Goal: Task Accomplishment & Management: Manage account settings

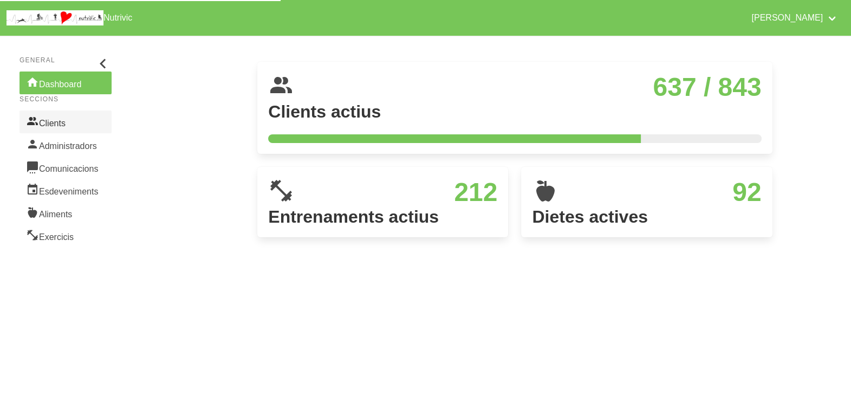
click at [60, 122] on link "Clients" at bounding box center [66, 122] width 92 height 23
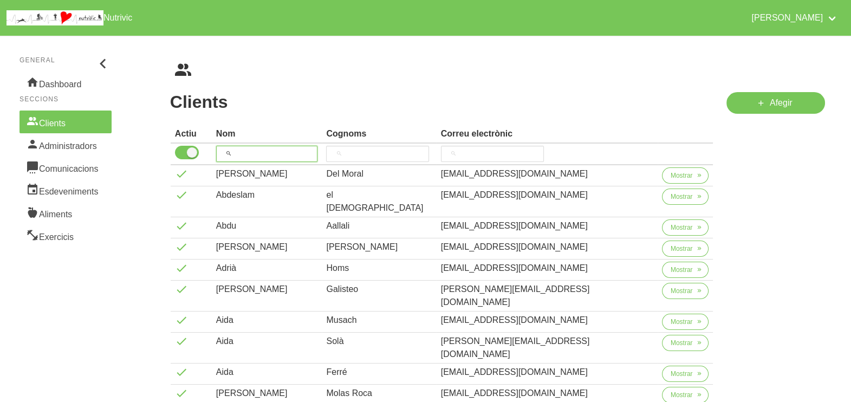
click at [257, 152] on input "search" at bounding box center [267, 154] width 102 height 16
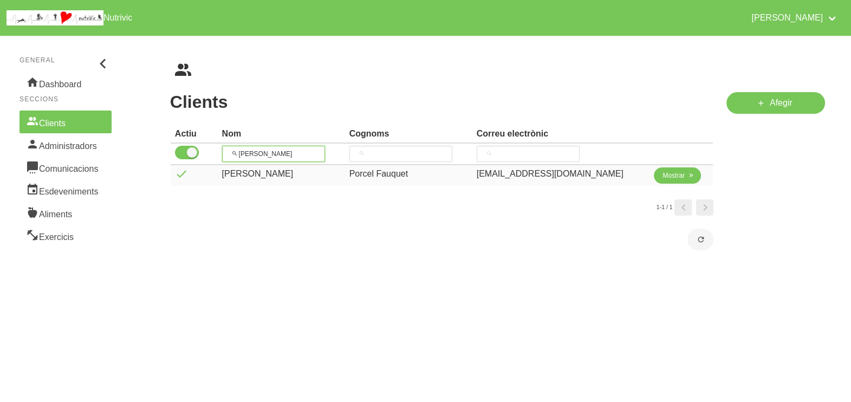
type input "[PERSON_NAME]"
click at [663, 175] on span "Mostrar" at bounding box center [674, 176] width 22 height 10
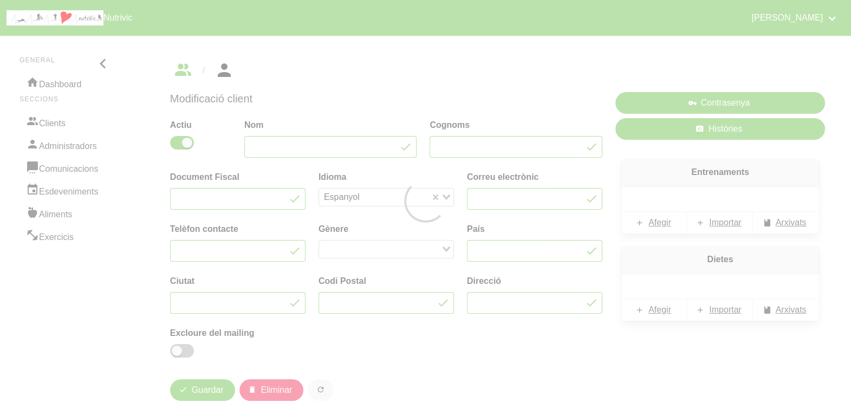
type input "[PERSON_NAME]"
type input "Porcel Fauquet"
type input "[EMAIL_ADDRESS][DOMAIN_NAME]"
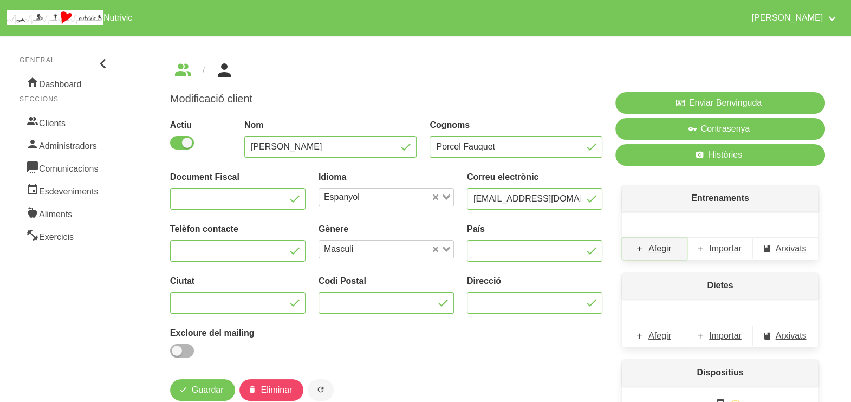
click at [659, 250] on span "Afegir" at bounding box center [660, 248] width 23 height 13
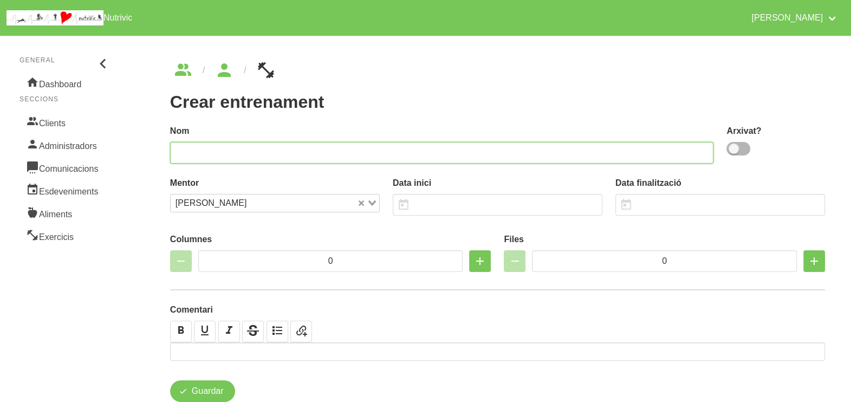
drag, startPoint x: 216, startPoint y: 142, endPoint x: 237, endPoint y: 155, distance: 24.8
click at [217, 152] on input "text" at bounding box center [442, 153] width 544 height 22
click at [216, 149] on input "[PERSON_NAME] 1" at bounding box center [442, 153] width 544 height 22
type input "[PERSON_NAME] 1"
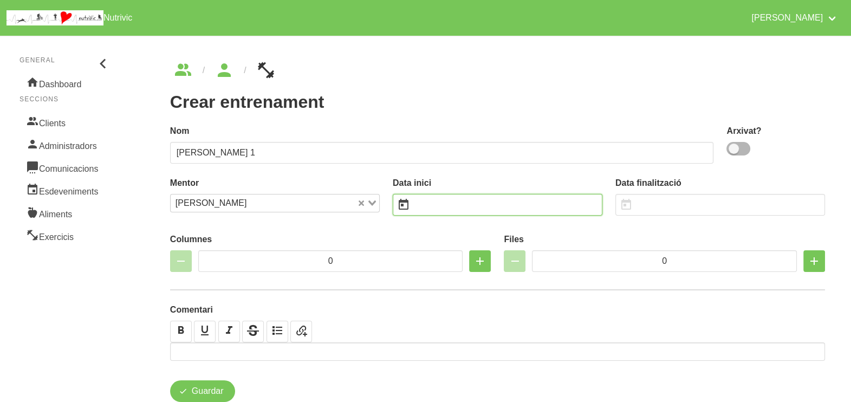
click at [439, 200] on input "text" at bounding box center [498, 205] width 210 height 22
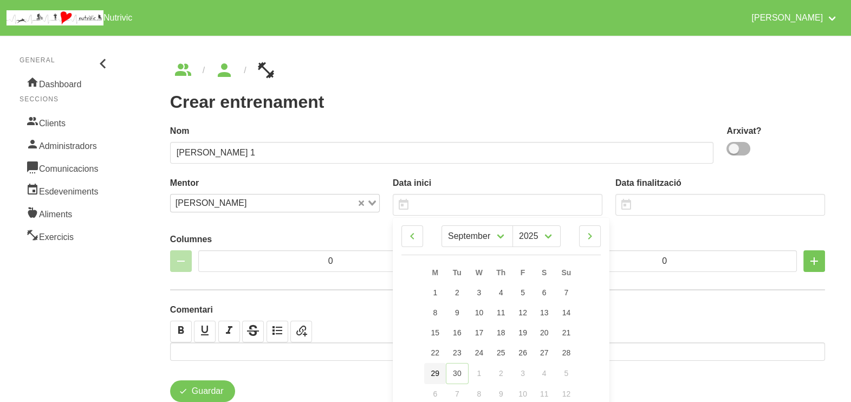
click at [438, 377] on span "29" at bounding box center [435, 373] width 9 height 9
type input "[DATE]"
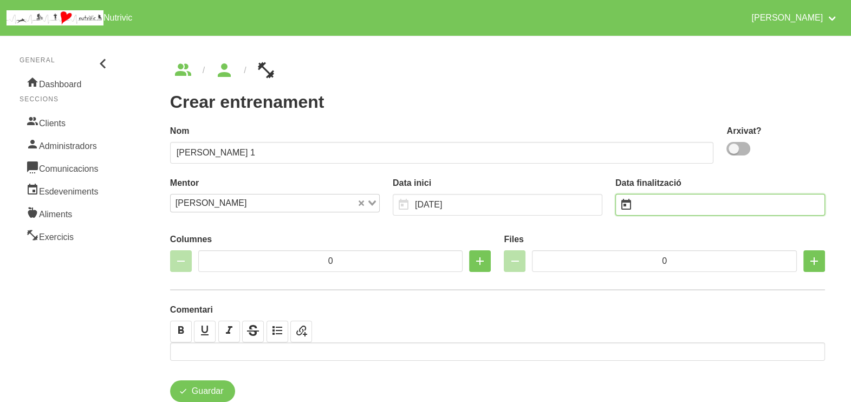
click at [660, 205] on input "text" at bounding box center [720, 205] width 210 height 22
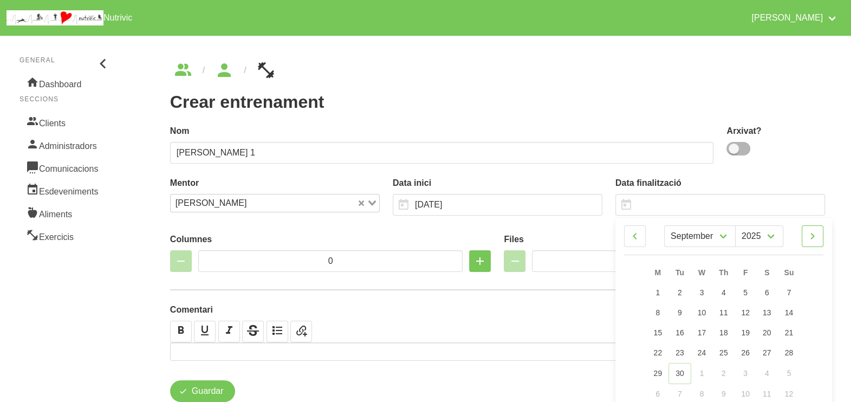
click at [814, 235] on icon at bounding box center [812, 236] width 13 height 20
click at [818, 233] on icon at bounding box center [812, 236] width 13 height 20
select select "10"
drag, startPoint x: 792, startPoint y: 309, endPoint x: 772, endPoint y: 268, distance: 45.3
click at [793, 309] on link "9" at bounding box center [788, 313] width 23 height 20
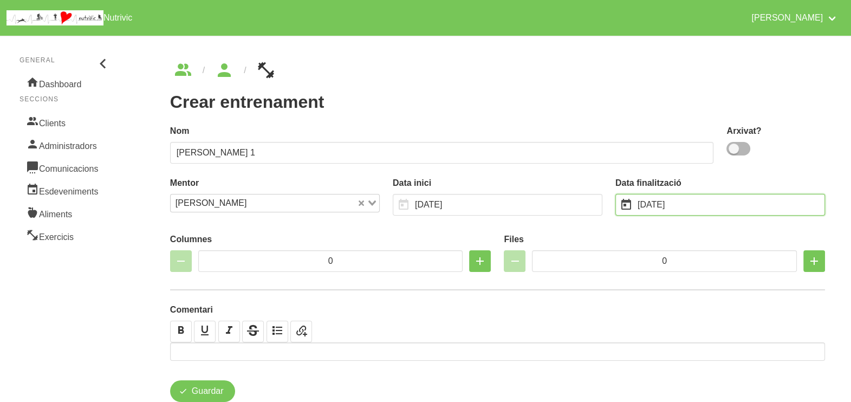
click at [707, 205] on input "[DATE]" at bounding box center [720, 205] width 210 height 22
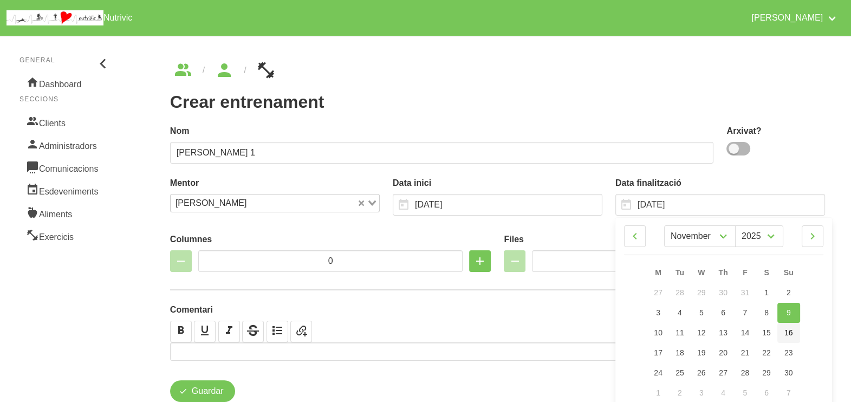
click at [791, 333] on span "16" at bounding box center [789, 332] width 9 height 9
type input "[DATE]"
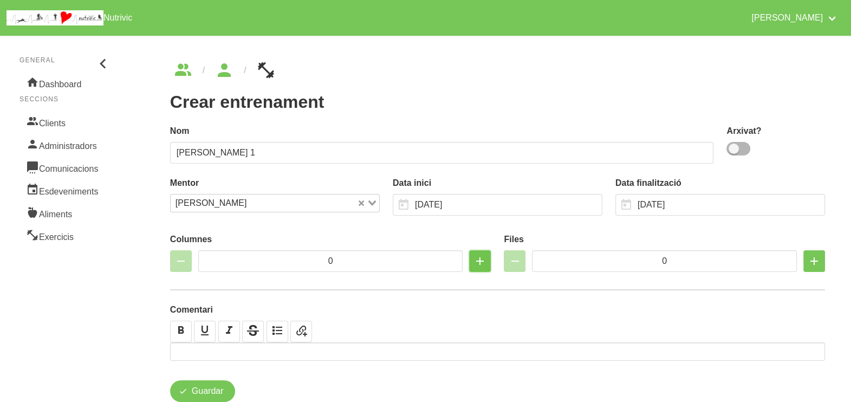
click at [477, 261] on icon "button" at bounding box center [480, 261] width 13 height 20
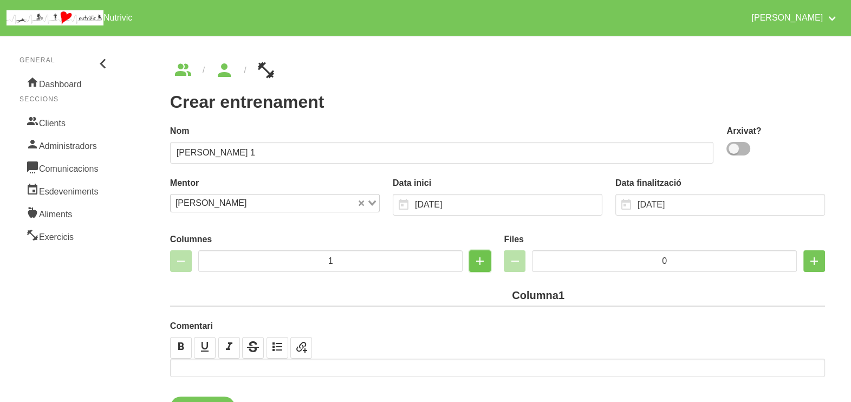
click at [477, 261] on icon "button" at bounding box center [480, 261] width 13 height 20
type input "2"
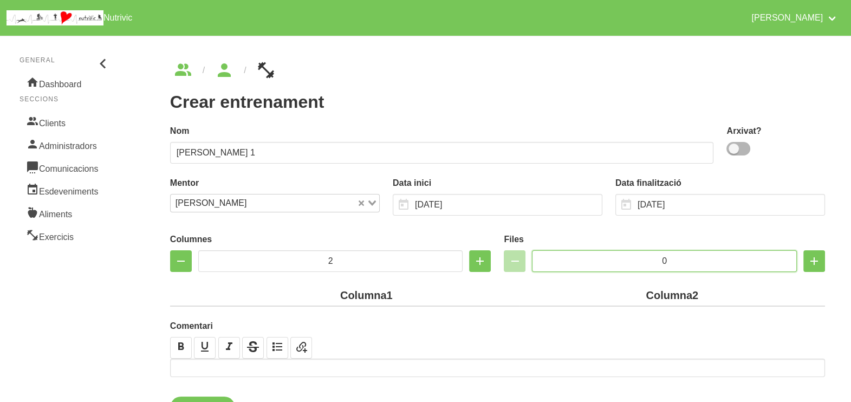
click at [633, 255] on input "0" at bounding box center [664, 261] width 265 height 22
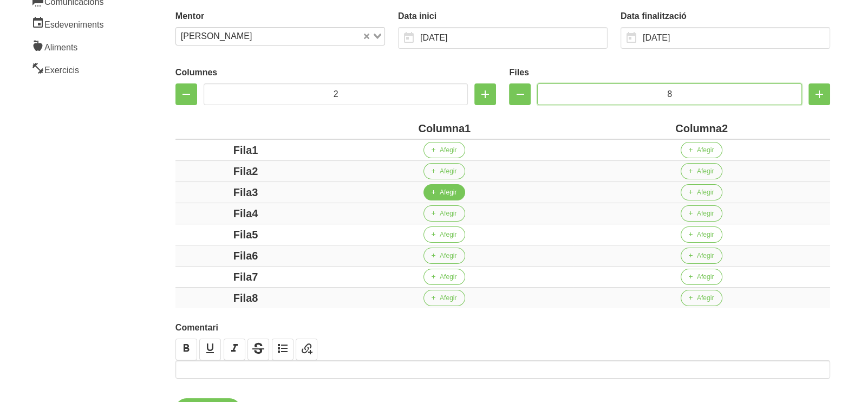
scroll to position [203, 0]
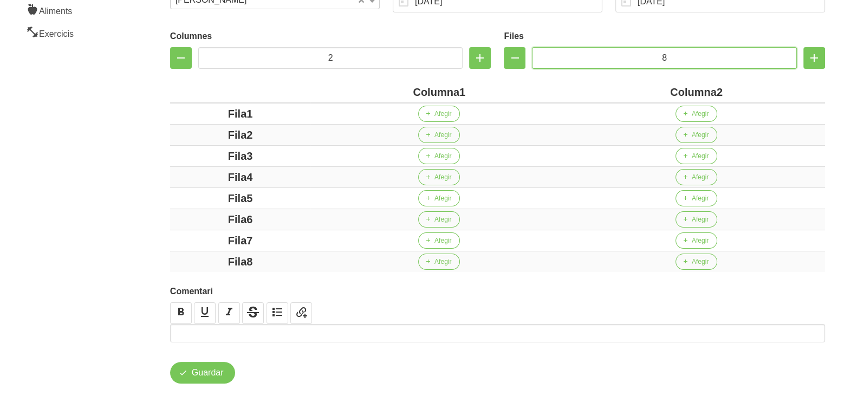
type input "8"
click at [413, 89] on div "Columna1" at bounding box center [439, 92] width 249 height 16
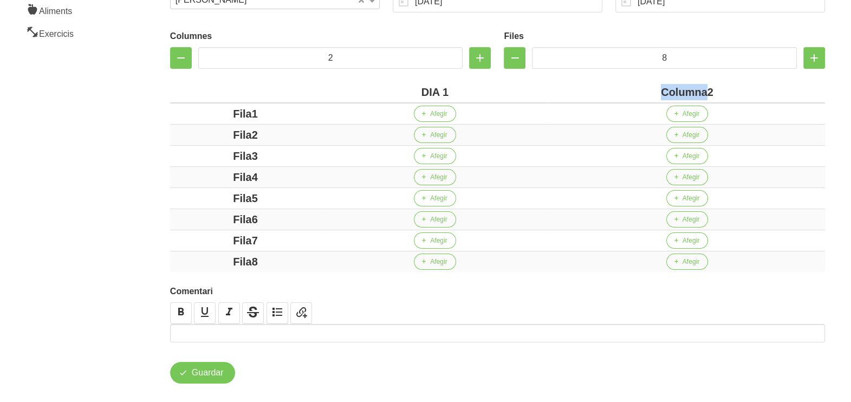
drag, startPoint x: 705, startPoint y: 92, endPoint x: 624, endPoint y: 89, distance: 81.8
click at [624, 89] on div "Columna2" at bounding box center [687, 92] width 267 height 16
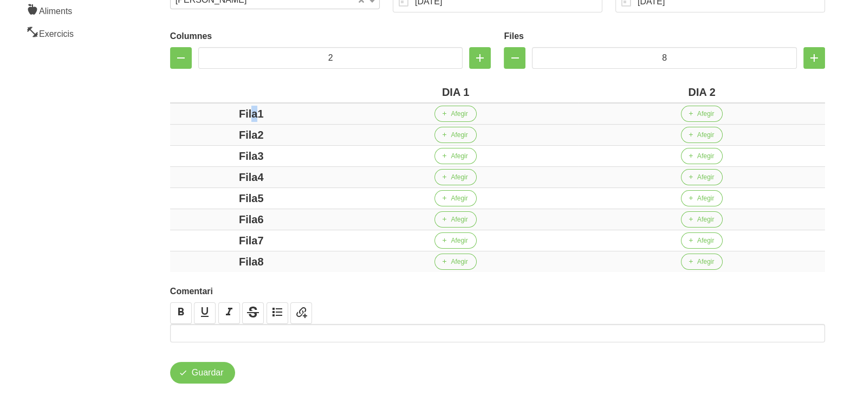
drag, startPoint x: 252, startPoint y: 112, endPoint x: 219, endPoint y: 112, distance: 32.5
click at [219, 112] on div "Fila1" at bounding box center [251, 114] width 154 height 16
drag, startPoint x: 252, startPoint y: 135, endPoint x: 214, endPoint y: 138, distance: 38.0
click at [198, 133] on div "Fila2" at bounding box center [251, 135] width 154 height 16
click at [208, 155] on div "Fila3" at bounding box center [251, 156] width 154 height 16
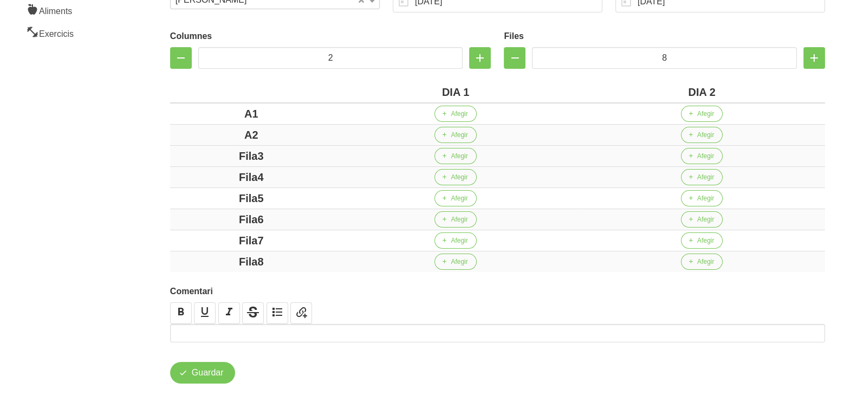
click at [279, 158] on div "Fila3" at bounding box center [251, 156] width 154 height 16
click at [197, 154] on div "Fila3" at bounding box center [251, 156] width 154 height 16
drag, startPoint x: 279, startPoint y: 178, endPoint x: 222, endPoint y: 178, distance: 56.9
click at [218, 178] on div "Fila4" at bounding box center [251, 177] width 154 height 16
drag, startPoint x: 284, startPoint y: 202, endPoint x: 210, endPoint y: 202, distance: 74.8
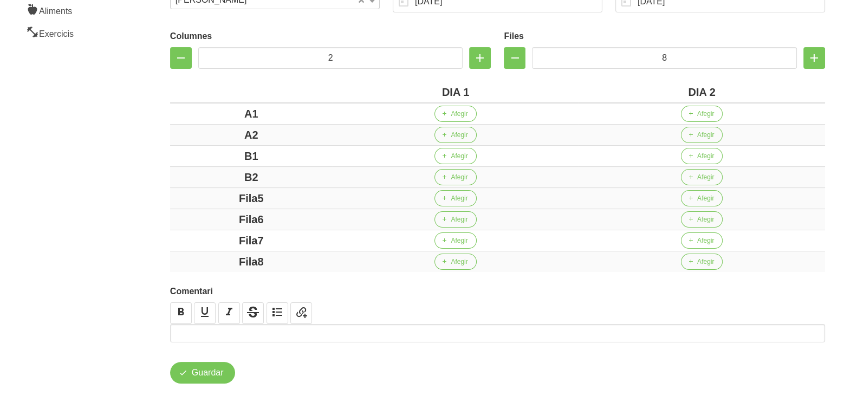
click at [208, 202] on div "Fila5" at bounding box center [251, 198] width 154 height 16
drag, startPoint x: 287, startPoint y: 218, endPoint x: 202, endPoint y: 216, distance: 84.5
click at [202, 216] on div "Fila6" at bounding box center [251, 219] width 154 height 16
click at [217, 238] on div "Fila7" at bounding box center [251, 240] width 154 height 16
drag, startPoint x: 293, startPoint y: 258, endPoint x: 203, endPoint y: 255, distance: 90.0
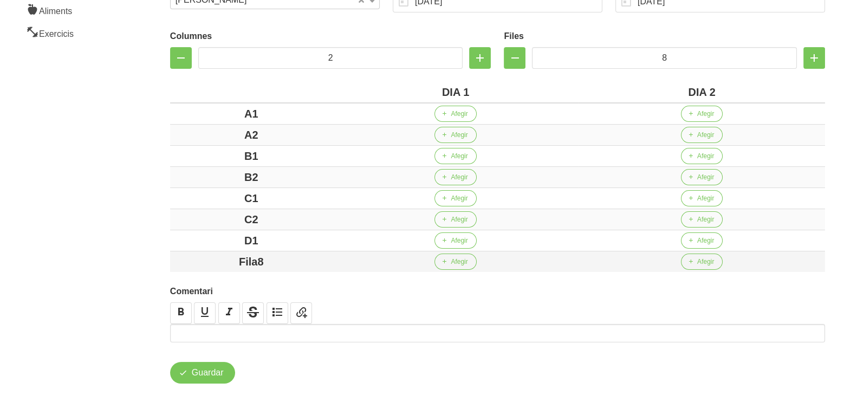
click at [207, 257] on div "Fila8" at bounding box center [251, 262] width 154 height 16
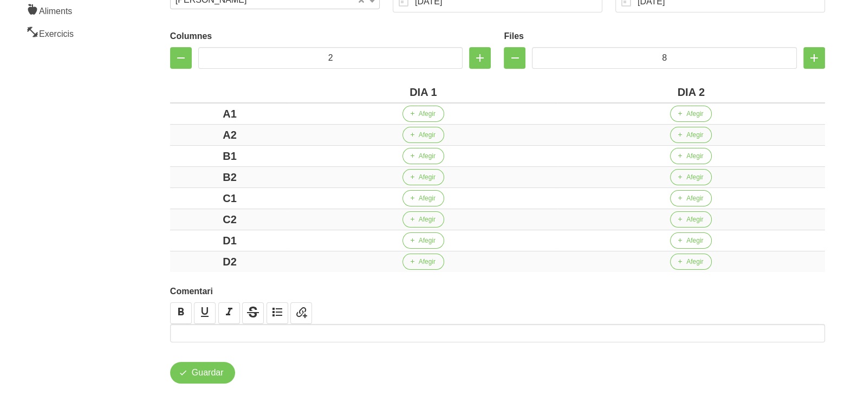
click at [166, 238] on div "Columnes 2 Files 8 DIA 1 DIA 2 A1 Afegir Afegir A2 Afegir Afegir B1 Afegir Afeg…" at bounding box center [498, 149] width 668 height 260
click at [429, 113] on span "Afegir" at bounding box center [427, 114] width 17 height 10
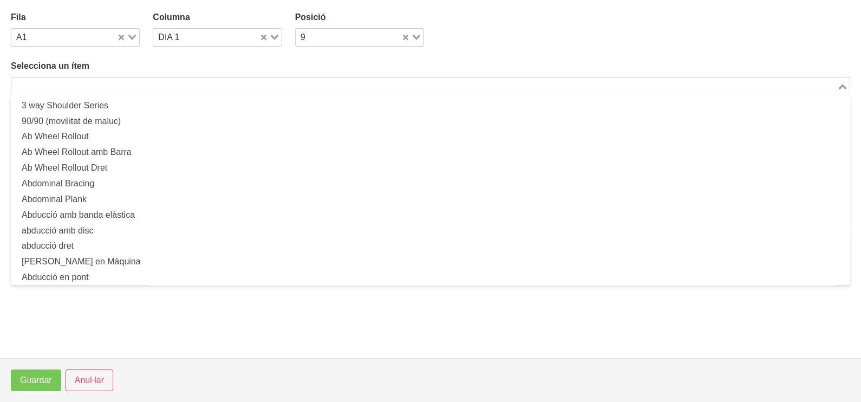
click at [129, 80] on input "Search for option" at bounding box center [424, 86] width 824 height 13
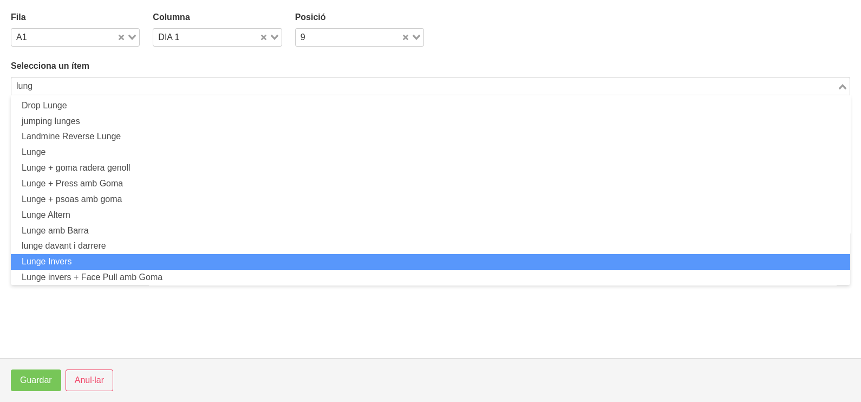
click at [106, 261] on li "Lunge Invers" at bounding box center [431, 262] width 840 height 16
type input "lung"
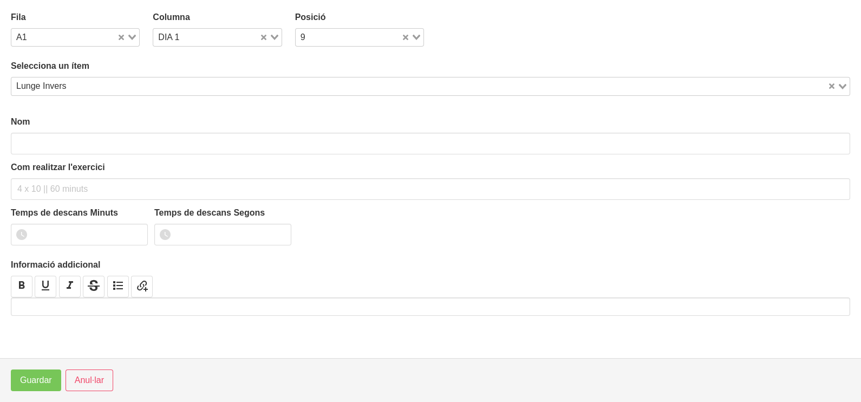
type input "Lunge Invers"
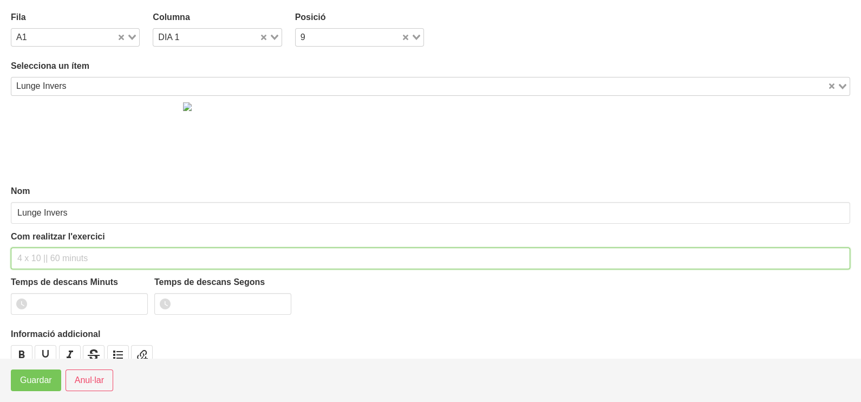
click at [44, 256] on input "text" at bounding box center [431, 259] width 840 height 22
type input "3 x 8-10 a 3010 60""
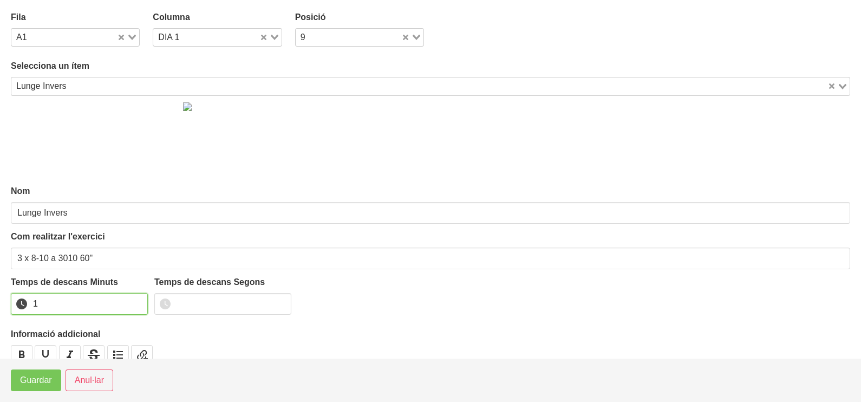
drag, startPoint x: 138, startPoint y: 299, endPoint x: 84, endPoint y: 330, distance: 62.6
type input "1"
click at [135, 303] on input "1" at bounding box center [79, 304] width 137 height 22
click at [33, 380] on span "Guardar" at bounding box center [36, 380] width 32 height 13
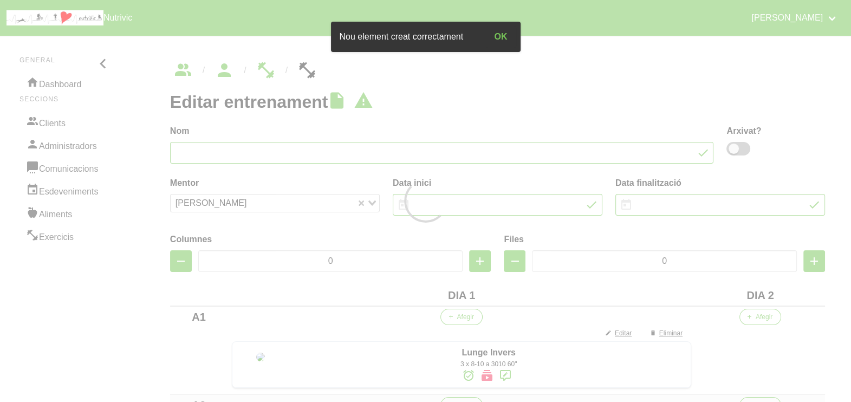
type input "[PERSON_NAME] 1"
type input "[DATE]"
type input "2"
type input "8"
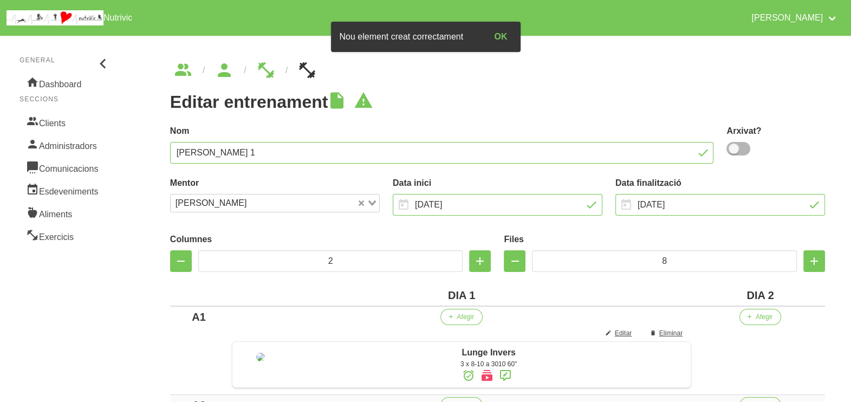
scroll to position [203, 0]
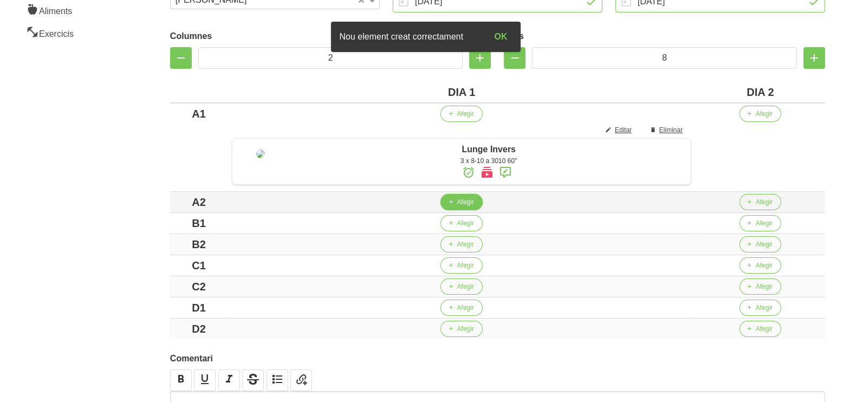
click at [467, 207] on span "Afegir" at bounding box center [465, 202] width 17 height 10
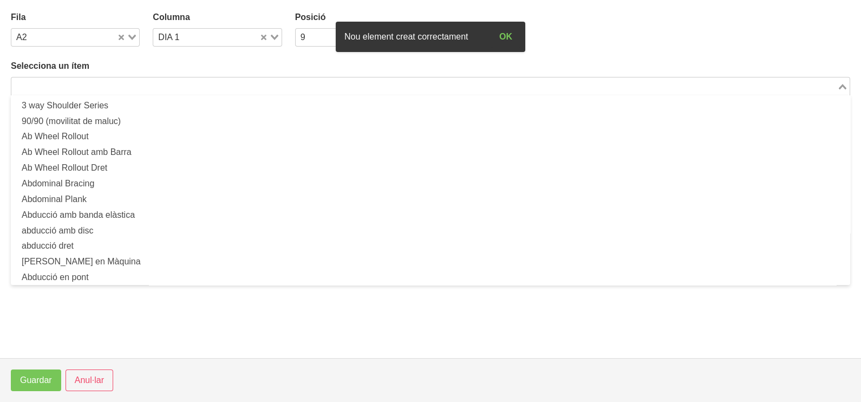
click at [106, 86] on input "Search for option" at bounding box center [424, 86] width 824 height 13
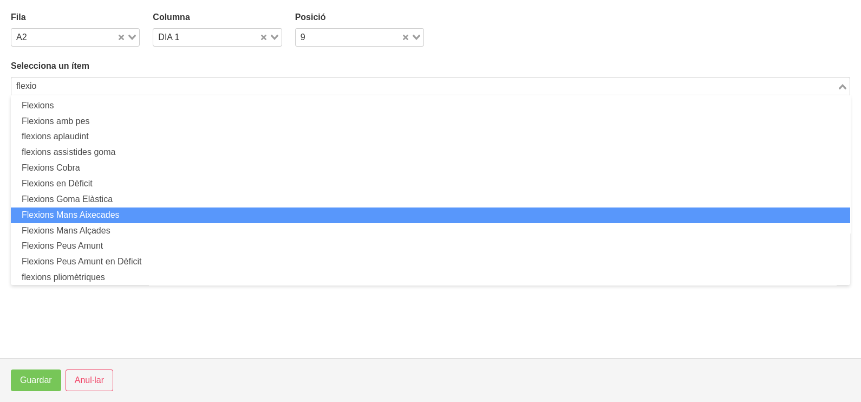
click at [137, 209] on li "Flexions Mans Aixecades" at bounding box center [431, 216] width 840 height 16
type input "flexio"
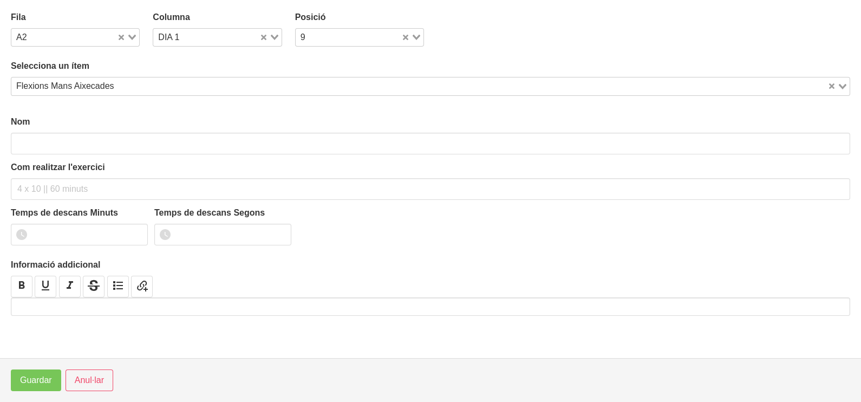
type input "Flexions Mans Aixecades"
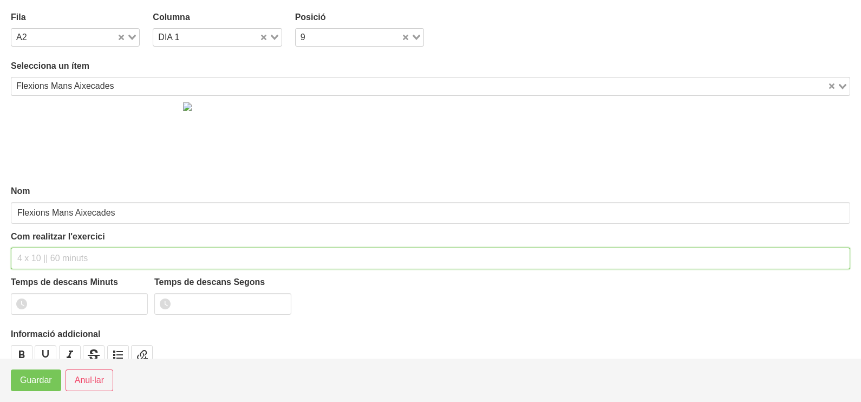
click at [35, 252] on input "text" at bounding box center [431, 259] width 840 height 22
type input "3 x 6-10 a 3010 60""
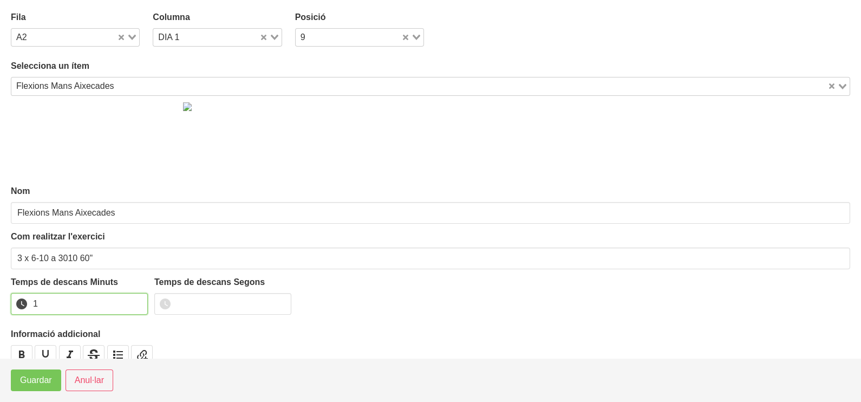
drag, startPoint x: 138, startPoint y: 298, endPoint x: 70, endPoint y: 340, distance: 79.5
type input "1"
click at [135, 299] on input "1" at bounding box center [79, 304] width 137 height 22
click at [36, 383] on span "Guardar" at bounding box center [36, 380] width 32 height 13
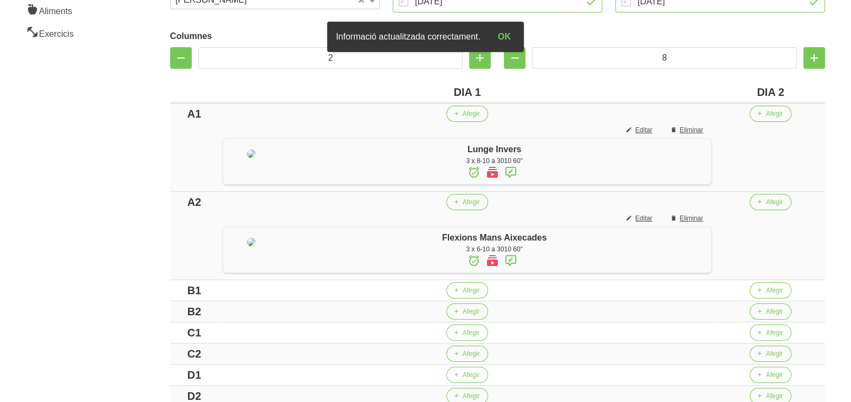
scroll to position [339, 0]
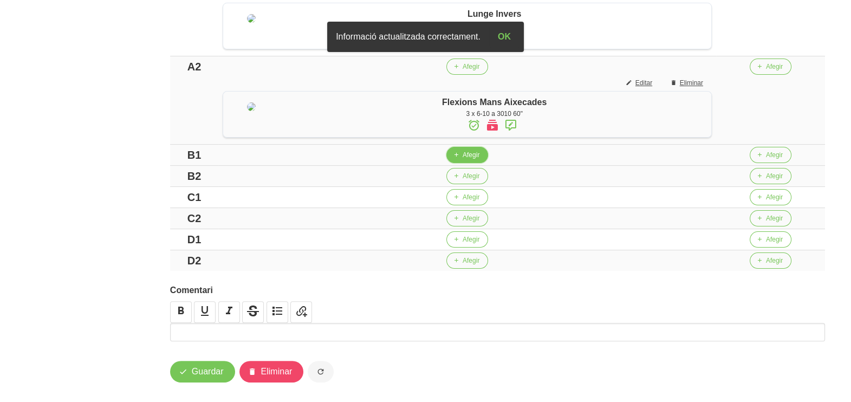
click at [469, 160] on span "Afegir" at bounding box center [471, 155] width 17 height 10
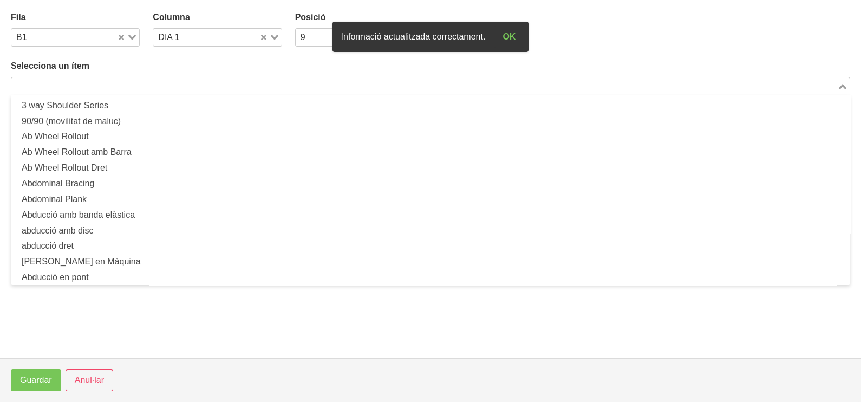
drag, startPoint x: 122, startPoint y: 82, endPoint x: 148, endPoint y: 62, distance: 33.6
click at [122, 82] on input "Search for option" at bounding box center [424, 86] width 824 height 13
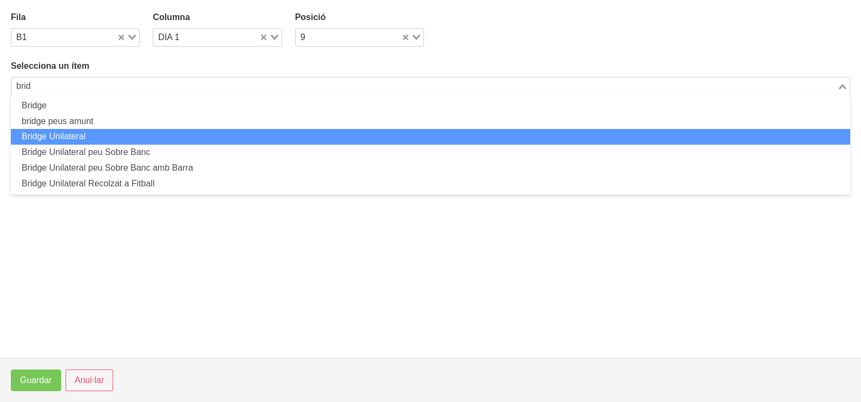
click at [127, 140] on li "Bridge Unilateral" at bounding box center [431, 137] width 840 height 16
type input "brid"
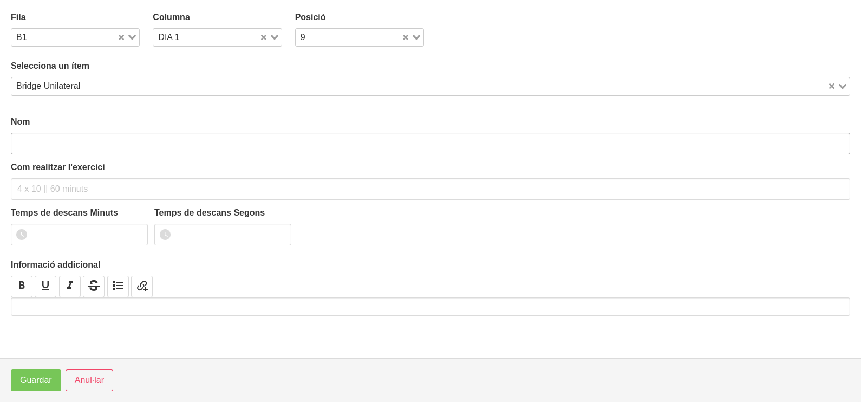
type input "Bridge Unilateral"
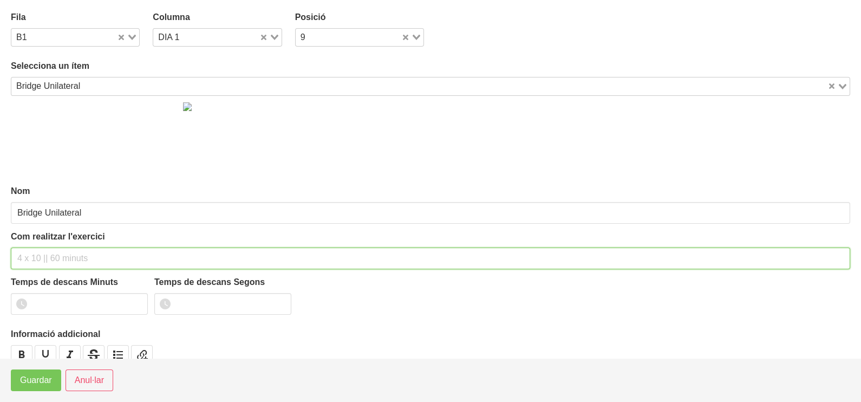
click at [47, 251] on input "text" at bounding box center [431, 259] width 840 height 22
type input "3 x 10-12 a 2011 60""
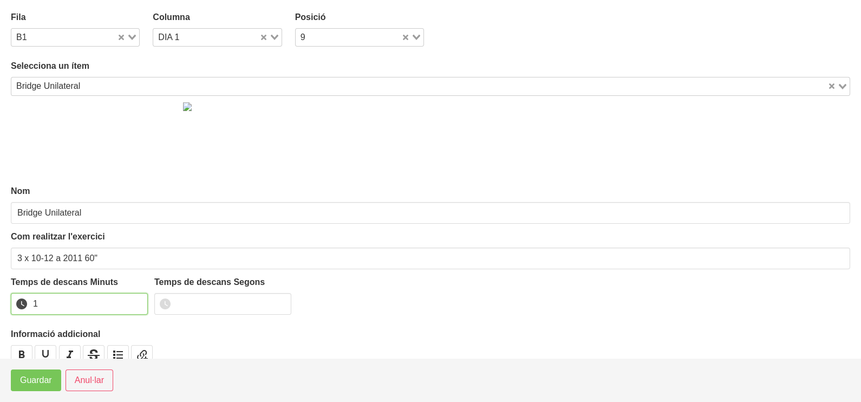
drag, startPoint x: 137, startPoint y: 299, endPoint x: 55, endPoint y: 333, distance: 88.4
type input "1"
click at [136, 299] on input "1" at bounding box center [79, 304] width 137 height 22
click at [33, 377] on span "Guardar" at bounding box center [36, 380] width 32 height 13
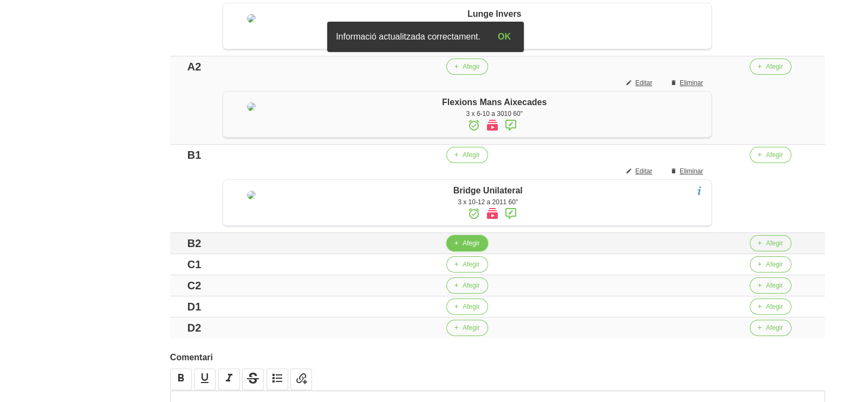
click at [475, 251] on button "Afegir" at bounding box center [467, 243] width 42 height 16
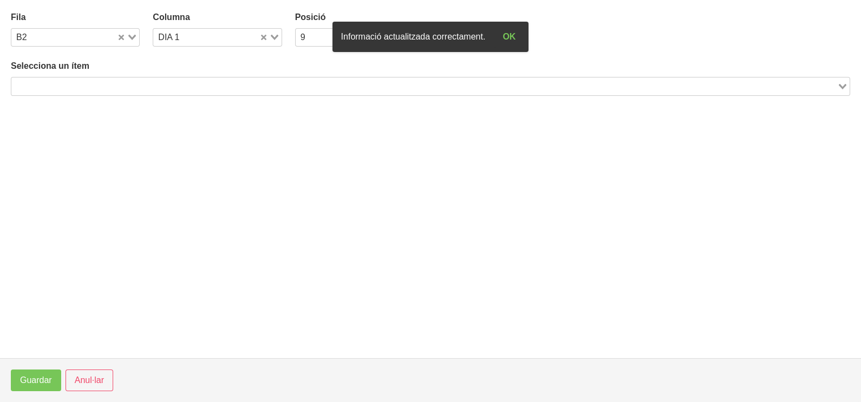
click at [125, 83] on input "Search for option" at bounding box center [424, 86] width 824 height 13
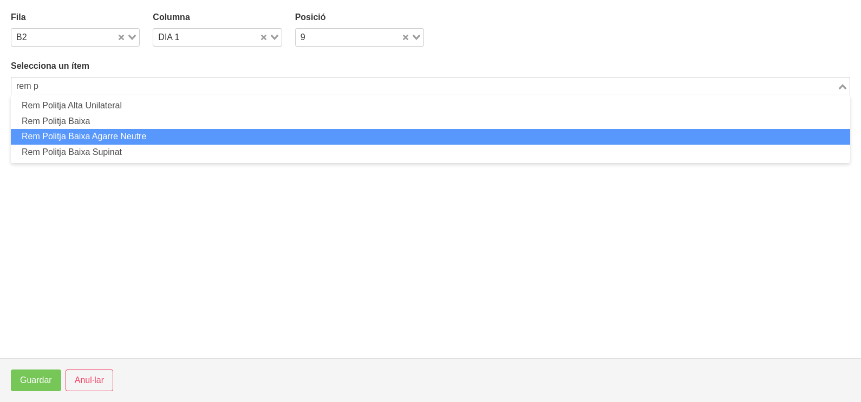
drag, startPoint x: 124, startPoint y: 135, endPoint x: 125, endPoint y: 143, distance: 8.2
click at [125, 143] on li "Rem Politja Baixa Agarre Neutre" at bounding box center [431, 137] width 840 height 16
type input "rem p"
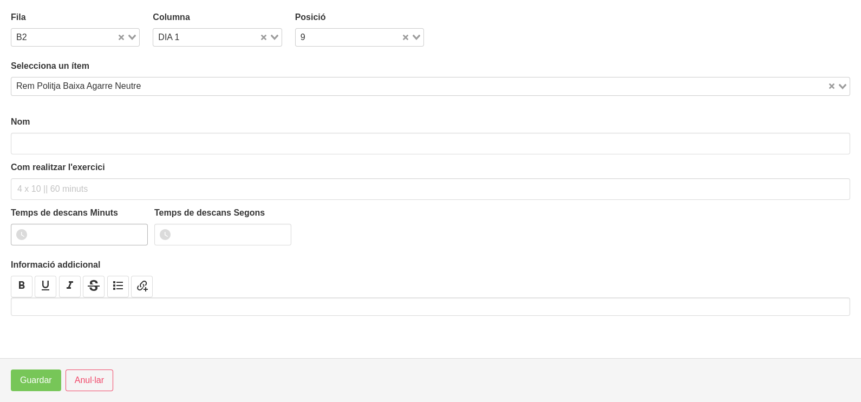
type input "Rem Politja Baixa Agarre Neutre"
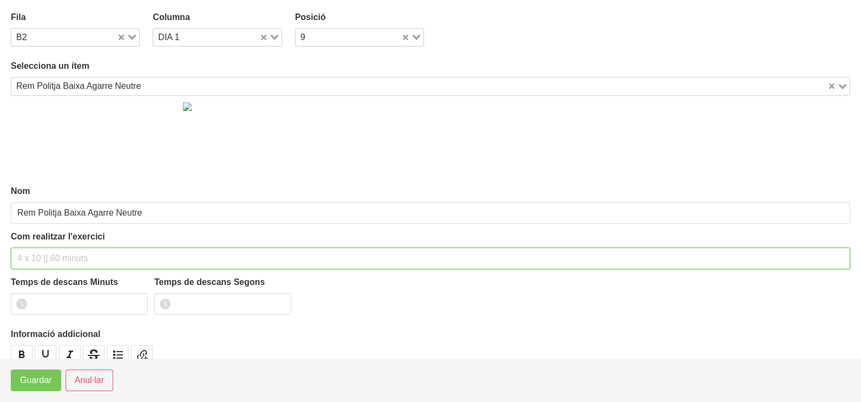
click at [31, 254] on input "text" at bounding box center [431, 259] width 840 height 22
type input "3 x 8-10 a 3011 60""
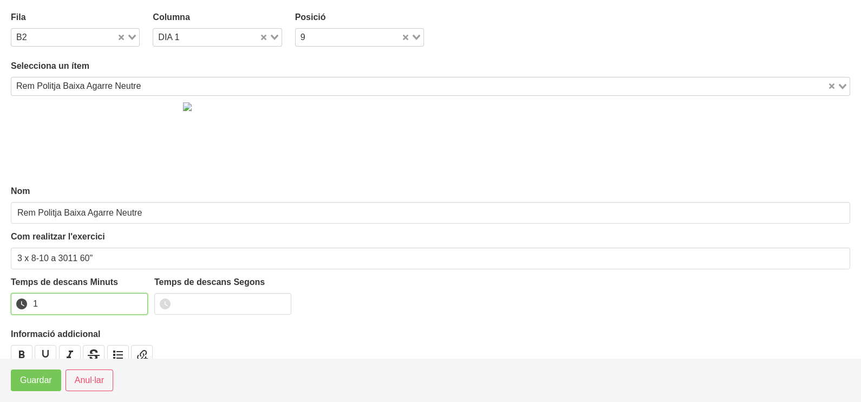
drag, startPoint x: 135, startPoint y: 301, endPoint x: 51, endPoint y: 349, distance: 96.8
type input "1"
click at [130, 302] on input "1" at bounding box center [79, 304] width 137 height 22
click at [36, 380] on span "Guardar" at bounding box center [36, 380] width 32 height 13
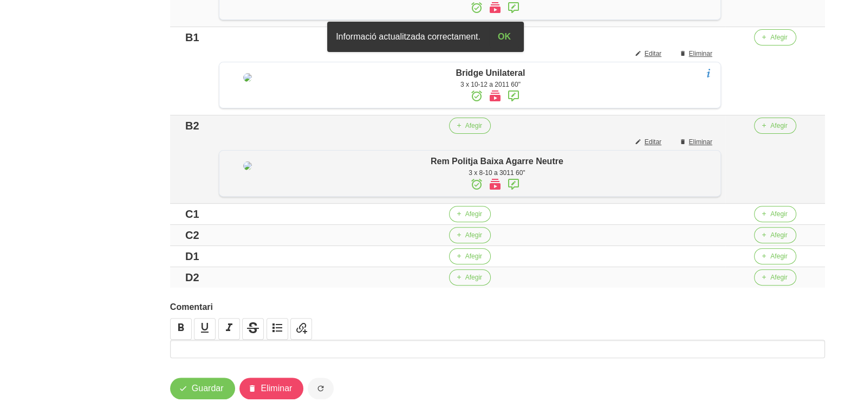
scroll to position [474, 0]
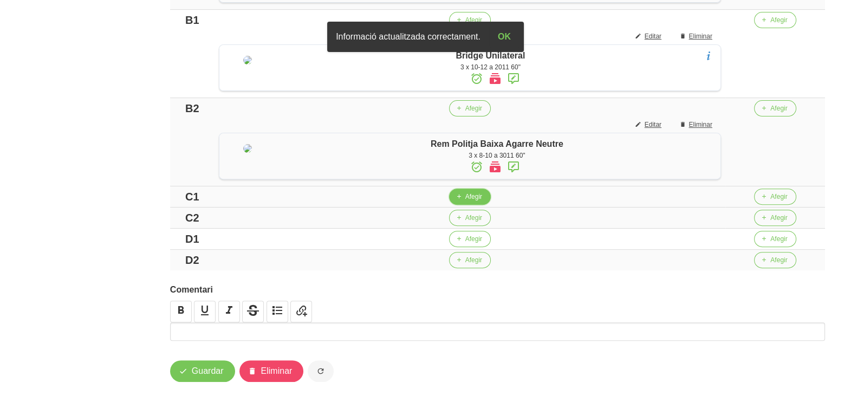
click at [474, 205] on button "Afegir" at bounding box center [470, 197] width 42 height 16
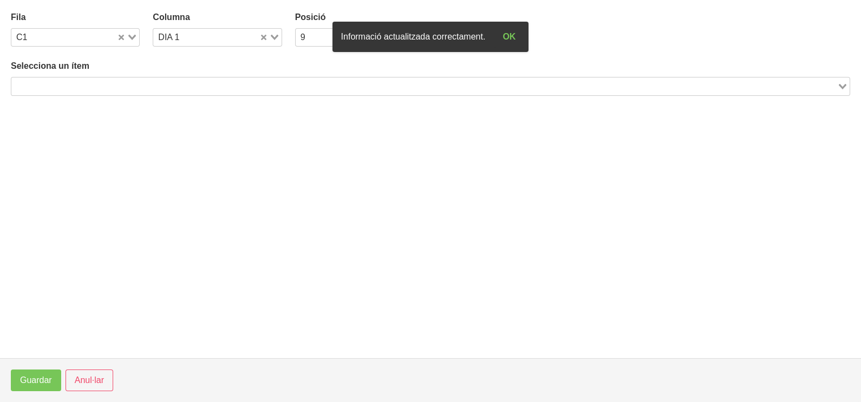
click at [154, 86] on input "Search for option" at bounding box center [424, 86] width 824 height 13
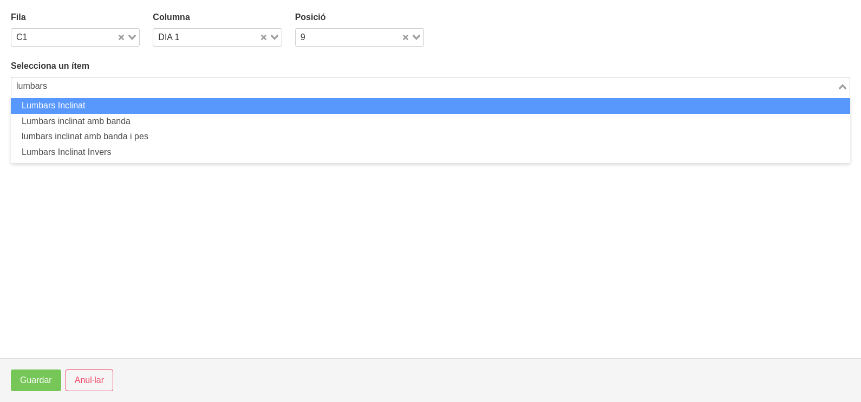
click at [114, 106] on li "Lumbars Inclinat" at bounding box center [431, 106] width 840 height 16
type input "lumbars"
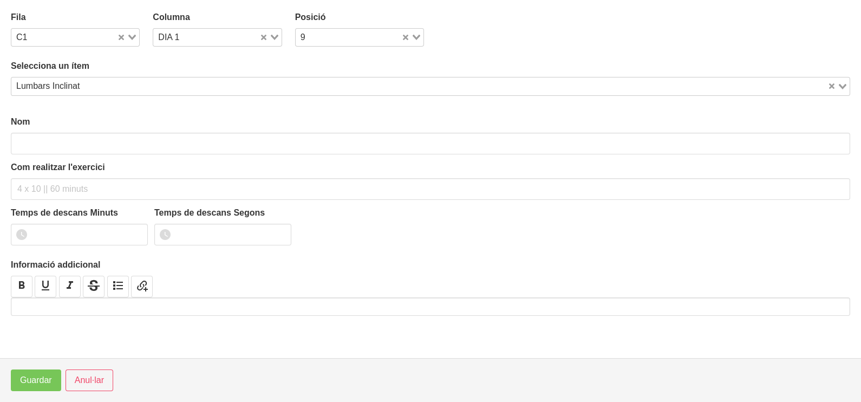
type input "Lumbars Inclinat"
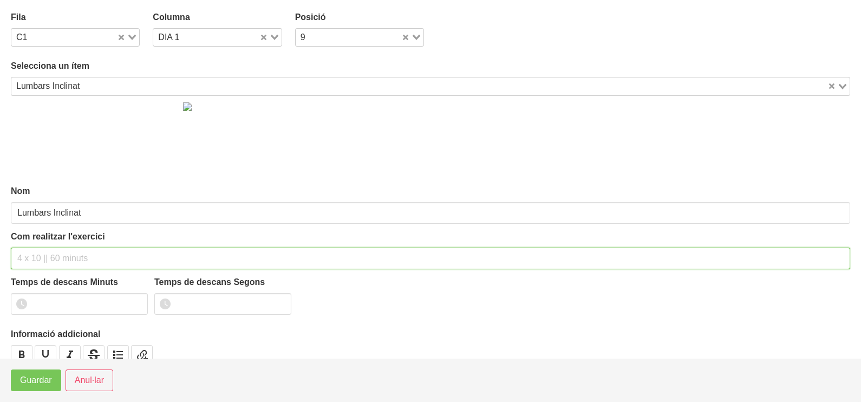
click at [31, 255] on input "text" at bounding box center [431, 259] width 840 height 22
type input "3 x 8-10 a 2010 60""
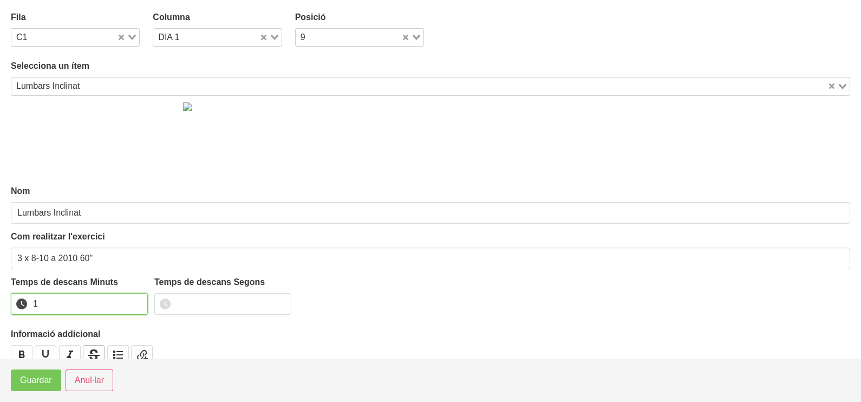
drag, startPoint x: 138, startPoint y: 298, endPoint x: 83, endPoint y: 346, distance: 72.9
type input "1"
click at [135, 302] on input "1" at bounding box center [79, 304] width 137 height 22
click at [39, 385] on span "Guardar" at bounding box center [36, 380] width 32 height 13
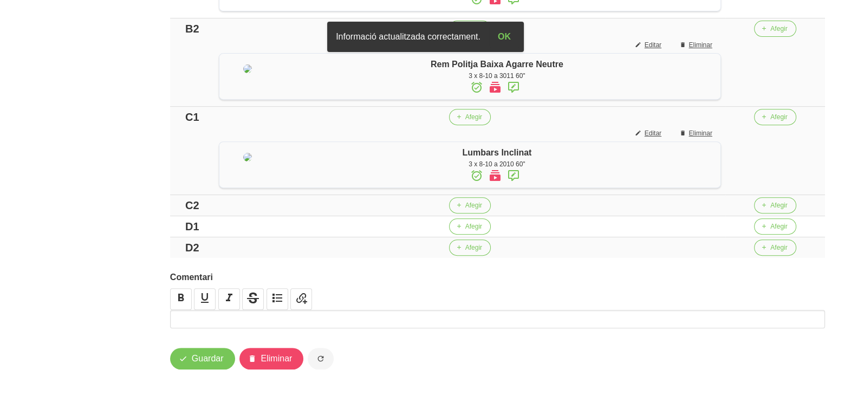
scroll to position [633, 0]
click at [472, 203] on span "Afegir" at bounding box center [473, 205] width 17 height 10
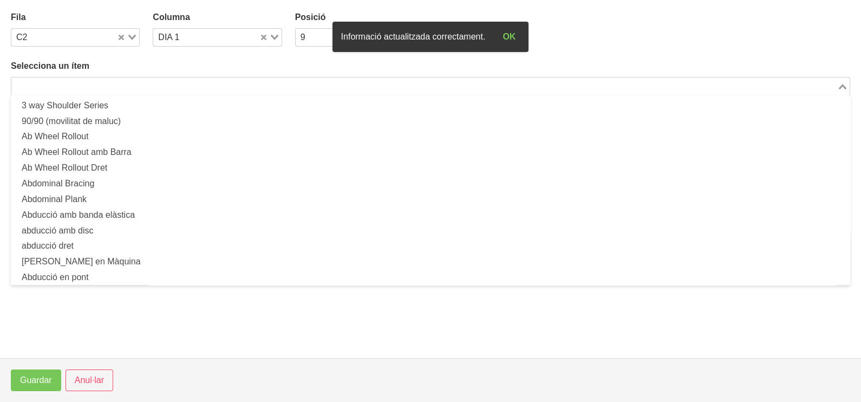
click at [135, 83] on input "Search for option" at bounding box center [424, 86] width 824 height 13
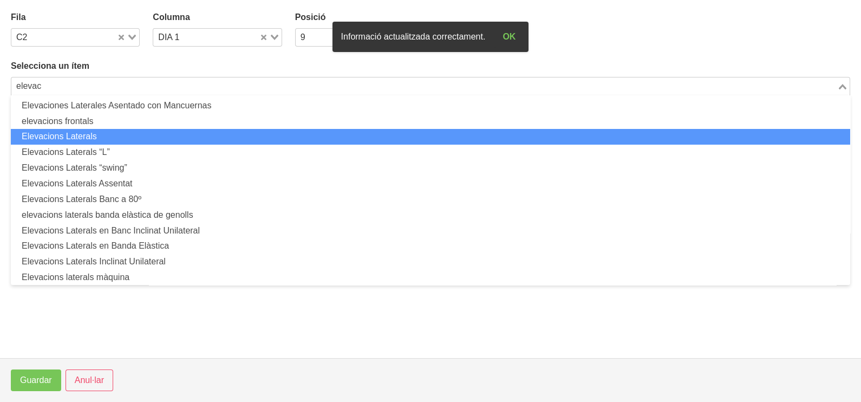
click at [128, 138] on li "Elevacions Laterals" at bounding box center [431, 137] width 840 height 16
type input "elevac"
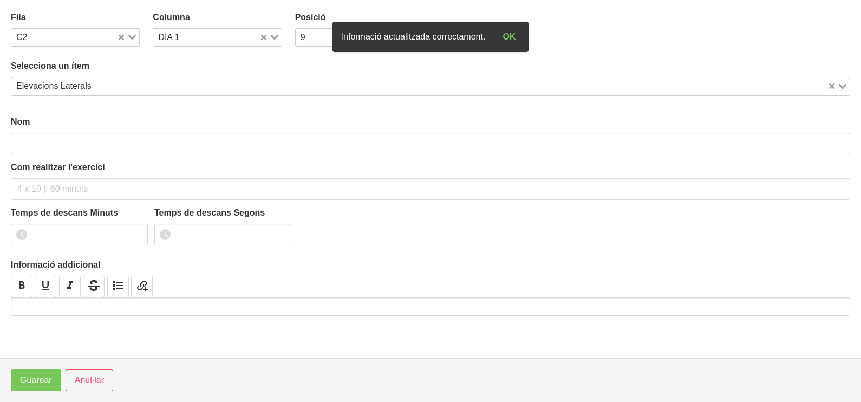
type input "Elevacions Laterals"
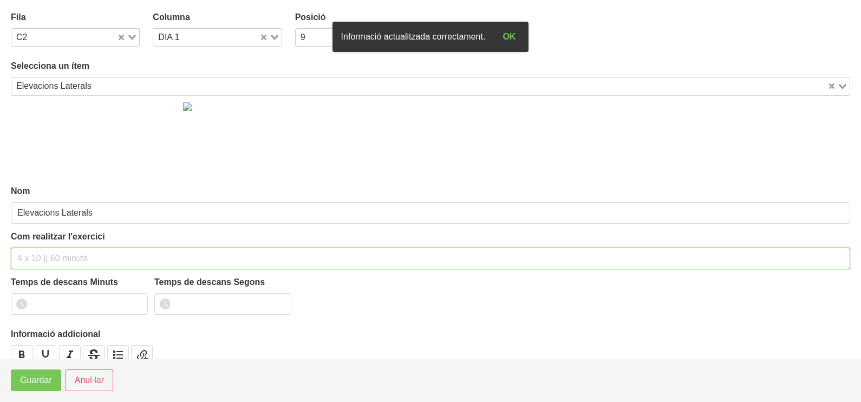
click at [57, 260] on input "text" at bounding box center [431, 259] width 840 height 22
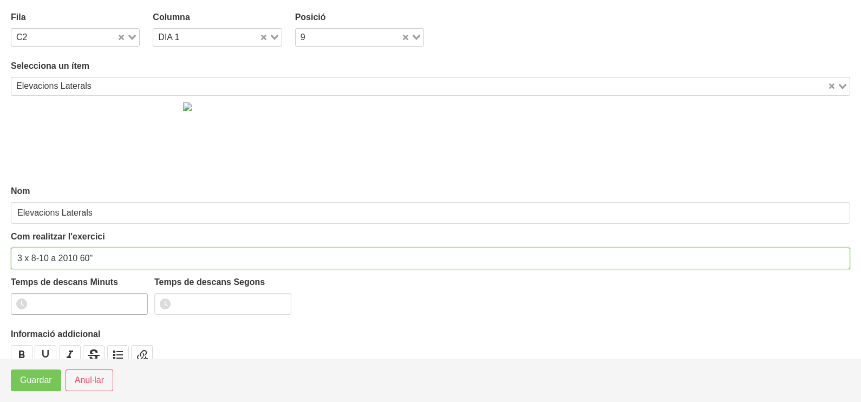
type input "3 x 8-10 a 2010 60""
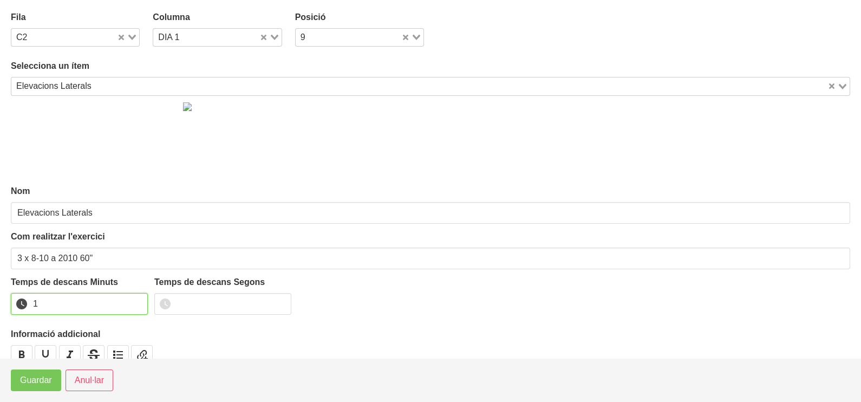
drag, startPoint x: 137, startPoint y: 300, endPoint x: 77, endPoint y: 341, distance: 73.2
type input "1"
click at [133, 302] on input "1" at bounding box center [79, 304] width 137 height 22
click at [46, 380] on span "Guardar" at bounding box center [36, 380] width 32 height 13
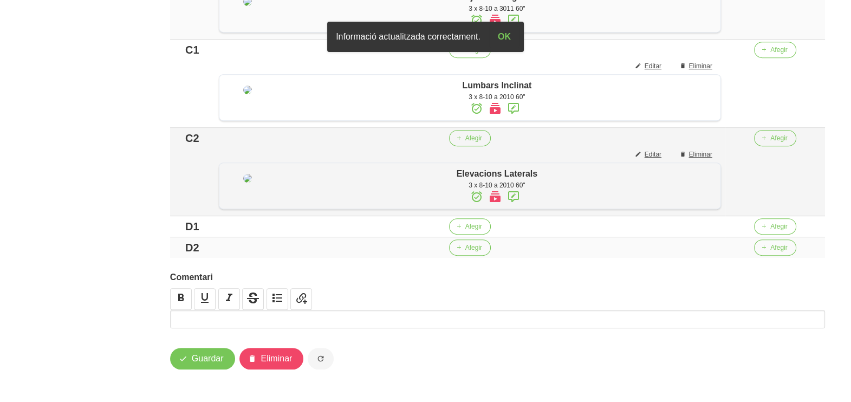
scroll to position [714, 0]
click at [467, 231] on button "Afegir" at bounding box center [470, 226] width 42 height 16
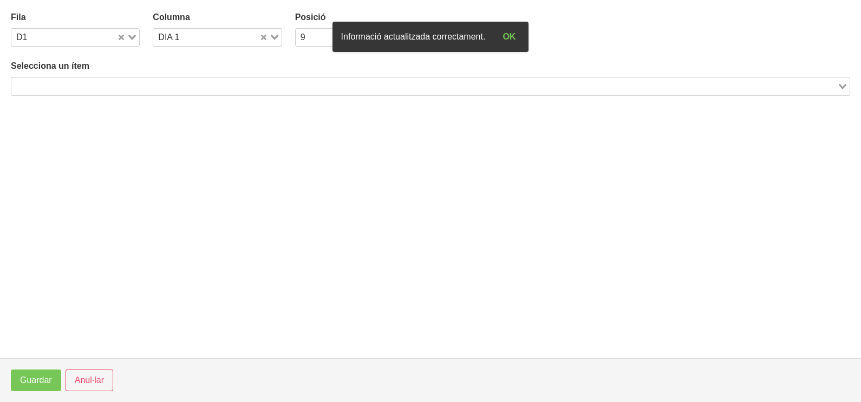
click at [145, 88] on input "Search for option" at bounding box center [424, 86] width 824 height 13
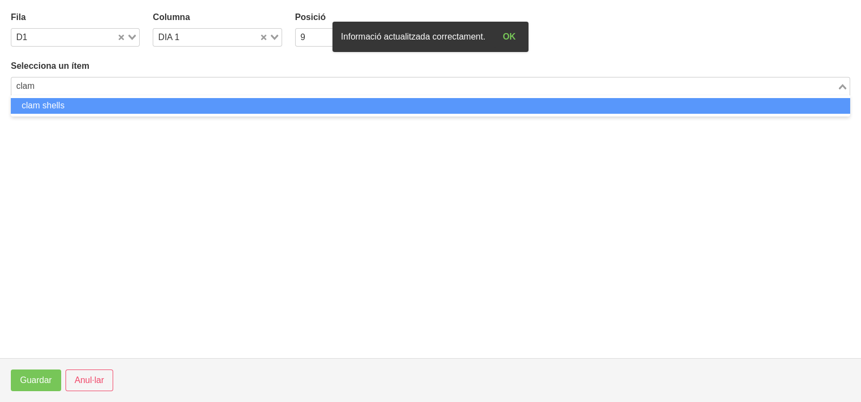
click at [125, 103] on li "clam shells" at bounding box center [431, 106] width 840 height 16
type input "clam"
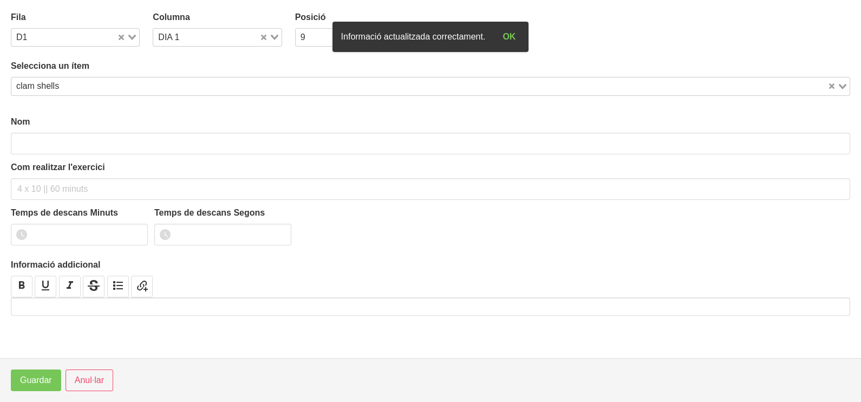
type input "clam shells"
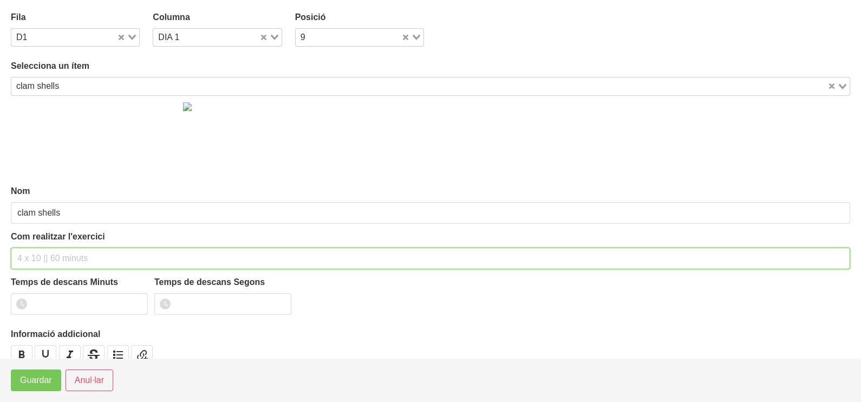
click at [35, 258] on input "text" at bounding box center [431, 259] width 840 height 22
type input "3 x 20 a 2011 60""
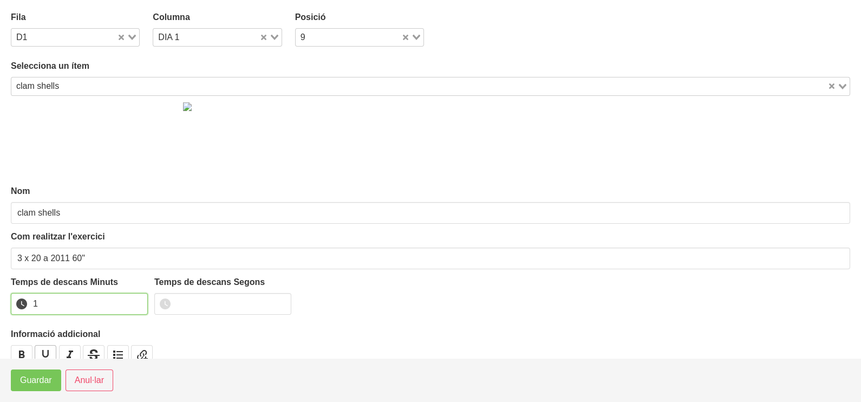
drag, startPoint x: 137, startPoint y: 299, endPoint x: 45, endPoint y: 353, distance: 106.9
type input "1"
click at [133, 302] on input "1" at bounding box center [79, 304] width 137 height 22
click at [29, 385] on span "Guardar" at bounding box center [36, 380] width 32 height 13
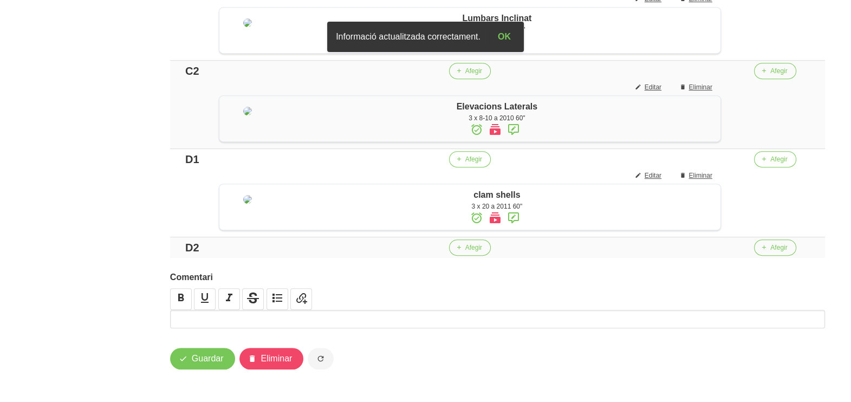
scroll to position [816, 0]
click at [470, 249] on span "Afegir" at bounding box center [473, 248] width 17 height 10
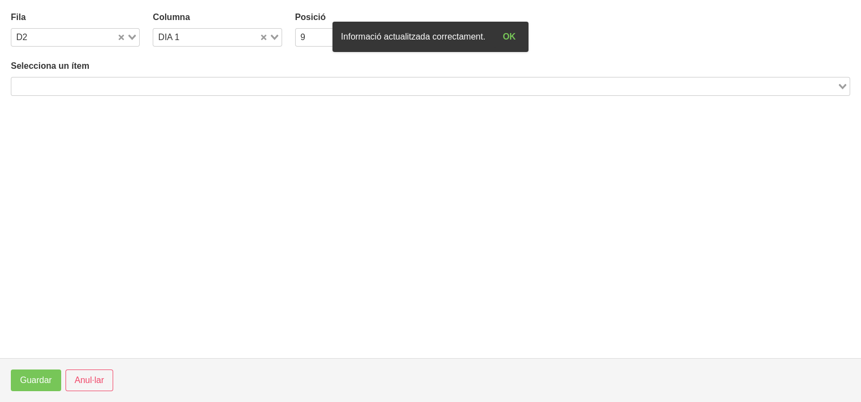
click at [177, 78] on div "Search for option" at bounding box center [424, 84] width 826 height 15
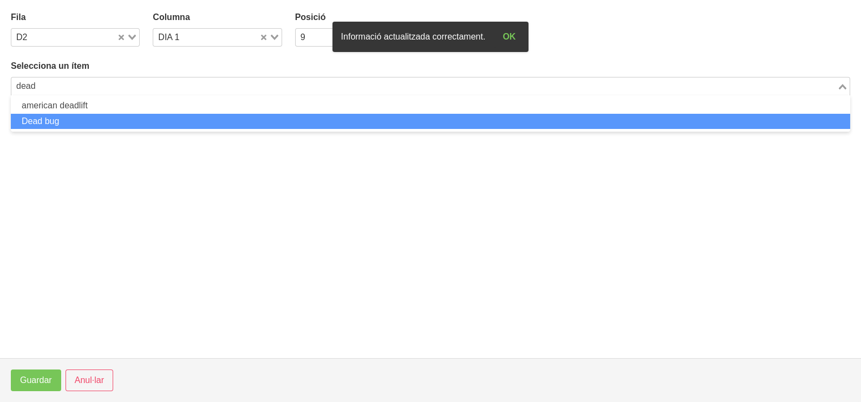
drag, startPoint x: 115, startPoint y: 116, endPoint x: 109, endPoint y: 117, distance: 5.5
click at [109, 117] on li "Dead bug" at bounding box center [431, 122] width 840 height 16
type input "dead"
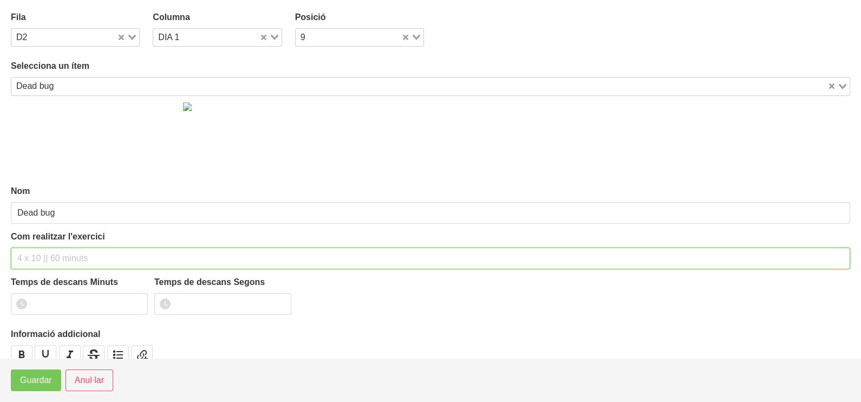
click at [66, 249] on input "text" at bounding box center [431, 259] width 840 height 22
type input "3 x 10 a 2010 60""
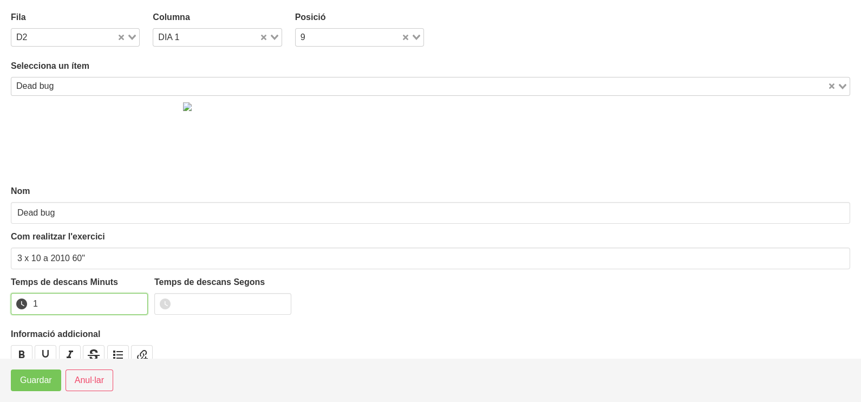
type input "1"
click at [135, 301] on input "1" at bounding box center [79, 304] width 137 height 22
click at [38, 386] on span "Guardar" at bounding box center [36, 380] width 32 height 13
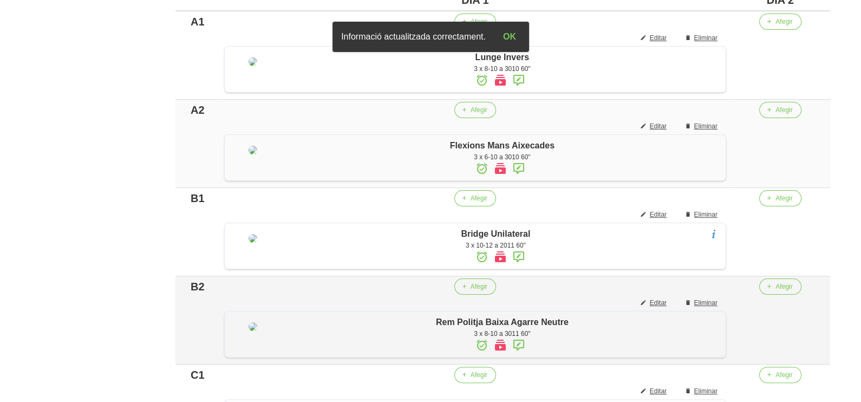
scroll to position [274, 0]
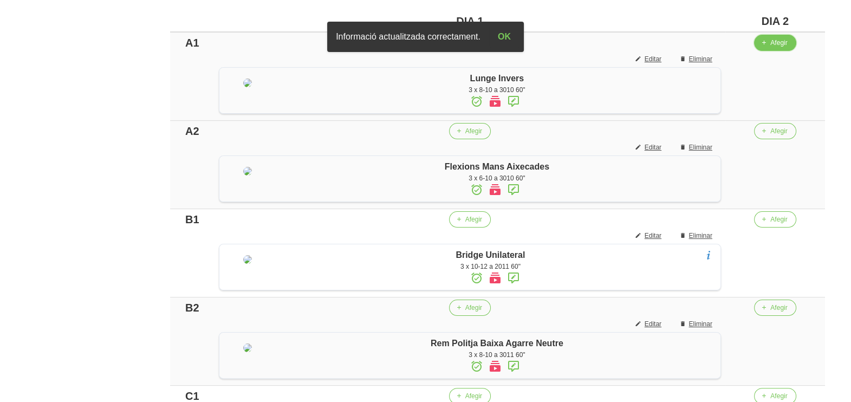
click at [776, 49] on button "Afegir" at bounding box center [775, 43] width 42 height 16
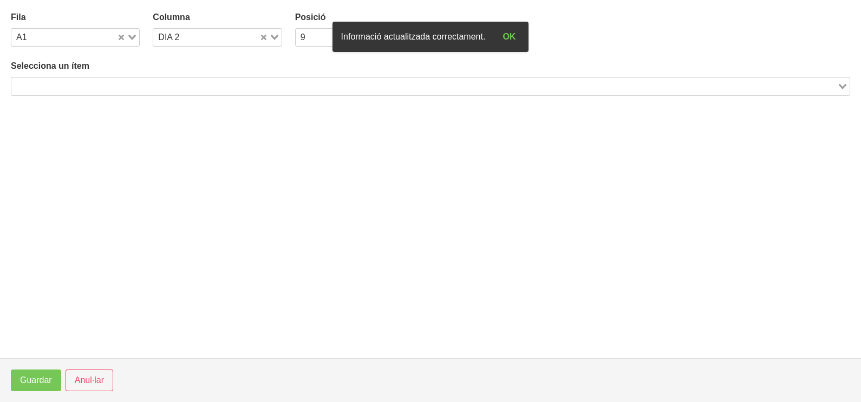
drag, startPoint x: 205, startPoint y: 80, endPoint x: 209, endPoint y: 54, distance: 26.2
click at [205, 80] on input "Search for option" at bounding box center [424, 86] width 824 height 13
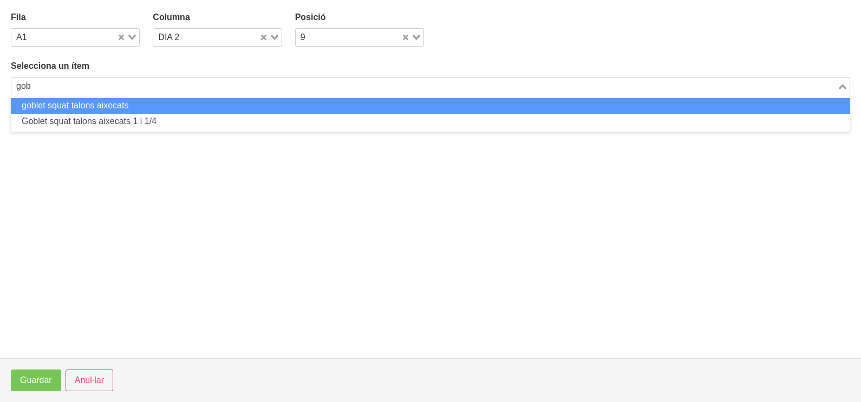
click at [151, 105] on li "goblet squat talons aixecats" at bounding box center [431, 106] width 840 height 16
type input "gob"
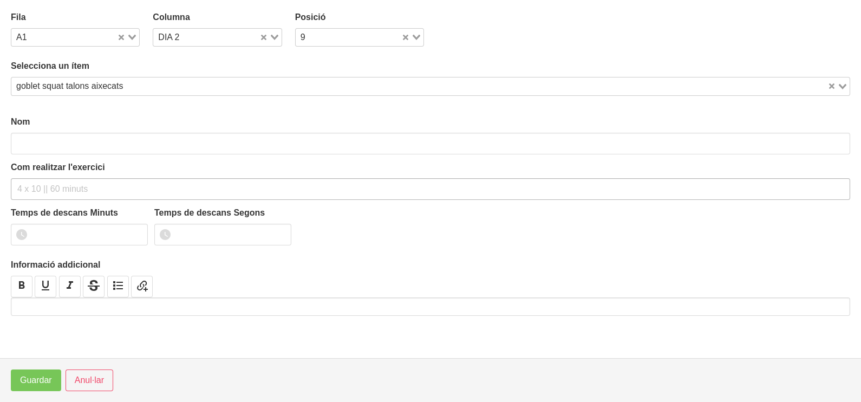
type input "goblet squat talons aixecats"
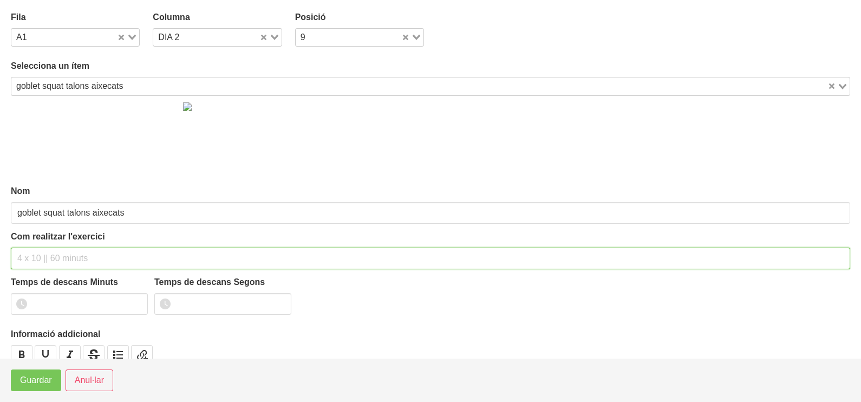
click at [51, 257] on input "text" at bounding box center [431, 259] width 840 height 22
type input "3 x 8-10 a 3010 60""
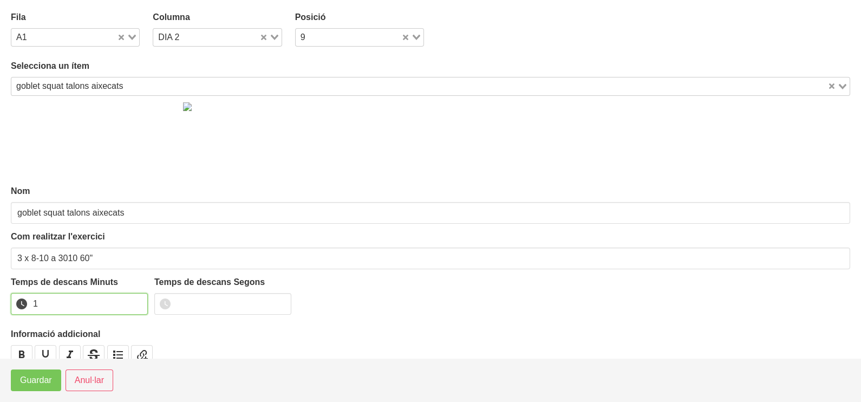
type input "1"
click at [135, 301] on input "1" at bounding box center [79, 304] width 137 height 22
click at [41, 383] on span "Guardar" at bounding box center [36, 380] width 32 height 13
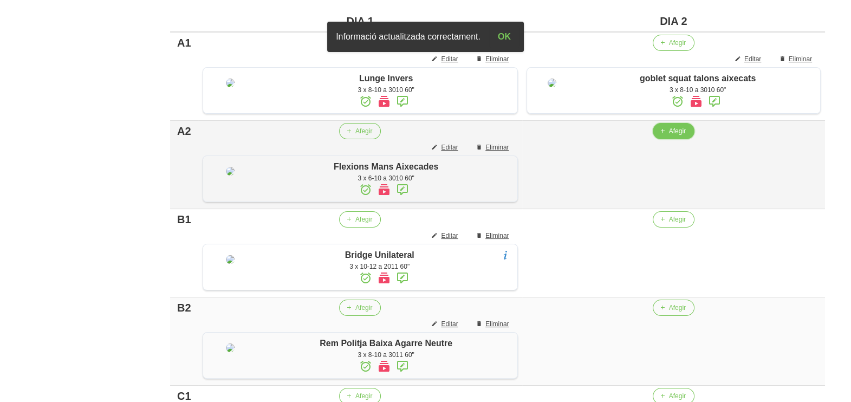
click at [666, 139] on button "Afegir" at bounding box center [674, 131] width 42 height 16
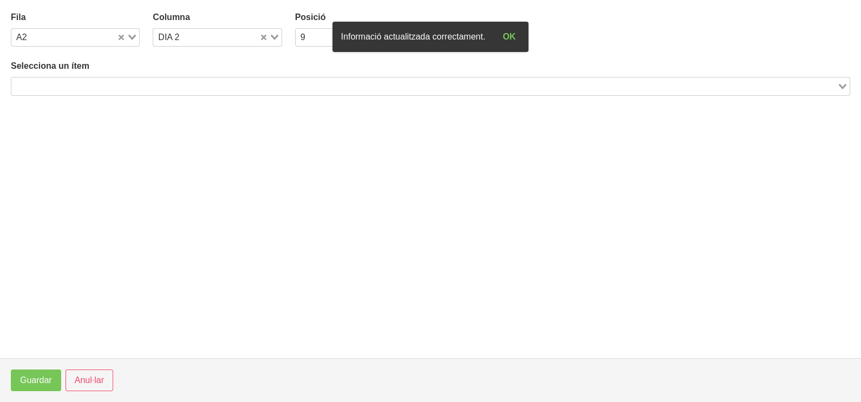
click at [178, 80] on input "Search for option" at bounding box center [424, 86] width 824 height 13
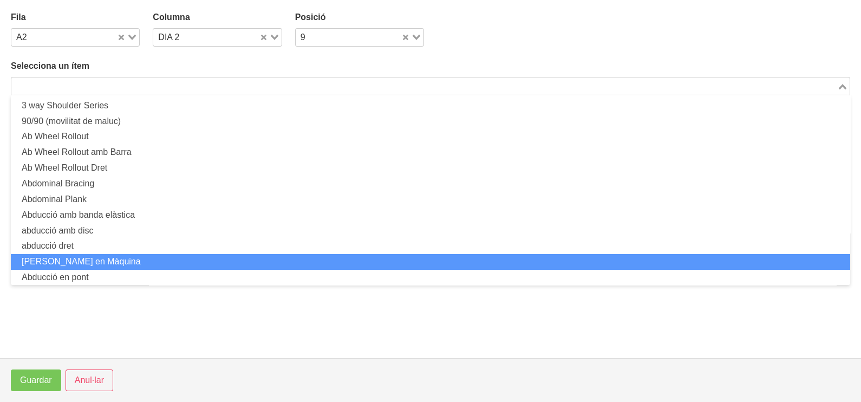
scroll to position [0, 0]
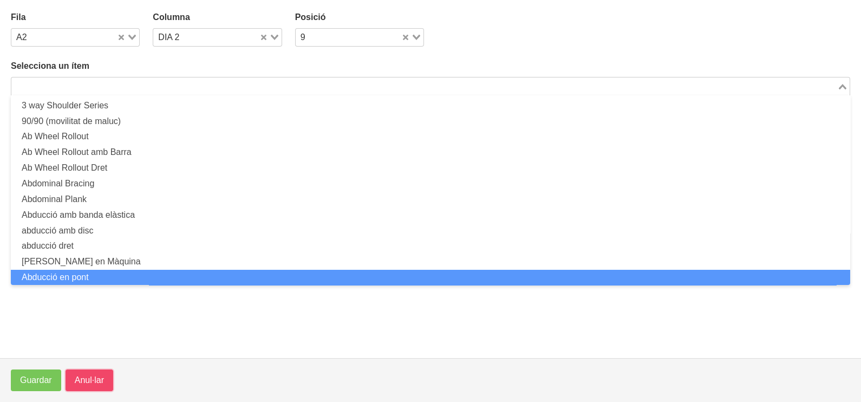
click at [85, 379] on span "Anul·lar" at bounding box center [89, 380] width 29 height 13
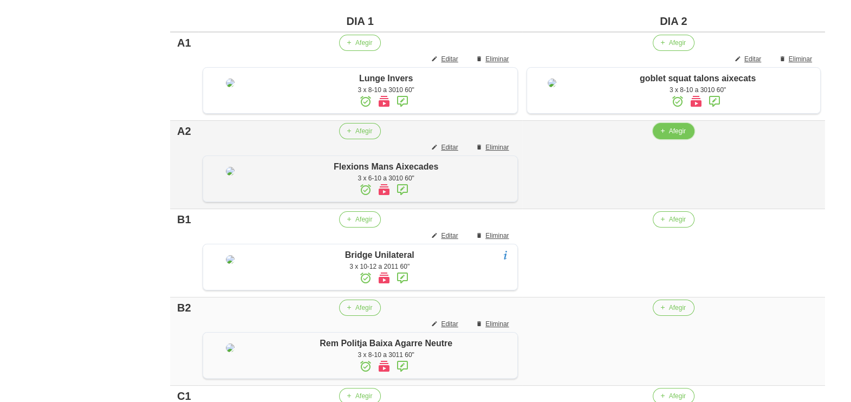
click at [664, 136] on span "button" at bounding box center [663, 131] width 10 height 10
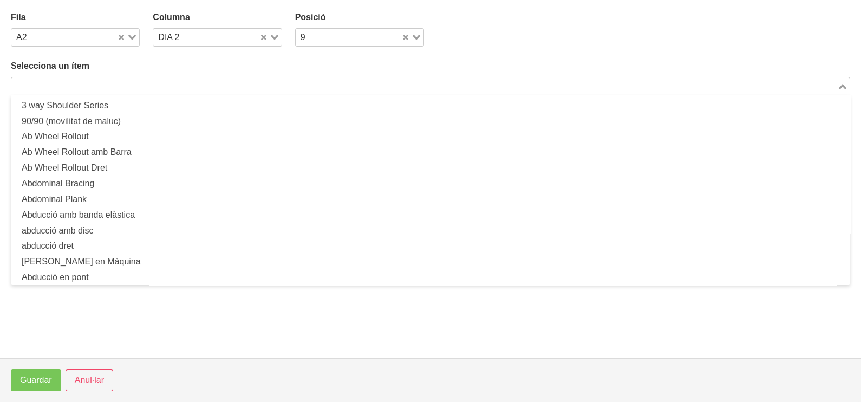
click at [146, 83] on input "Search for option" at bounding box center [424, 86] width 824 height 13
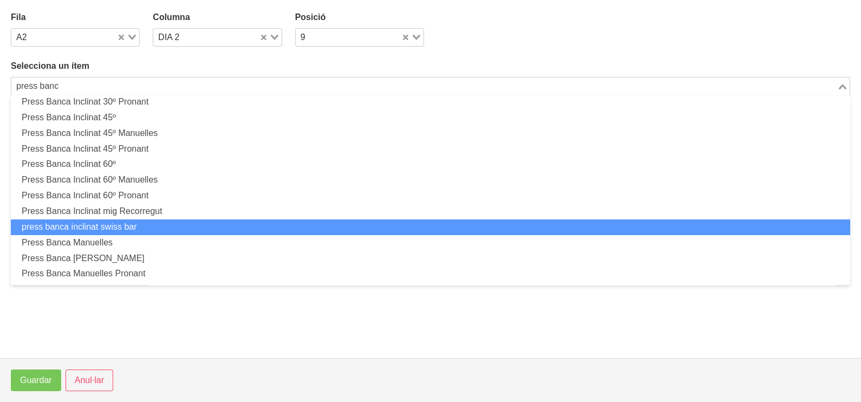
scroll to position [203, 0]
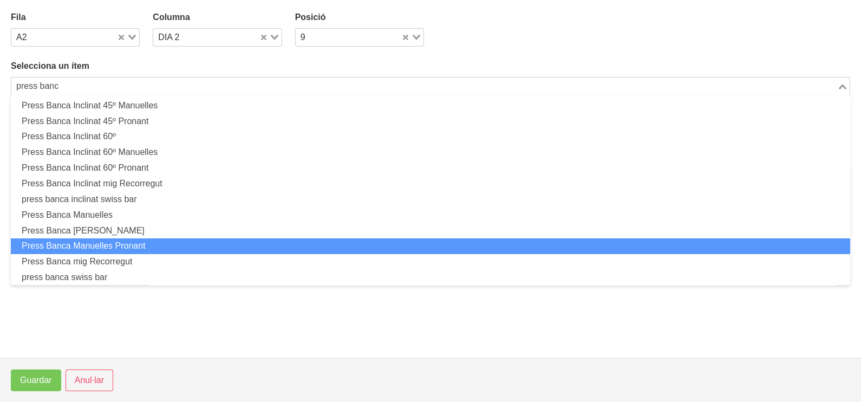
click at [148, 243] on li "Press Banca Manuelles Pronant" at bounding box center [431, 246] width 840 height 16
type input "press banc"
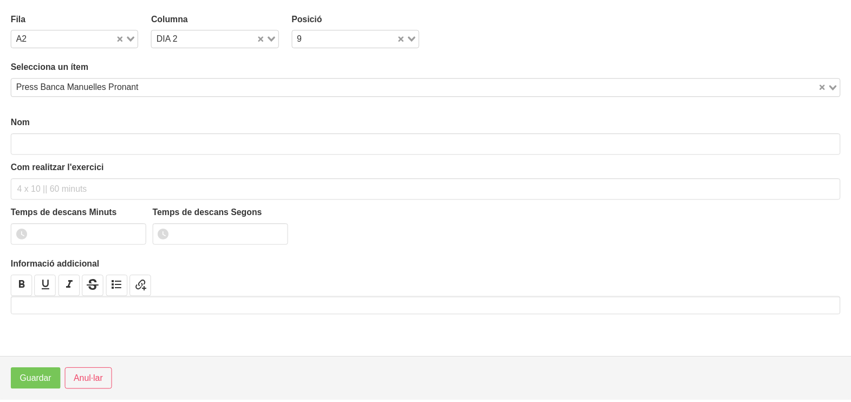
scroll to position [3, 0]
type input "Press Banca Manuelles Pronant"
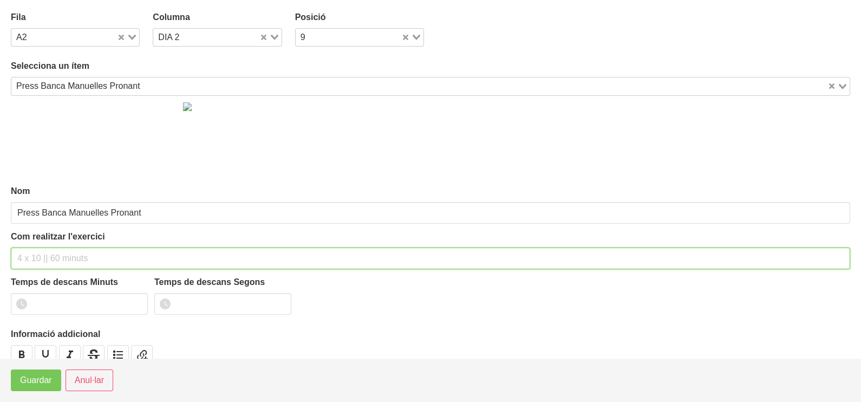
drag, startPoint x: 37, startPoint y: 251, endPoint x: 40, endPoint y: 238, distance: 13.2
click at [38, 251] on input "text" at bounding box center [431, 259] width 840 height 22
type input "3 x 8-10 a 2010 60""
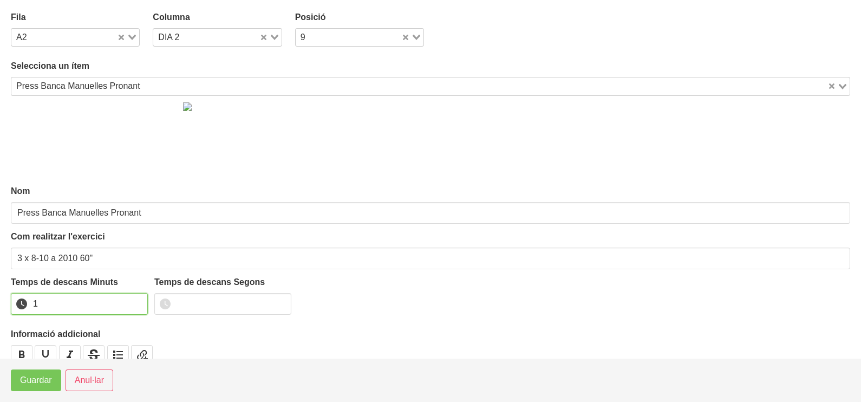
drag, startPoint x: 137, startPoint y: 301, endPoint x: 81, endPoint y: 333, distance: 64.1
type input "1"
click at [138, 301] on input "1" at bounding box center [79, 304] width 137 height 22
click at [28, 388] on button "Guardar" at bounding box center [36, 381] width 50 height 22
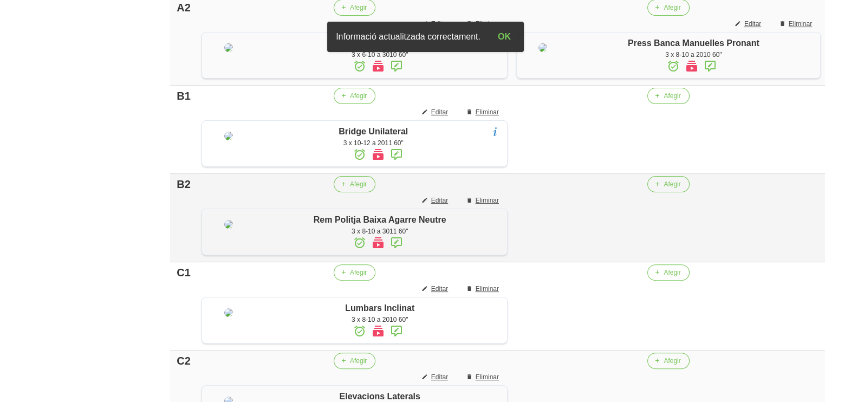
scroll to position [410, 0]
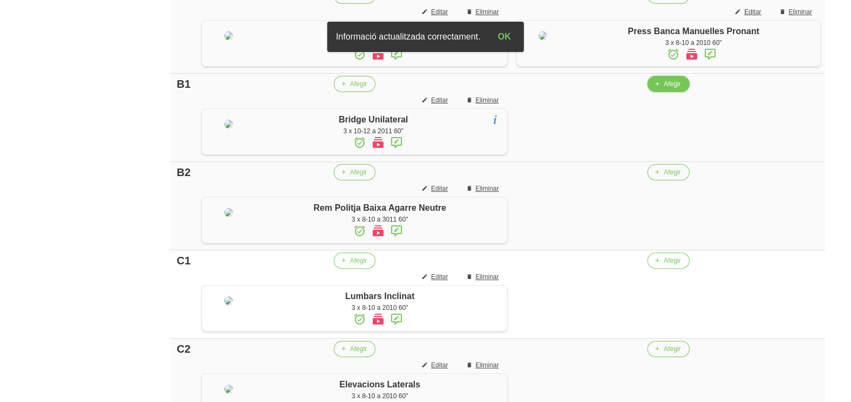
click at [665, 89] on span "Afegir" at bounding box center [672, 84] width 17 height 10
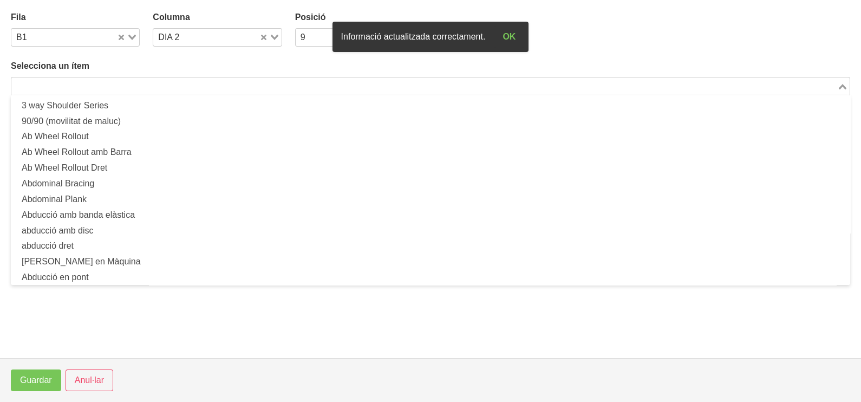
drag, startPoint x: 144, startPoint y: 92, endPoint x: 182, endPoint y: 59, distance: 50.3
click at [145, 89] on div "Loading..." at bounding box center [431, 86] width 840 height 18
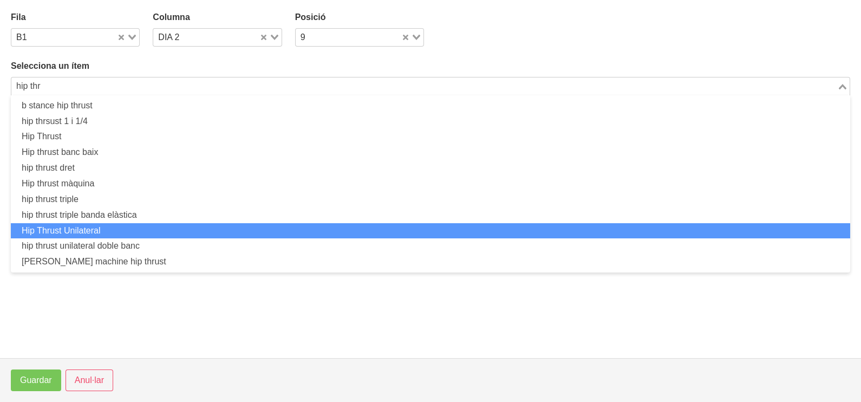
click at [131, 232] on li "Hip Thrust Unilateral" at bounding box center [431, 231] width 840 height 16
type input "hip thr"
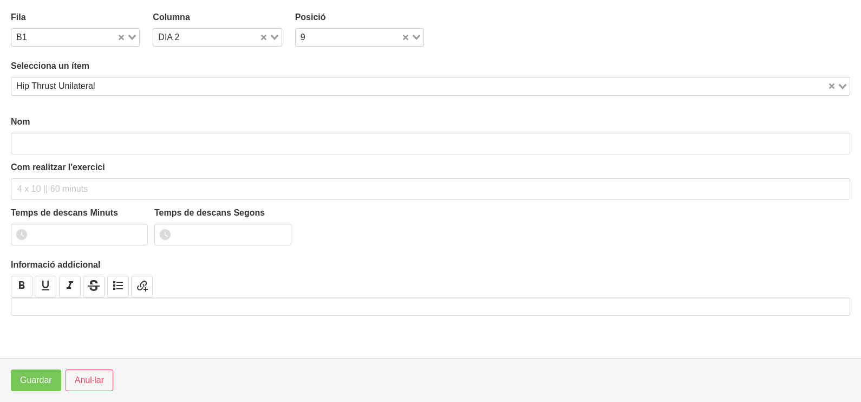
type input "Hip Thrust Unilateral"
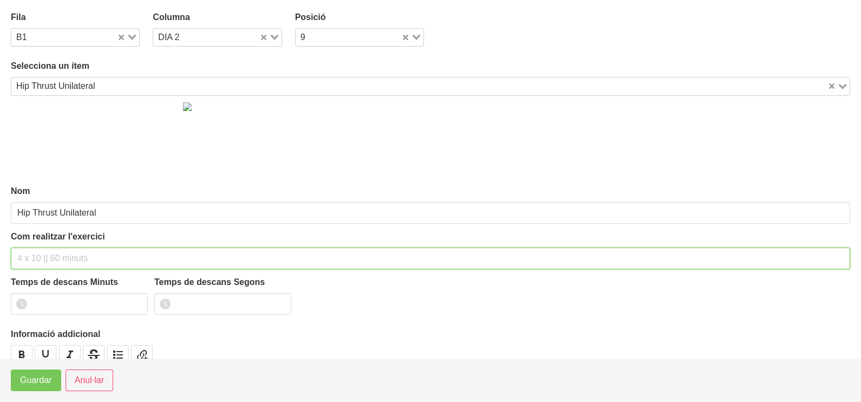
click at [35, 258] on input "text" at bounding box center [431, 259] width 840 height 22
type input "3 x 8-10 a 2010 60""
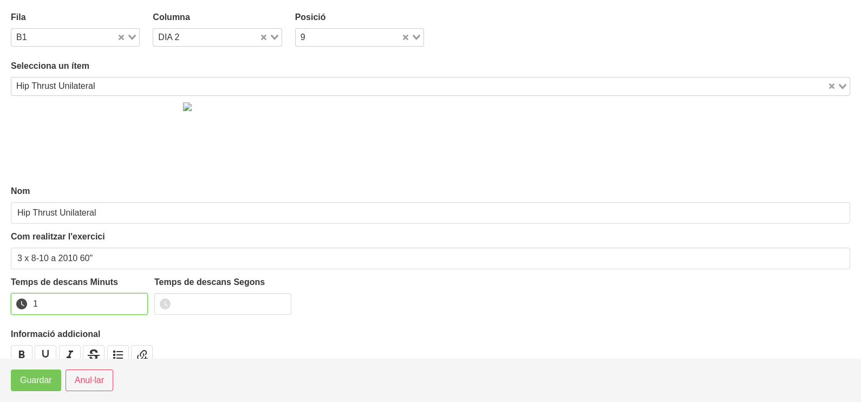
drag, startPoint x: 137, startPoint y: 301, endPoint x: 67, endPoint y: 342, distance: 80.8
type input "1"
click at [136, 301] on input "1" at bounding box center [79, 304] width 137 height 22
click at [35, 381] on span "Guardar" at bounding box center [36, 380] width 32 height 13
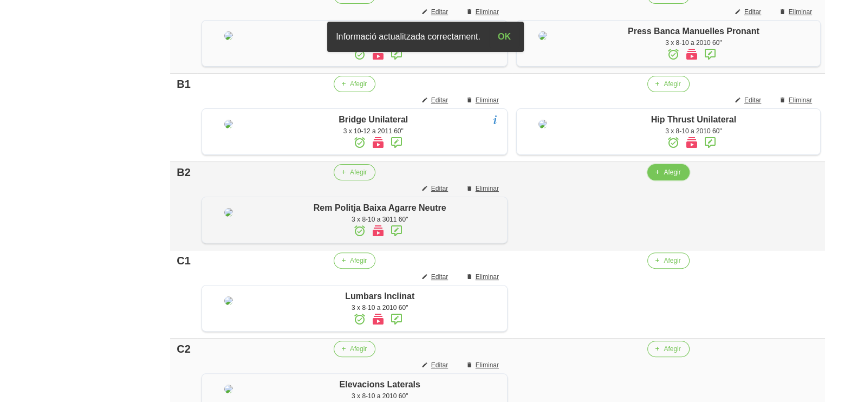
click at [664, 177] on span "Afegir" at bounding box center [672, 172] width 17 height 10
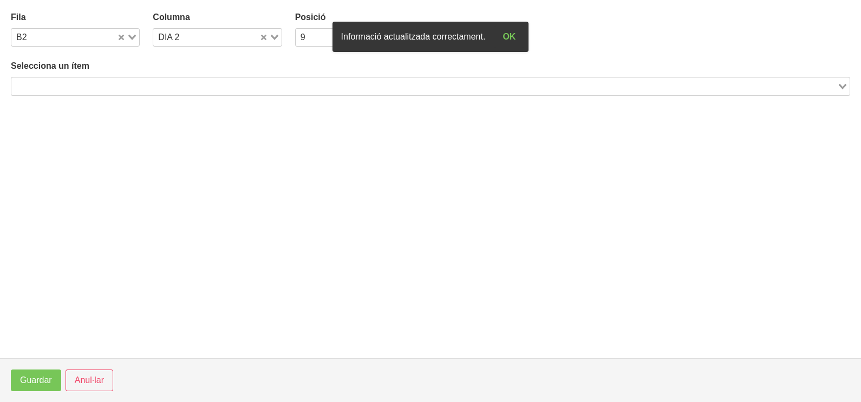
click at [107, 83] on input "Search for option" at bounding box center [424, 86] width 824 height 13
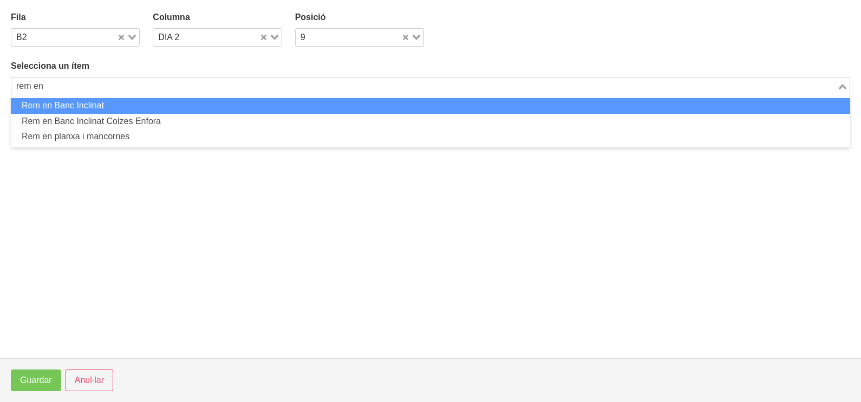
click at [102, 108] on li "Rem en Banc Inclinat" at bounding box center [431, 106] width 840 height 16
type input "rem en"
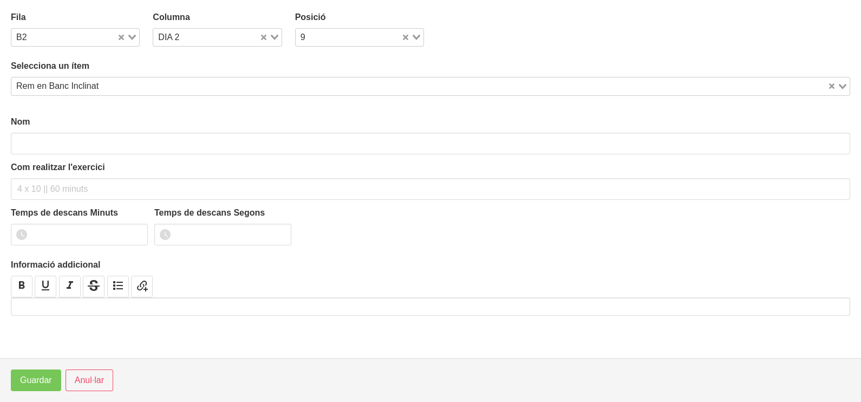
type input "Rem en Banc Inclinat"
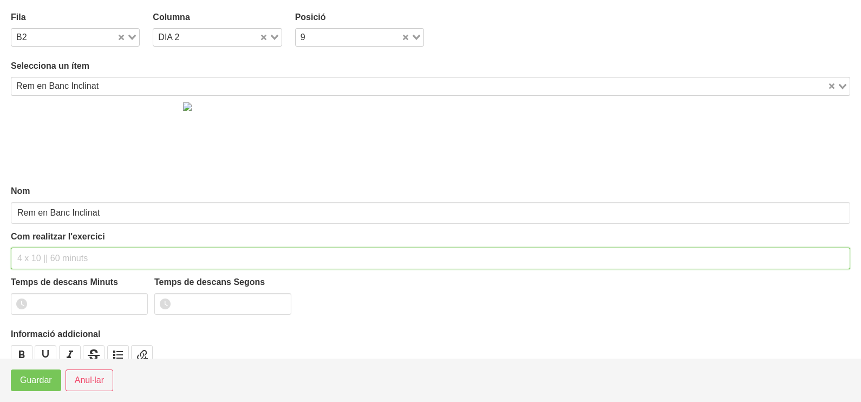
click at [48, 260] on input "text" at bounding box center [431, 259] width 840 height 22
type input "3 x 8-10 a 2011 60""
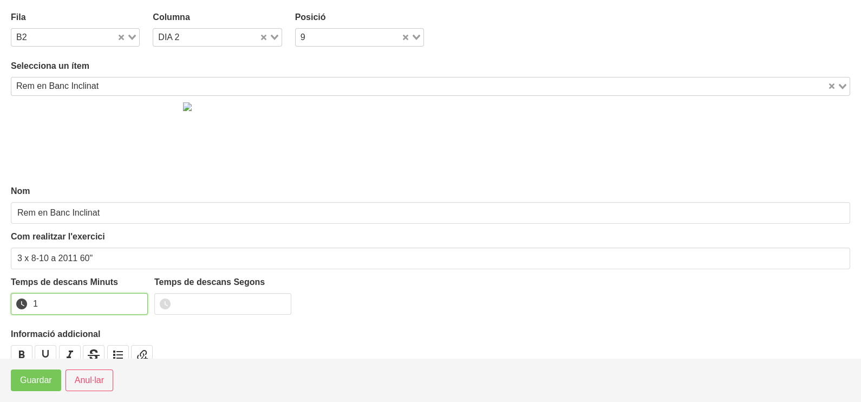
drag, startPoint x: 140, startPoint y: 300, endPoint x: 106, endPoint y: 308, distance: 34.7
type input "1"
click at [138, 300] on input "1" at bounding box center [79, 304] width 137 height 22
click at [34, 385] on span "Guardar" at bounding box center [36, 380] width 32 height 13
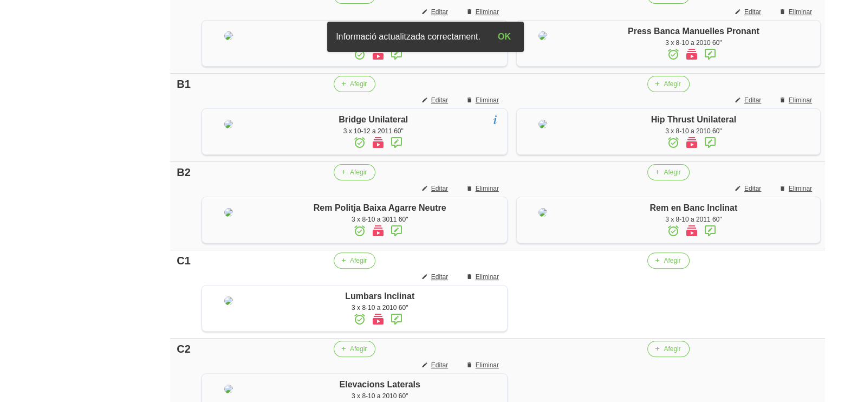
scroll to position [613, 0]
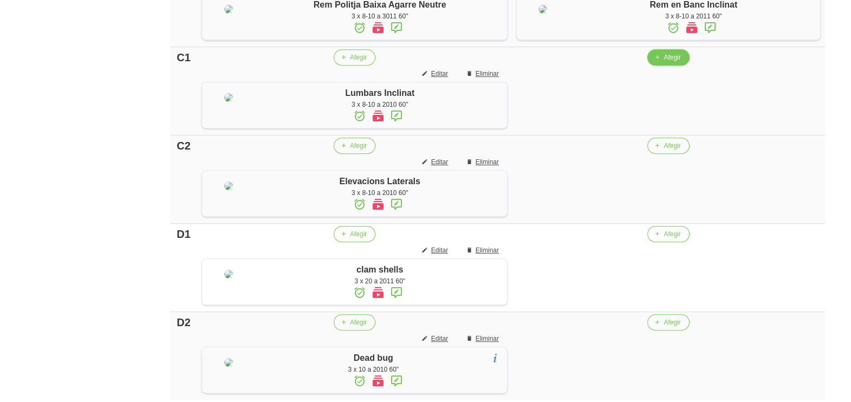
click at [664, 62] on span "Afegir" at bounding box center [672, 58] width 17 height 10
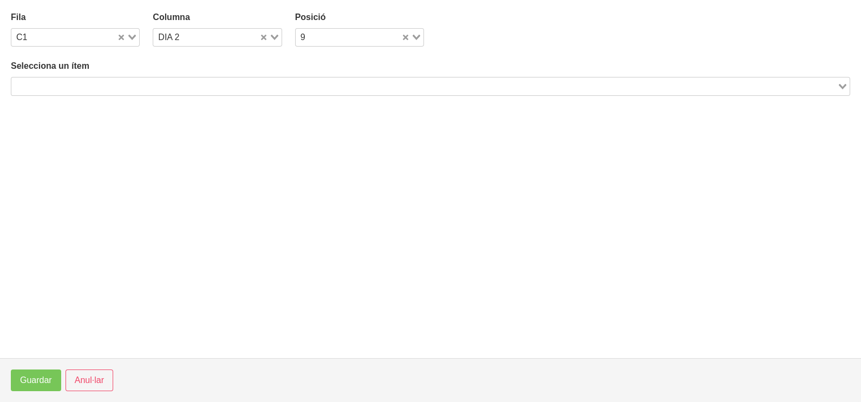
click at [103, 87] on input "Search for option" at bounding box center [424, 86] width 824 height 13
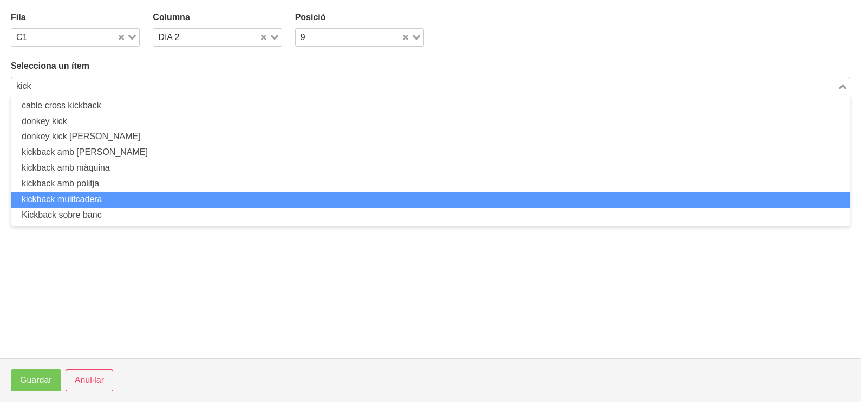
click at [105, 201] on li "kickback mulitcadera" at bounding box center [431, 200] width 840 height 16
type input "kick"
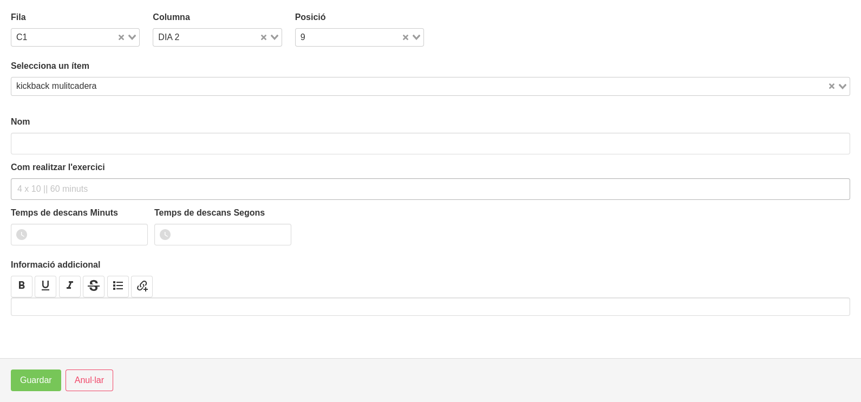
type input "kickback mulitcadera"
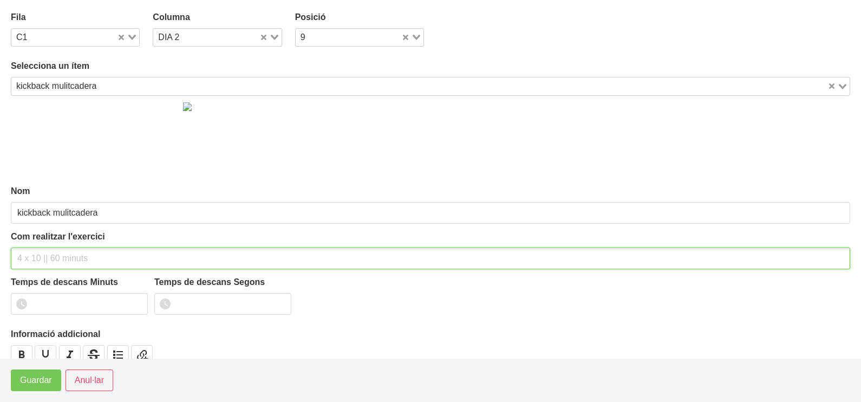
click at [42, 257] on input "text" at bounding box center [431, 259] width 840 height 22
type input "3 x 10-12 a 2010 60""
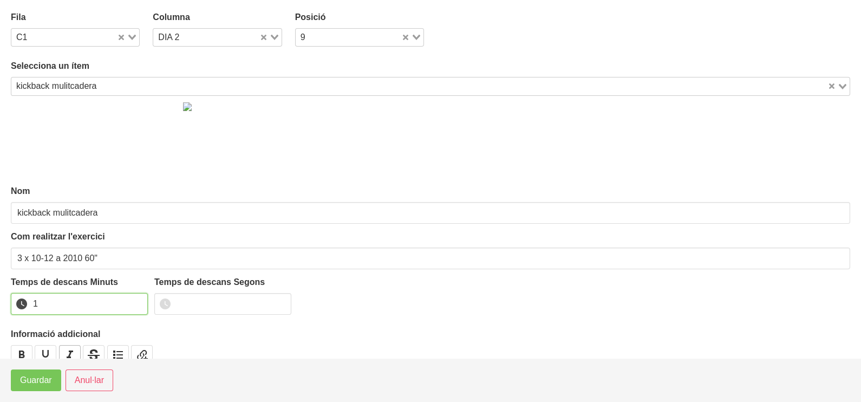
drag, startPoint x: 138, startPoint y: 300, endPoint x: 76, endPoint y: 347, distance: 78.0
type input "1"
click at [137, 302] on input "1" at bounding box center [79, 304] width 137 height 22
click at [46, 374] on span "Guardar" at bounding box center [36, 380] width 32 height 13
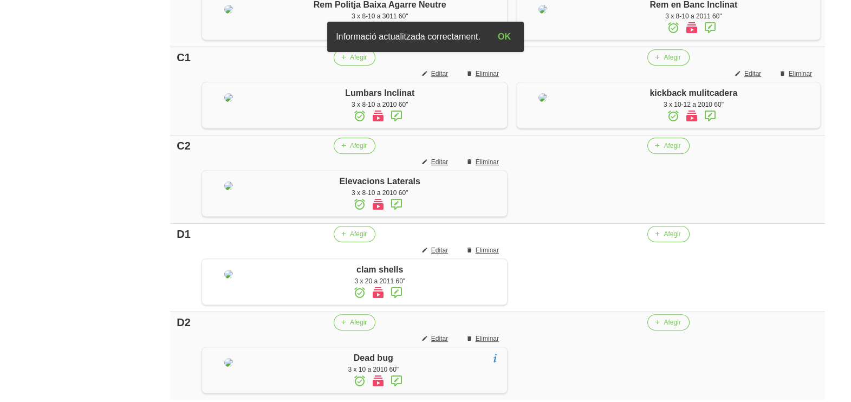
scroll to position [680, 0]
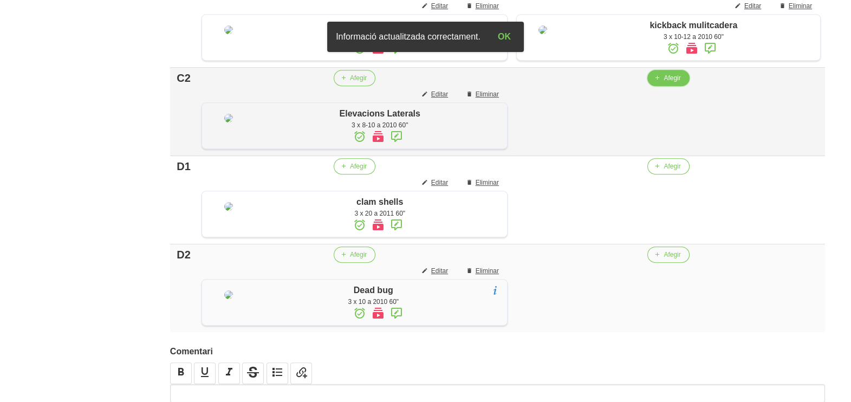
click at [656, 83] on icon "button" at bounding box center [657, 78] width 7 height 10
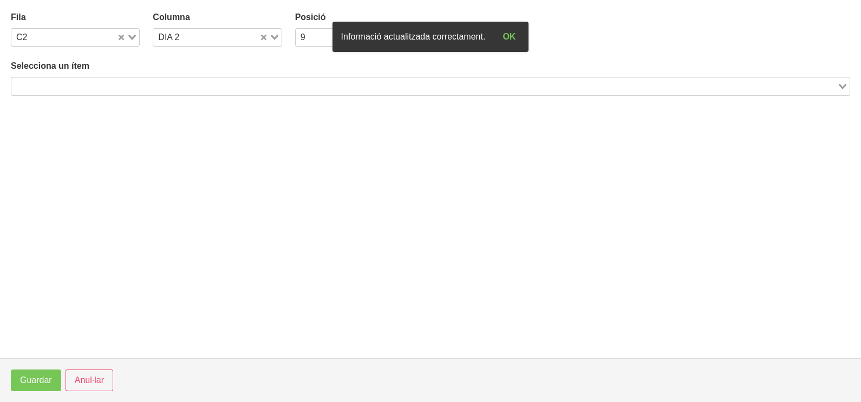
click at [137, 84] on input "Search for option" at bounding box center [424, 86] width 824 height 13
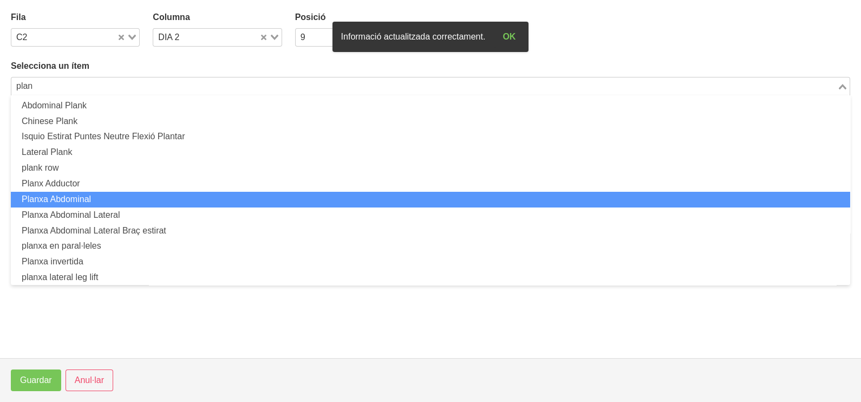
click at [105, 201] on li "Planxa Abdominal" at bounding box center [431, 200] width 840 height 16
type input "plan"
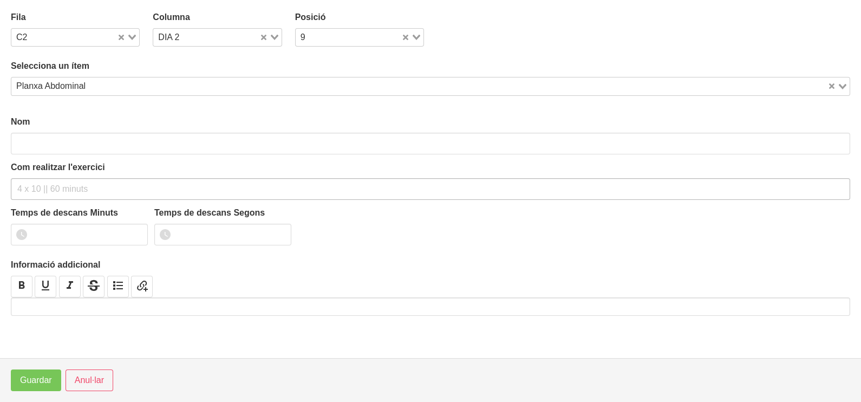
type input "Planxa Abdominal"
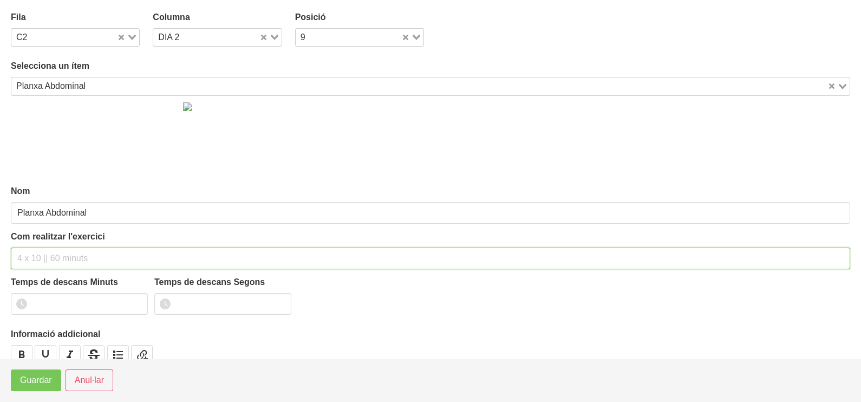
click at [34, 254] on input "text" at bounding box center [431, 259] width 840 height 22
type input "3 x 40-60" 60""
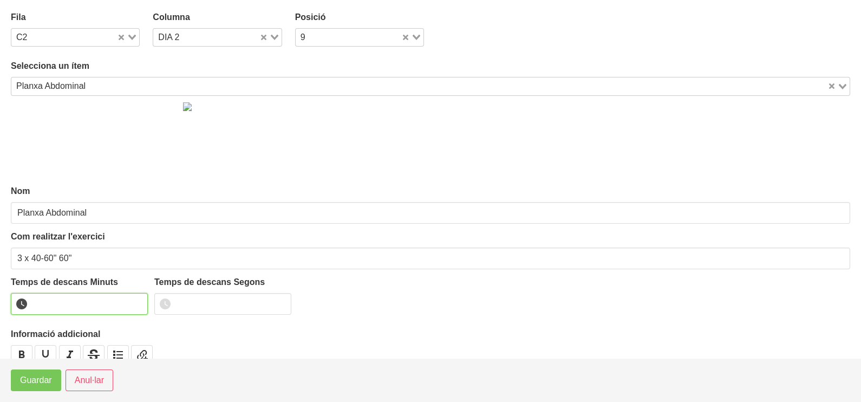
drag, startPoint x: 137, startPoint y: 297, endPoint x: 127, endPoint y: 309, distance: 15.1
click at [136, 299] on input "number" at bounding box center [79, 304] width 137 height 22
drag, startPoint x: 136, startPoint y: 300, endPoint x: 103, endPoint y: 323, distance: 40.1
type input "1"
click at [135, 301] on input "1" at bounding box center [79, 304] width 137 height 22
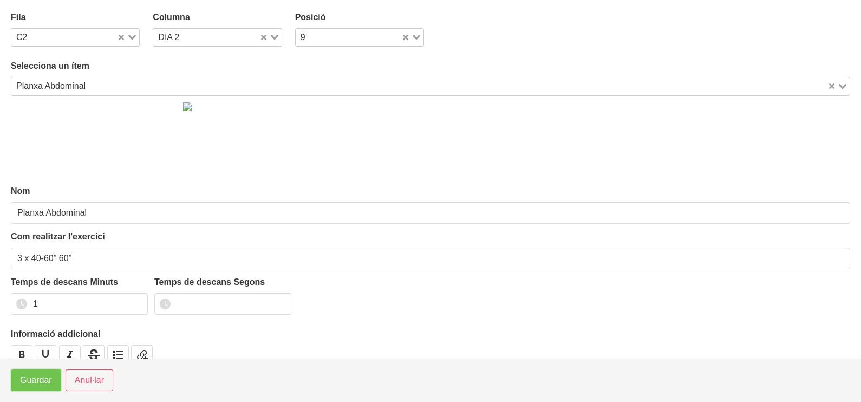
click at [33, 382] on span "Guardar" at bounding box center [36, 380] width 32 height 13
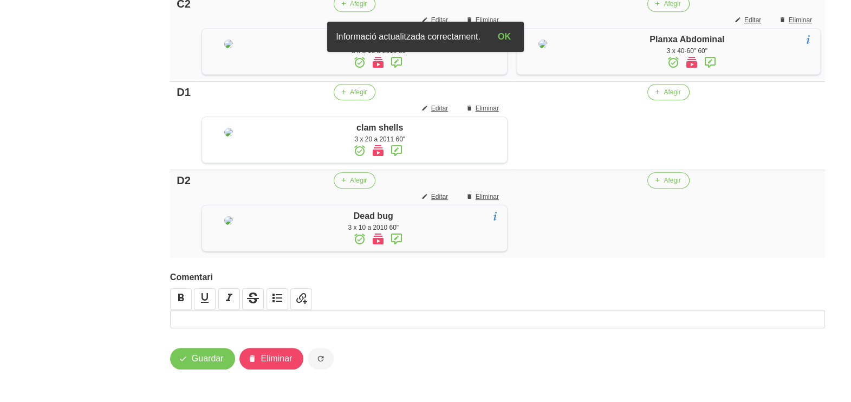
scroll to position [884, 0]
click at [666, 97] on span "Afegir" at bounding box center [672, 92] width 17 height 10
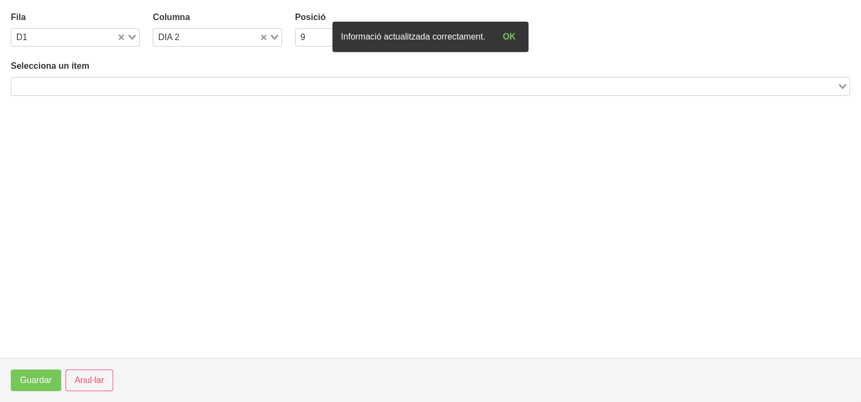
click at [152, 85] on input "Search for option" at bounding box center [424, 86] width 824 height 13
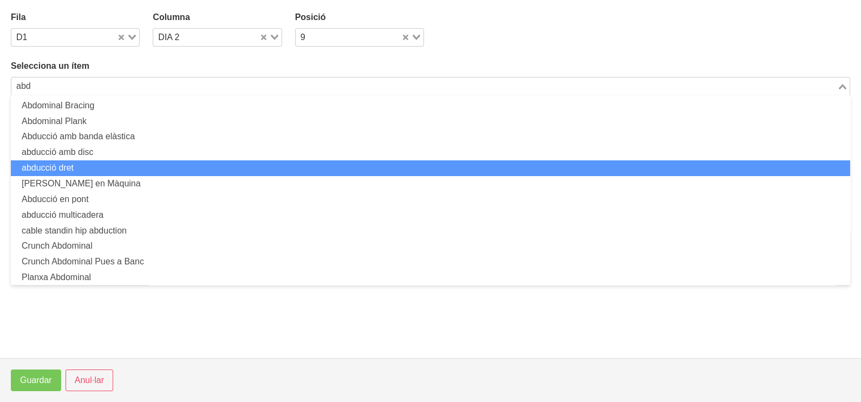
click at [121, 168] on li "abducció dret" at bounding box center [431, 168] width 840 height 16
type input "abd"
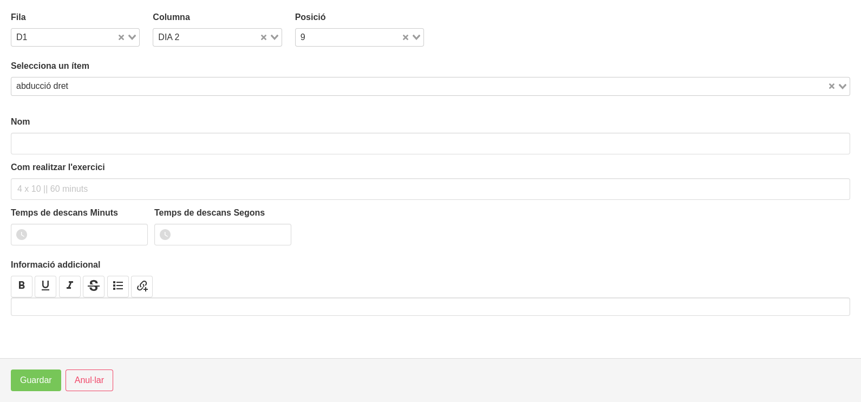
type input "abducció dret"
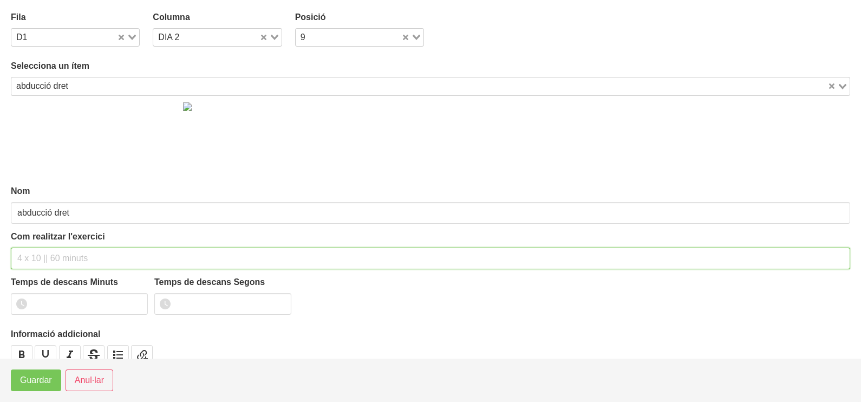
click at [41, 253] on input "text" at bounding box center [431, 259] width 840 height 22
type input "3 x 20 a 2011 60""
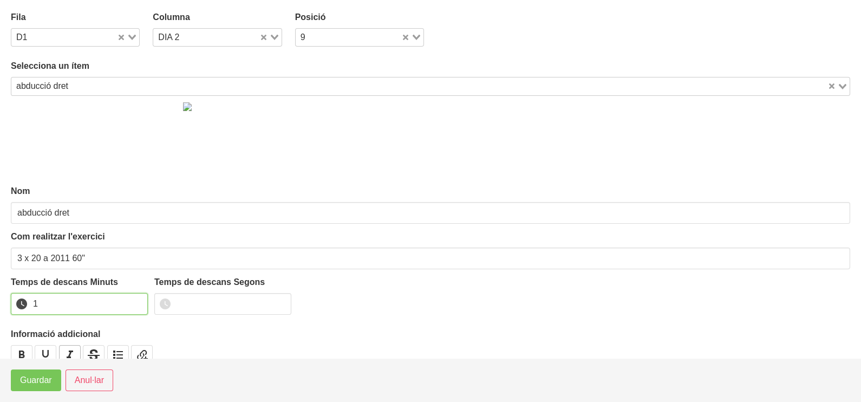
drag, startPoint x: 139, startPoint y: 300, endPoint x: 76, endPoint y: 344, distance: 76.2
type input "1"
click at [138, 301] on input "1" at bounding box center [79, 304] width 137 height 22
click at [46, 377] on span "Guardar" at bounding box center [36, 380] width 32 height 13
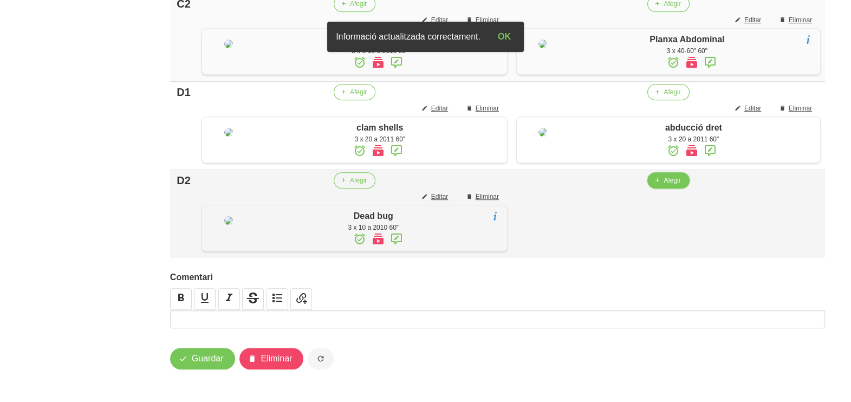
click at [662, 189] on button "Afegir" at bounding box center [668, 180] width 42 height 16
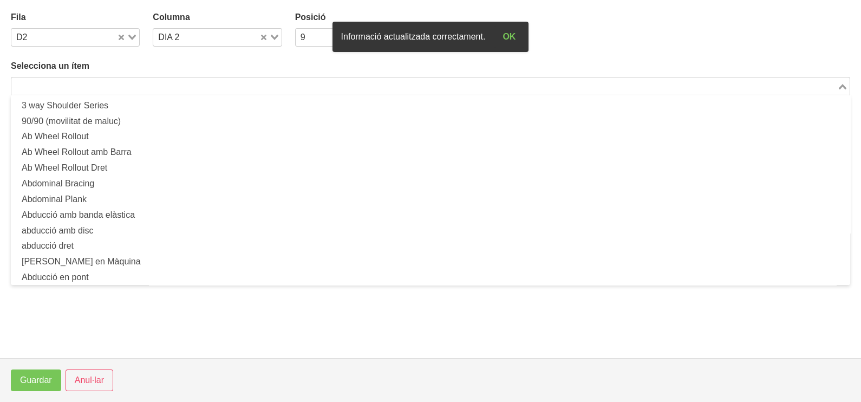
drag, startPoint x: 117, startPoint y: 87, endPoint x: 138, endPoint y: 51, distance: 41.1
click at [118, 86] on input "Search for option" at bounding box center [424, 86] width 824 height 13
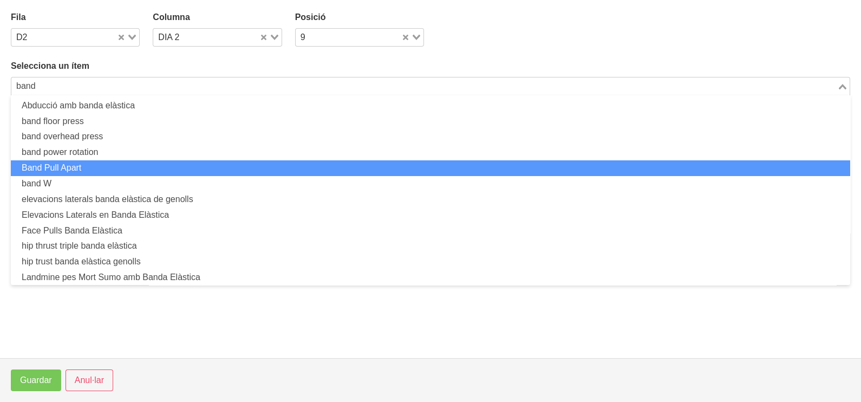
click at [126, 163] on li "Band Pull Apart" at bounding box center [431, 168] width 840 height 16
type input "band"
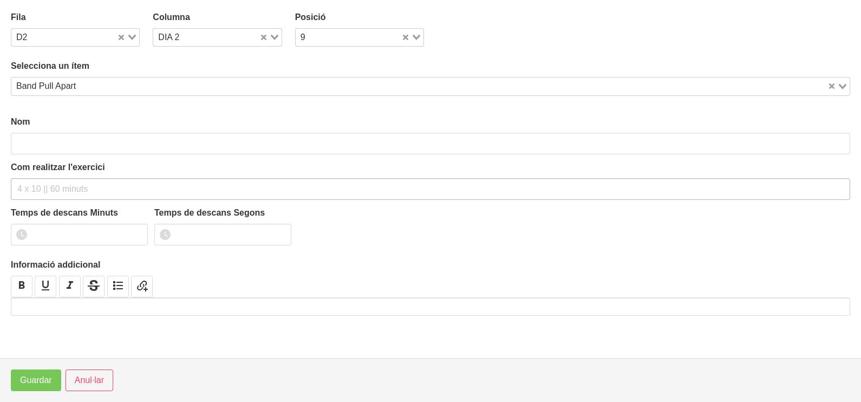
type input "Band Pull Apart"
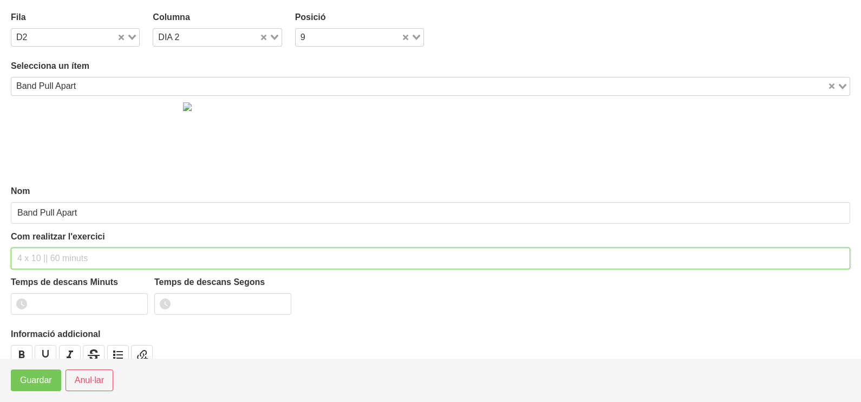
click at [35, 250] on input "text" at bounding box center [431, 259] width 840 height 22
type input "3 x"
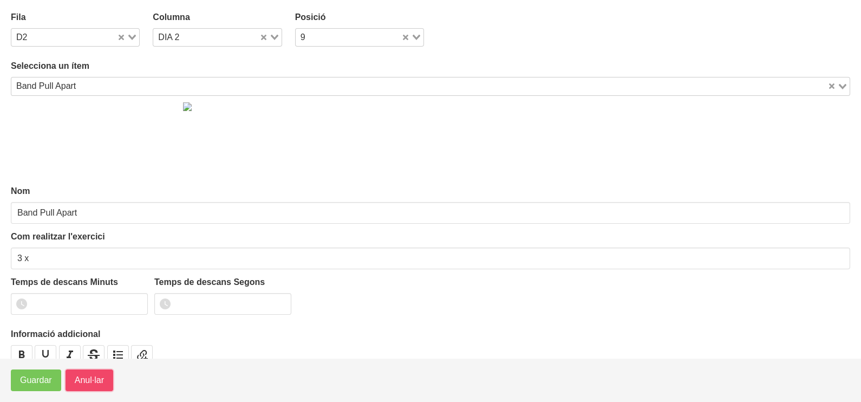
click at [94, 382] on span "Anul·lar" at bounding box center [89, 380] width 29 height 13
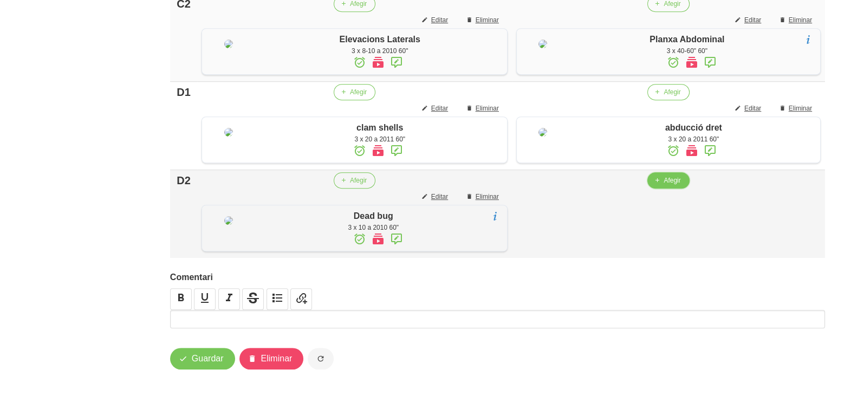
click at [668, 185] on span "Afegir" at bounding box center [672, 181] width 17 height 10
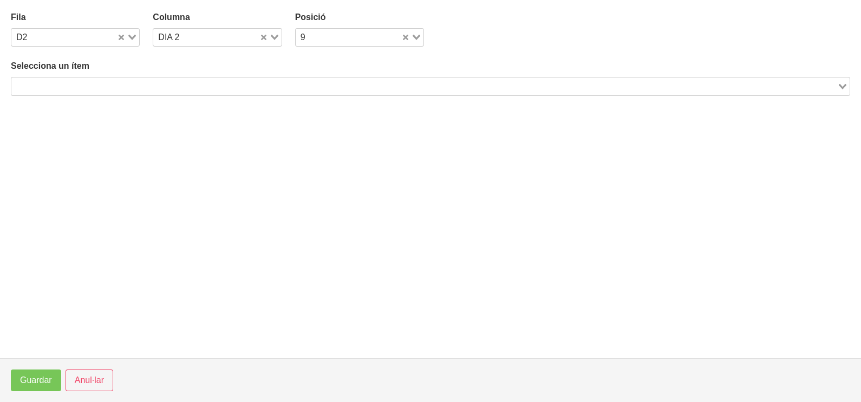
click at [161, 83] on input "Search for option" at bounding box center [424, 86] width 824 height 13
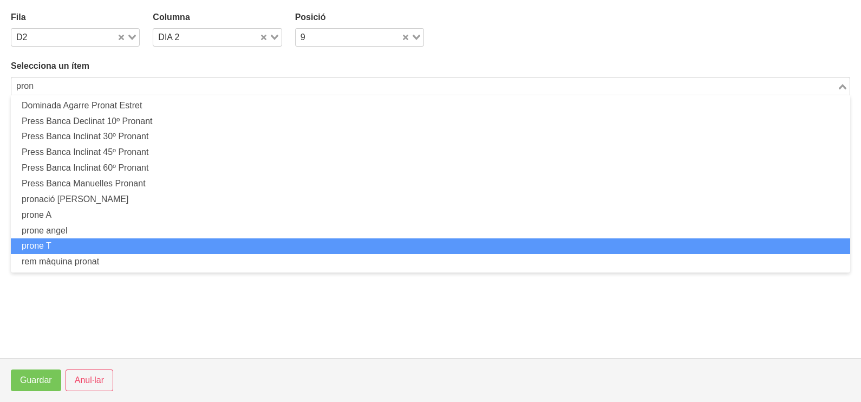
click at [107, 243] on li "prone T" at bounding box center [431, 246] width 840 height 16
type input "pron"
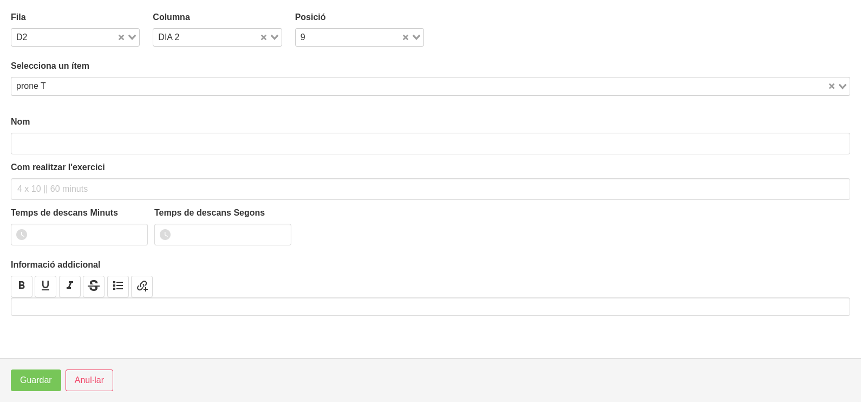
type input "prone T"
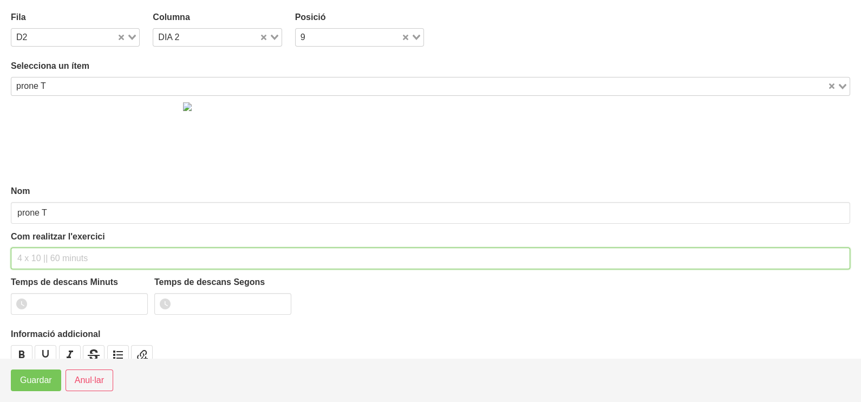
click at [35, 256] on input "text" at bounding box center [431, 259] width 840 height 22
type input "3 x 10 a 2011 60""
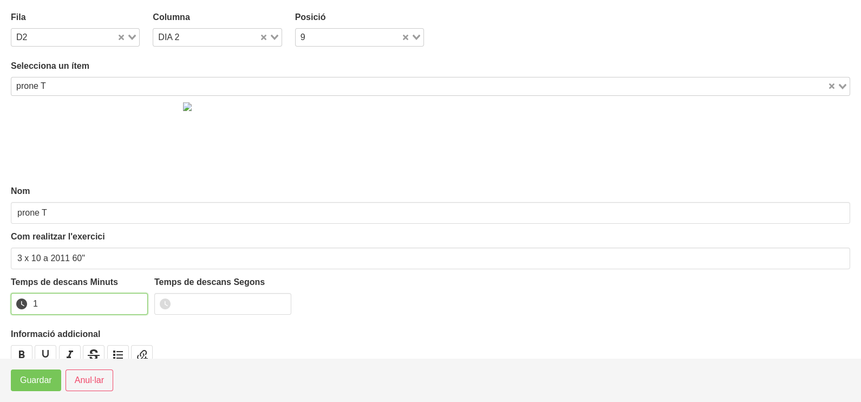
drag, startPoint x: 137, startPoint y: 301, endPoint x: 76, endPoint y: 330, distance: 67.6
type input "1"
click at [136, 301] on input "1" at bounding box center [79, 304] width 137 height 22
click at [32, 377] on span "Guardar" at bounding box center [36, 380] width 32 height 13
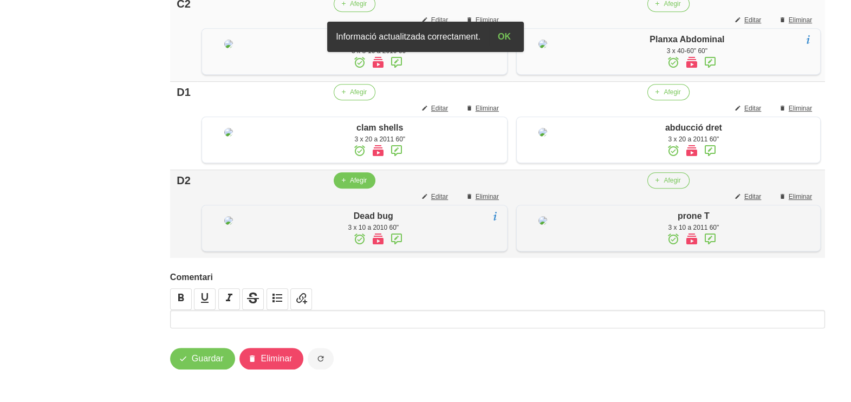
scroll to position [978, 0]
click at [201, 366] on button "Guardar" at bounding box center [202, 359] width 65 height 22
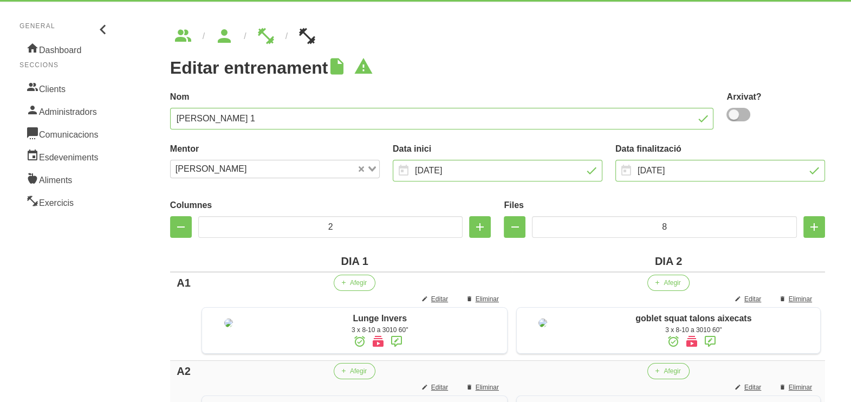
scroll to position [0, 0]
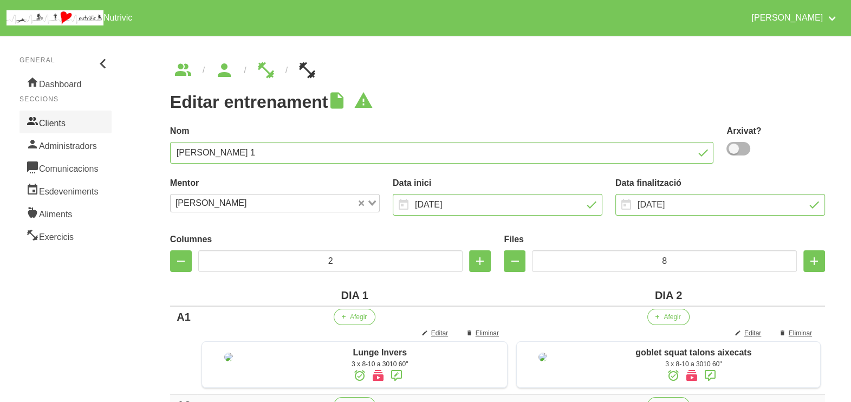
click at [57, 121] on link "Clients" at bounding box center [66, 122] width 92 height 23
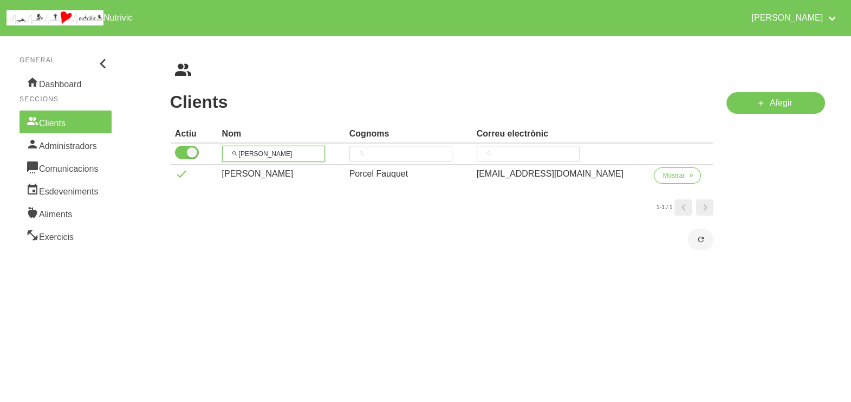
drag, startPoint x: 203, startPoint y: 144, endPoint x: 210, endPoint y: 140, distance: 8.0
click at [196, 144] on tr "[PERSON_NAME]" at bounding box center [442, 155] width 543 height 22
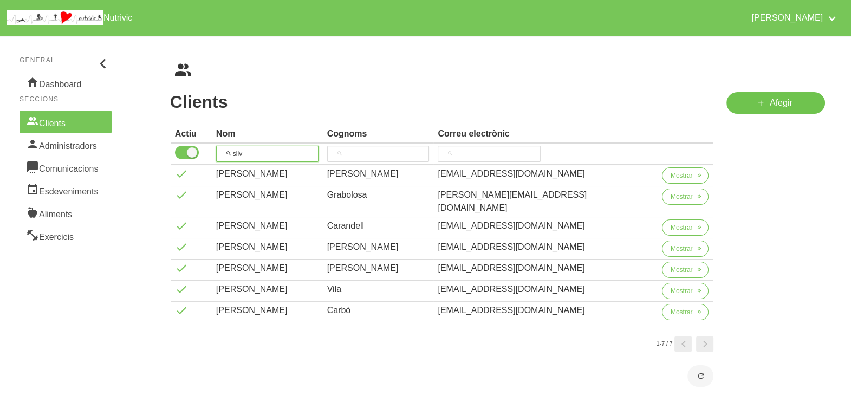
type input "silv"
click at [767, 107] on span at bounding box center [761, 102] width 13 height 13
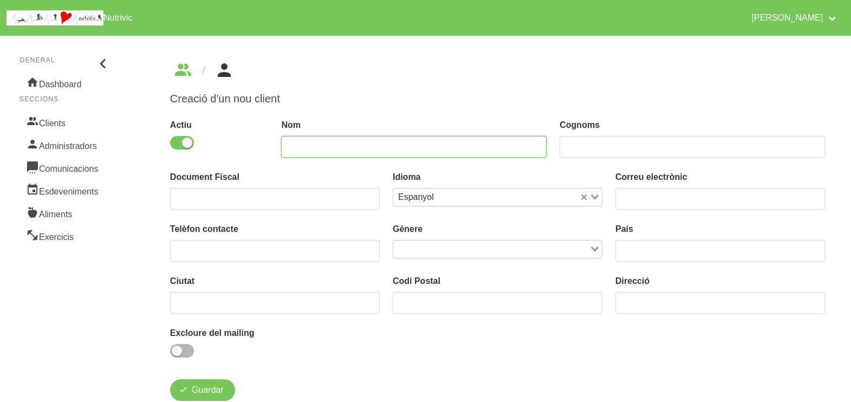
click at [333, 147] on input "text" at bounding box center [413, 147] width 265 height 22
type input "[PERSON_NAME]"
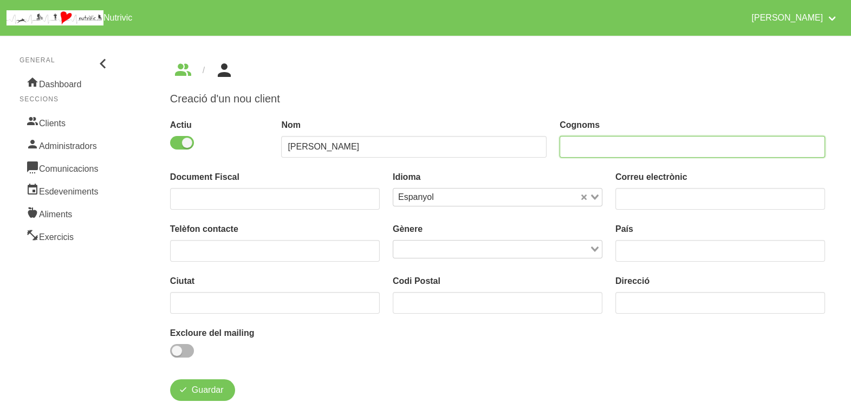
click at [592, 138] on input "text" at bounding box center [692, 147] width 265 height 22
type input "Armengol"
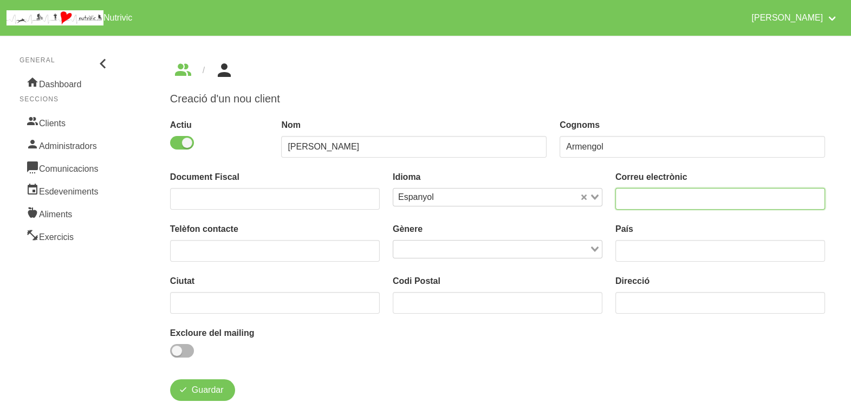
drag, startPoint x: 639, startPoint y: 201, endPoint x: 646, endPoint y: 172, distance: 30.1
click at [640, 200] on input "email" at bounding box center [720, 199] width 210 height 22
type input "[EMAIL_ADDRESS][DOMAIN_NAME]"
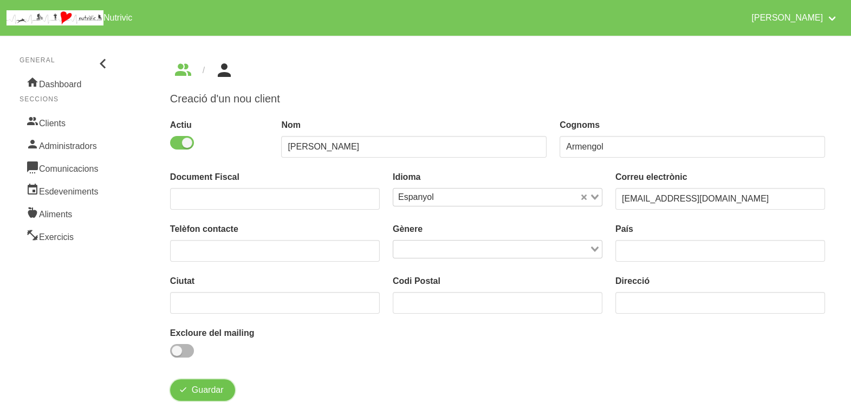
click at [199, 393] on span "Guardar" at bounding box center [208, 390] width 32 height 13
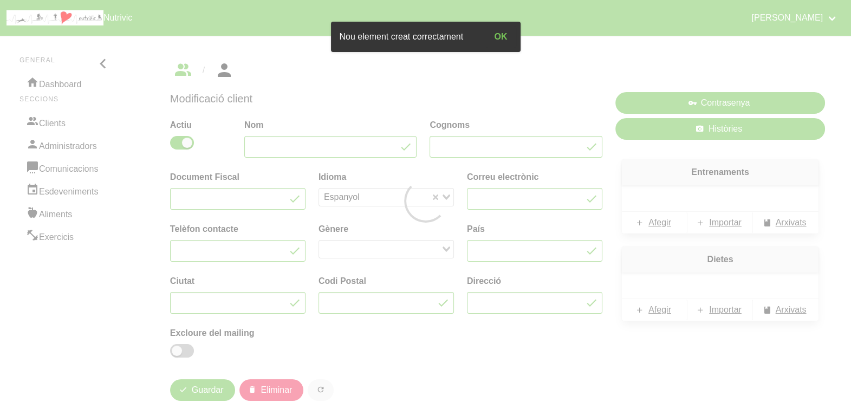
type input "[PERSON_NAME]"
type input "Armengol"
type input "[EMAIL_ADDRESS][DOMAIN_NAME]"
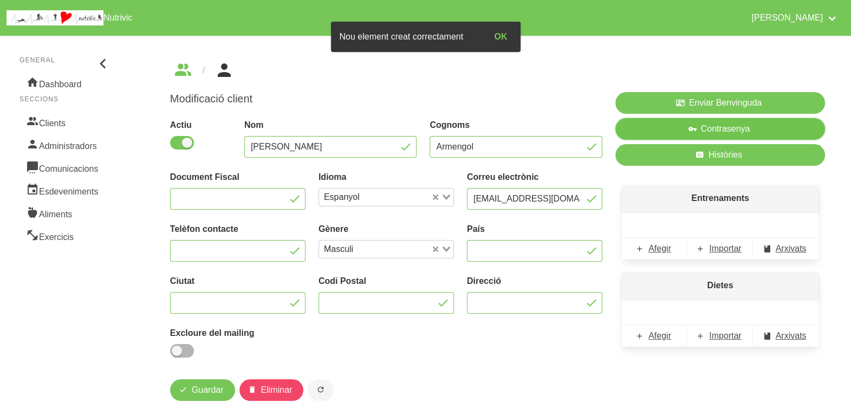
click at [690, 126] on icon "button" at bounding box center [692, 129] width 9 height 14
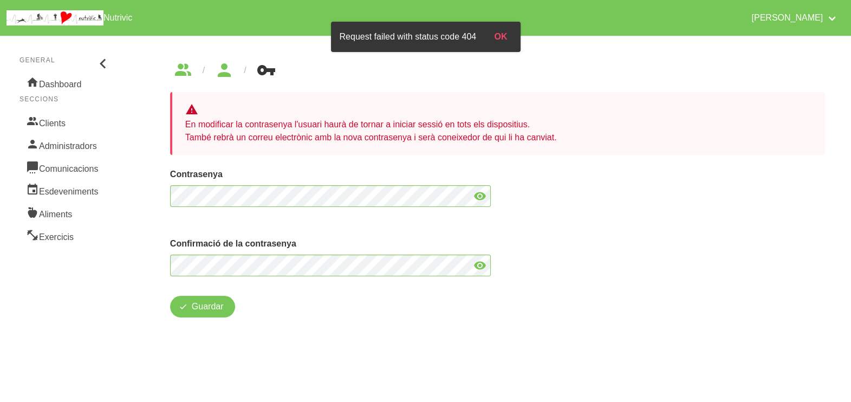
click at [482, 263] on icon at bounding box center [480, 266] width 13 height 20
click at [481, 192] on icon at bounding box center [480, 196] width 13 height 20
click at [192, 309] on span "Guardar" at bounding box center [208, 306] width 32 height 13
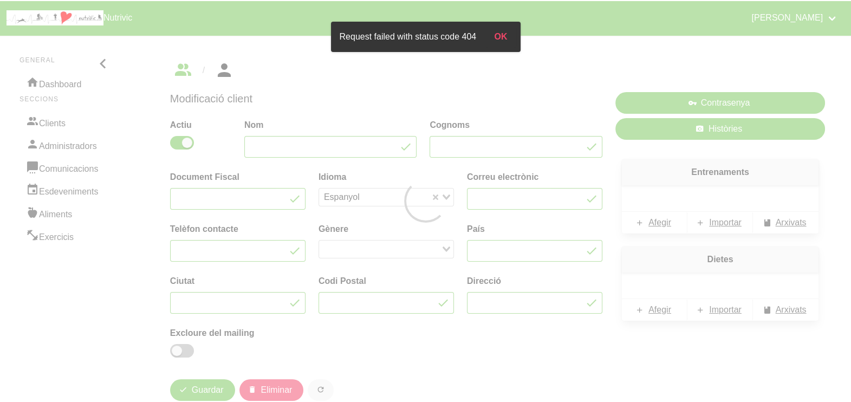
type input "[PERSON_NAME]"
type input "Armengol"
type input "[EMAIL_ADDRESS][DOMAIN_NAME]"
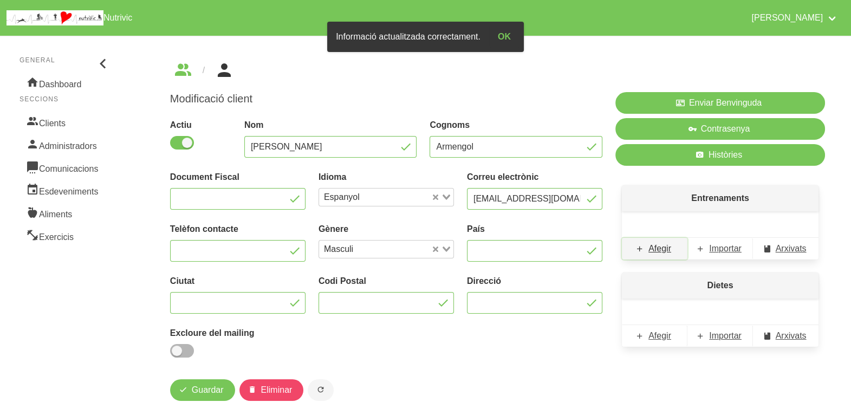
click at [656, 249] on span "Afegir" at bounding box center [660, 248] width 23 height 13
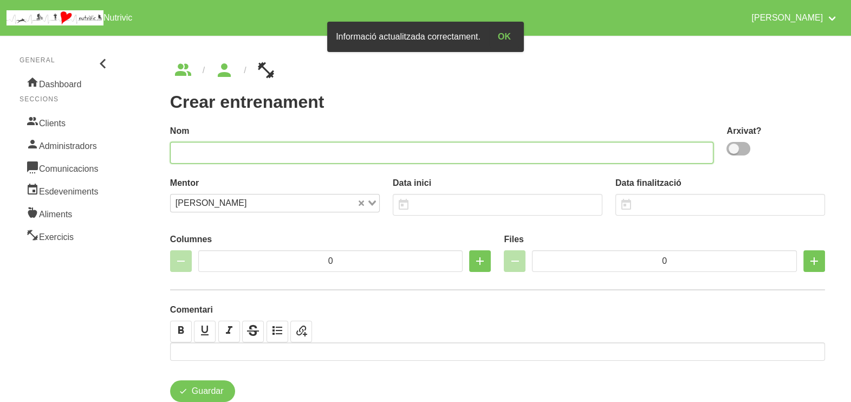
click at [200, 152] on input "text" at bounding box center [442, 153] width 544 height 22
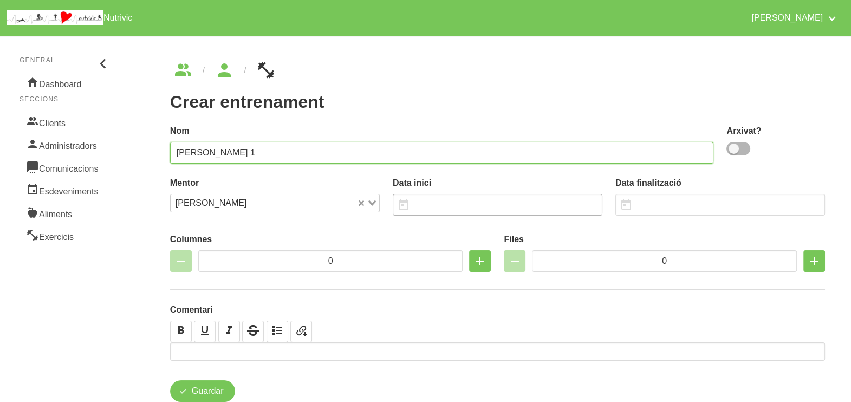
type input "[PERSON_NAME] 1"
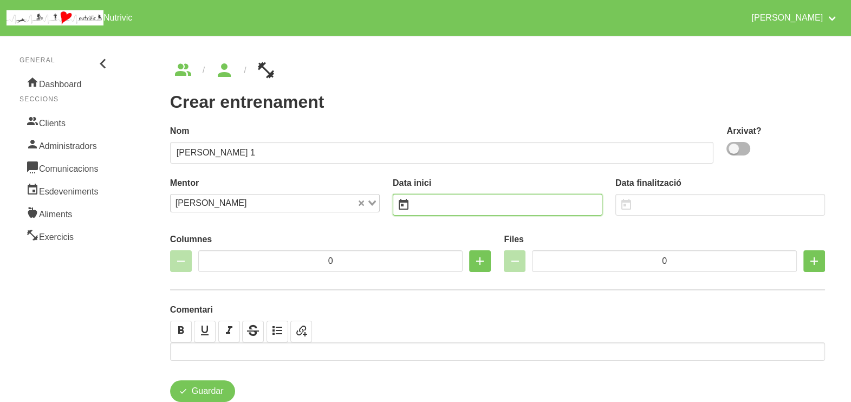
click at [436, 204] on input "text" at bounding box center [498, 205] width 210 height 22
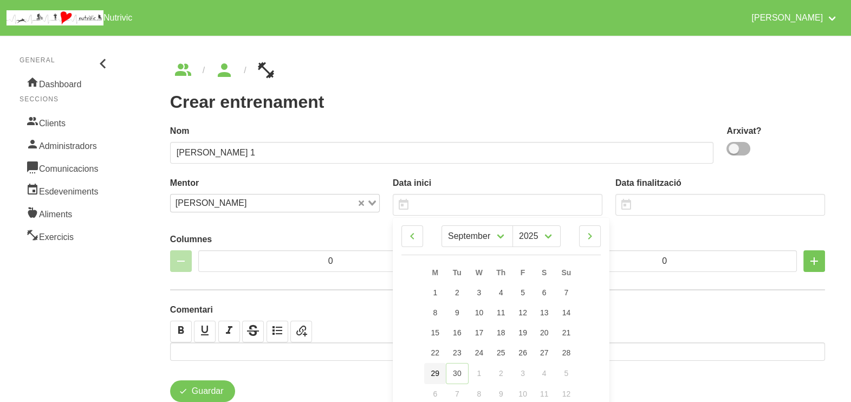
click at [436, 374] on span "29" at bounding box center [435, 373] width 9 height 9
type input "[DATE]"
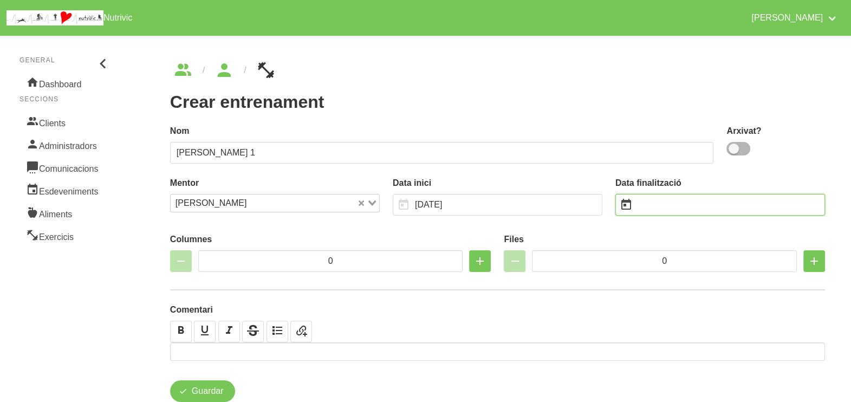
click at [658, 203] on input "text" at bounding box center [720, 205] width 210 height 22
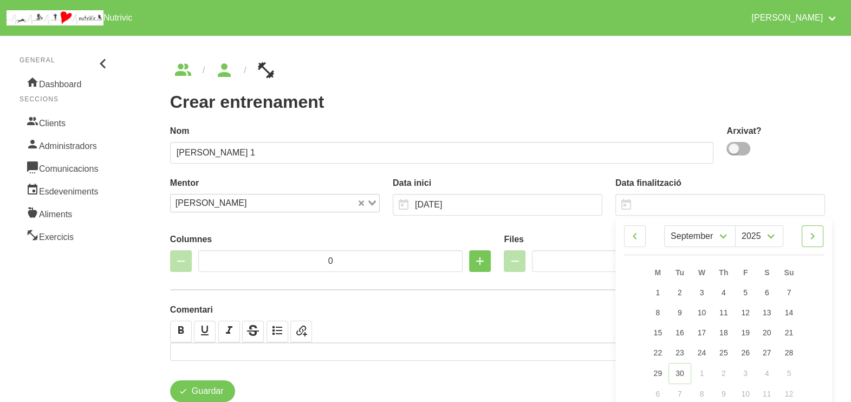
click at [818, 239] on icon at bounding box center [812, 236] width 13 height 20
click at [818, 238] on icon at bounding box center [812, 236] width 13 height 20
select select "10"
click at [788, 374] on span "30" at bounding box center [789, 372] width 9 height 9
type input "[DATE]"
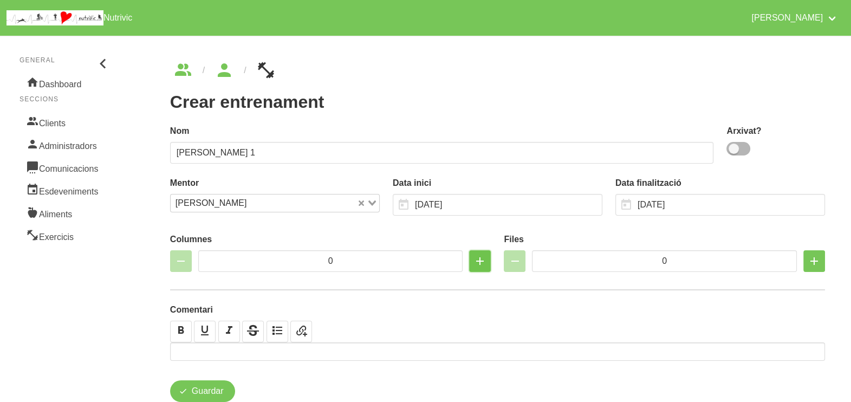
click at [480, 264] on icon "button" at bounding box center [480, 261] width 13 height 20
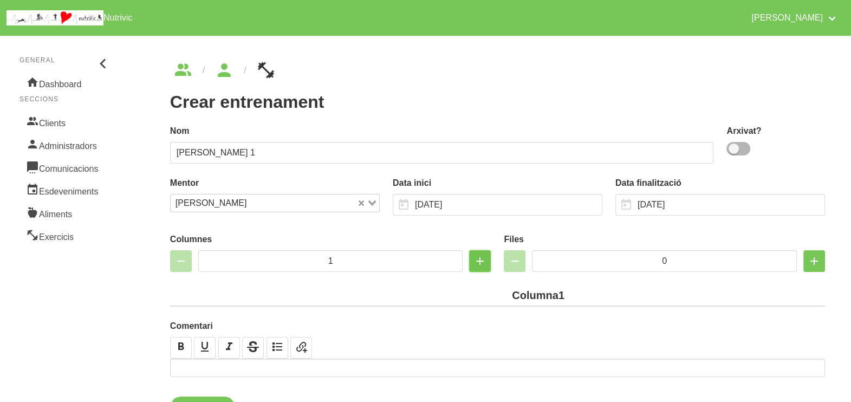
click at [480, 264] on icon "button" at bounding box center [480, 261] width 13 height 20
type input "2"
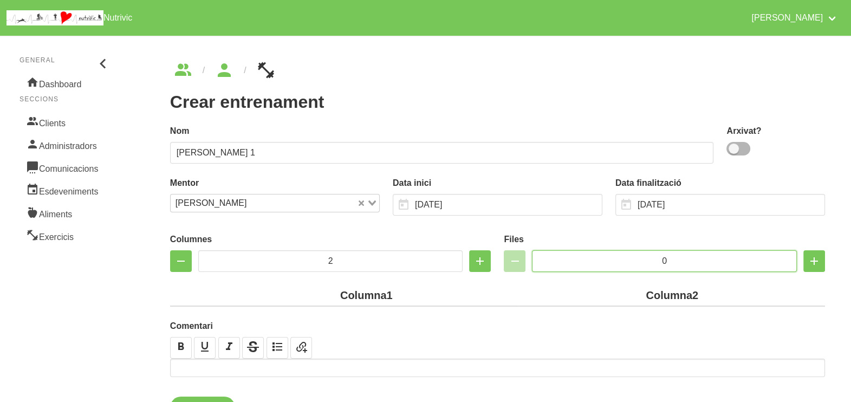
drag, startPoint x: 664, startPoint y: 261, endPoint x: 623, endPoint y: 260, distance: 40.6
click at [621, 261] on input "0" at bounding box center [664, 261] width 265 height 22
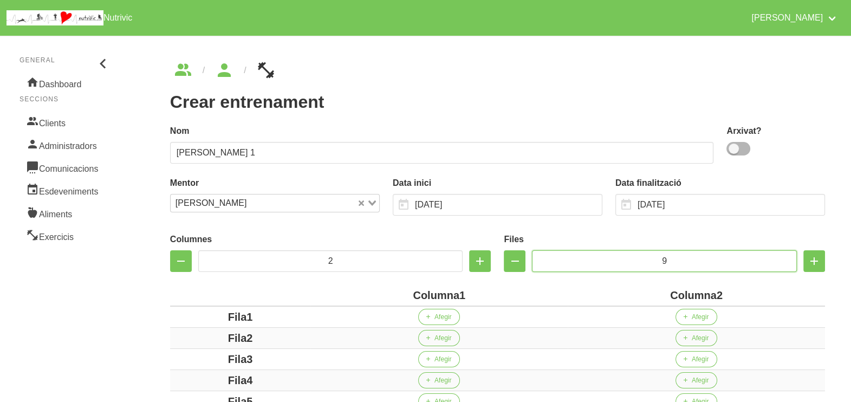
click at [634, 256] on input "9" at bounding box center [664, 261] width 265 height 22
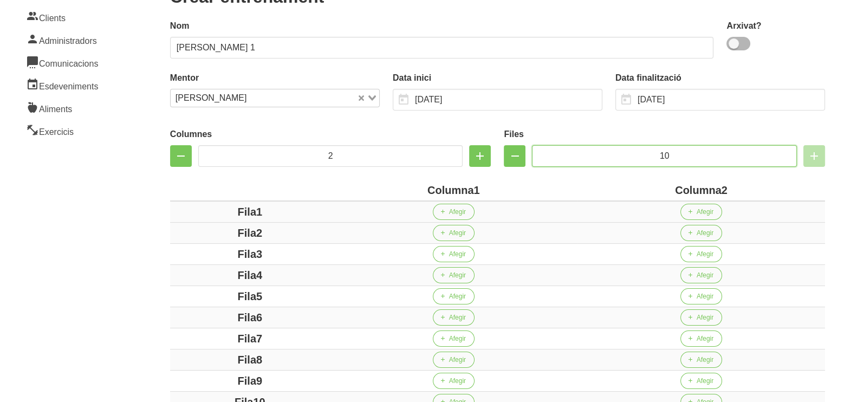
scroll to position [135, 0]
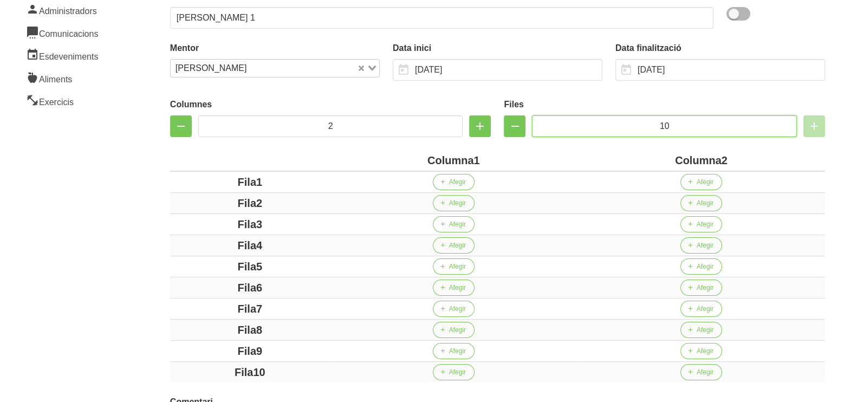
type input "10"
drag, startPoint x: 472, startPoint y: 158, endPoint x: 403, endPoint y: 158, distance: 69.3
click at [403, 158] on div "Columna1" at bounding box center [453, 160] width 239 height 16
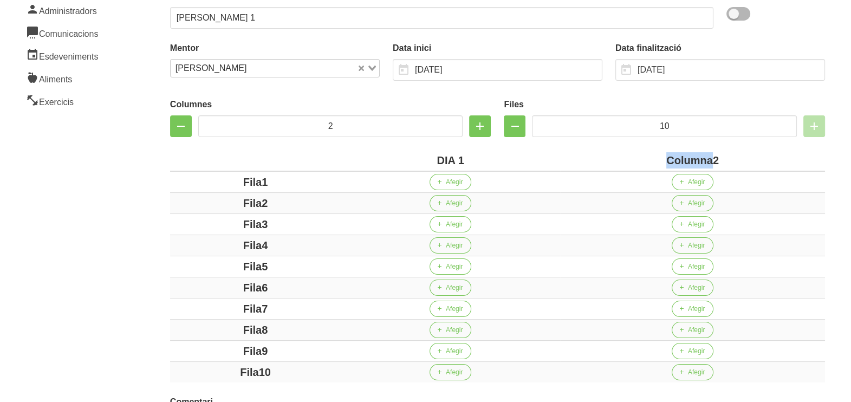
drag, startPoint x: 713, startPoint y: 159, endPoint x: 651, endPoint y: 158, distance: 62.3
click at [652, 158] on div "Columna2" at bounding box center [693, 160] width 256 height 16
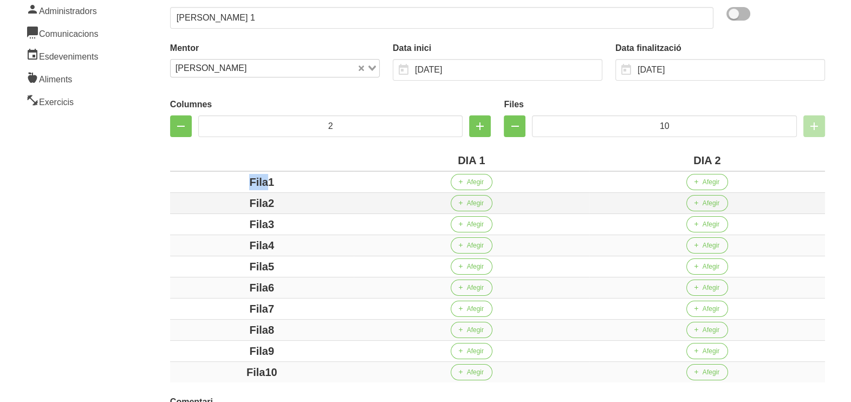
drag, startPoint x: 269, startPoint y: 180, endPoint x: 242, endPoint y: 204, distance: 35.3
click at [219, 188] on div "Fila1" at bounding box center [261, 182] width 175 height 16
drag, startPoint x: 271, startPoint y: 203, endPoint x: 279, endPoint y: 221, distance: 19.6
click at [244, 205] on div "Fila2" at bounding box center [261, 203] width 175 height 16
drag, startPoint x: 270, startPoint y: 224, endPoint x: 235, endPoint y: 225, distance: 34.7
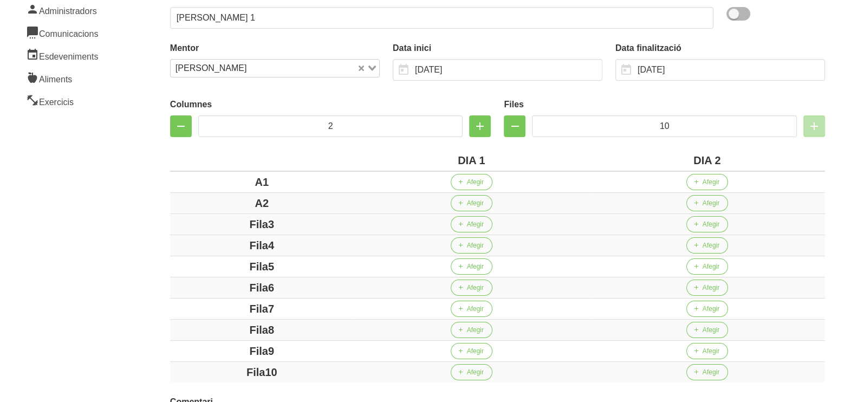
click at [235, 225] on div "Fila3" at bounding box center [261, 224] width 175 height 16
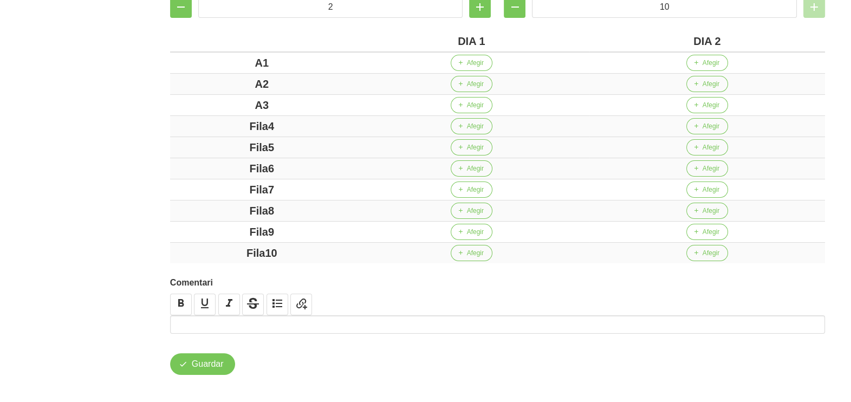
scroll to position [257, 0]
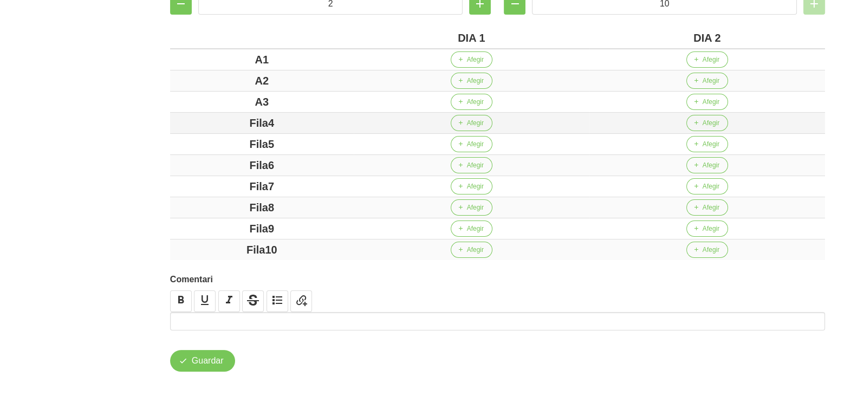
click at [227, 126] on div "Fila4" at bounding box center [261, 123] width 175 height 16
drag, startPoint x: 289, startPoint y: 141, endPoint x: 236, endPoint y: 141, distance: 53.6
click at [236, 141] on div "Fila5" at bounding box center [261, 144] width 175 height 16
drag, startPoint x: 289, startPoint y: 160, endPoint x: 241, endPoint y: 160, distance: 48.2
click at [241, 160] on div "Fila6" at bounding box center [261, 165] width 175 height 16
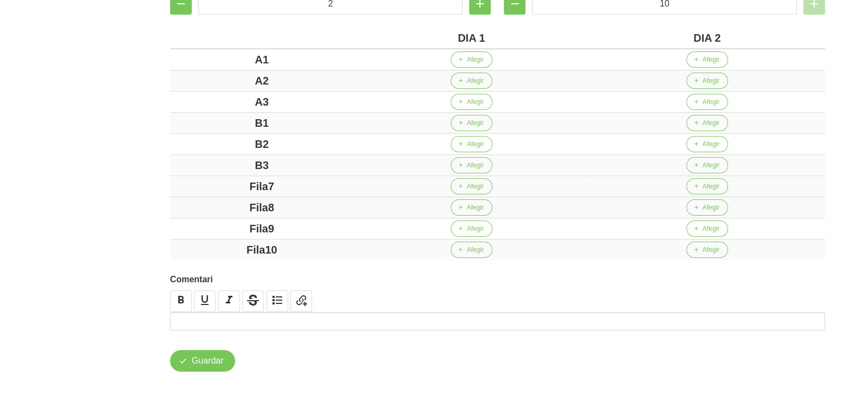
click at [210, 187] on div "Fila7" at bounding box center [261, 186] width 175 height 16
drag, startPoint x: 276, startPoint y: 206, endPoint x: 226, endPoint y: 206, distance: 50.4
click at [226, 206] on div "Fila8" at bounding box center [261, 207] width 175 height 16
drag, startPoint x: 287, startPoint y: 222, endPoint x: 250, endPoint y: 234, distance: 39.4
click at [226, 223] on div "Fila9" at bounding box center [261, 229] width 175 height 16
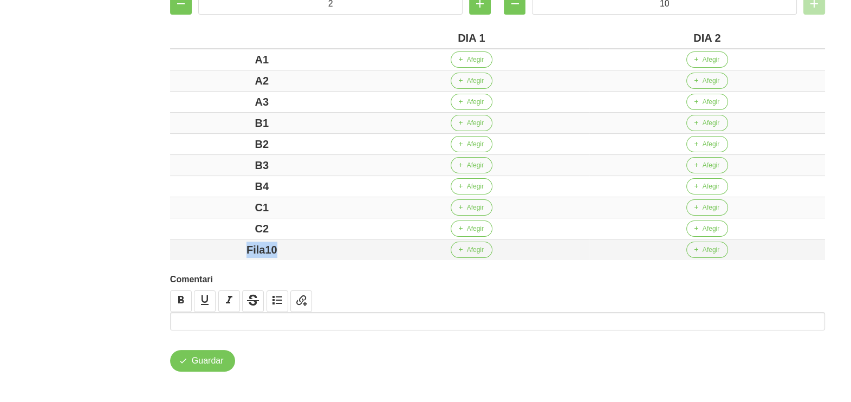
drag, startPoint x: 297, startPoint y: 245, endPoint x: 231, endPoint y: 252, distance: 66.0
click at [232, 245] on div "Fila10" at bounding box center [261, 250] width 175 height 16
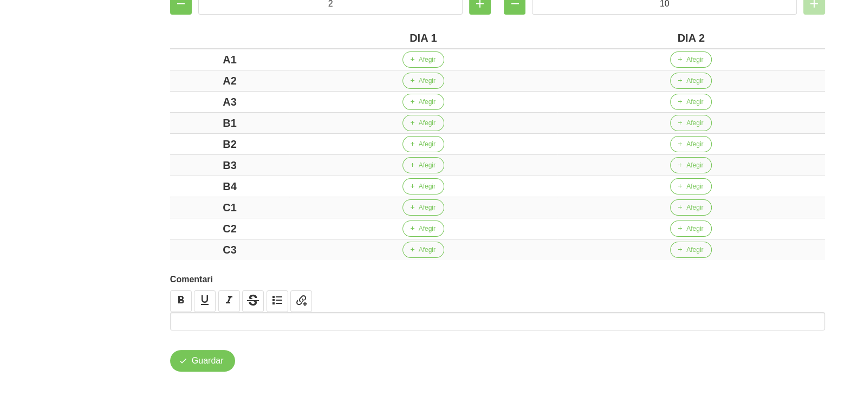
drag, startPoint x: 130, startPoint y: 183, endPoint x: 195, endPoint y: 157, distance: 70.0
click at [130, 182] on aside "General Dashboard Seccions Clients Administradors Comunicacions Esdeveniments A…" at bounding box center [65, 88] width 144 height 632
click at [428, 62] on span "Afegir" at bounding box center [427, 60] width 17 height 10
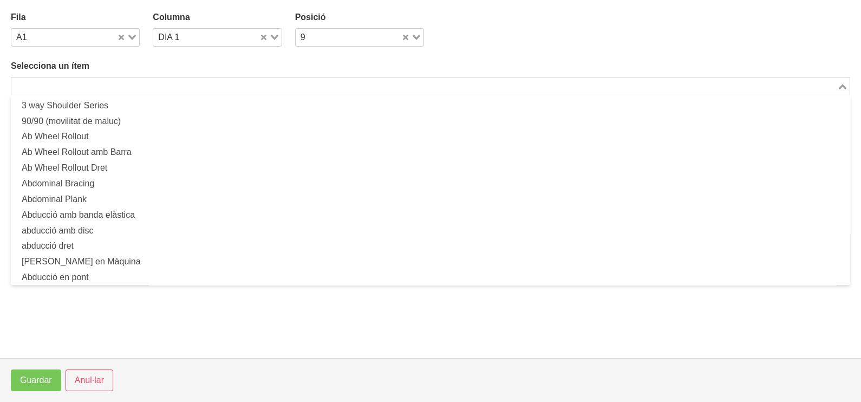
drag, startPoint x: 185, startPoint y: 87, endPoint x: 198, endPoint y: 63, distance: 27.2
click at [185, 86] on input "Search for option" at bounding box center [424, 86] width 824 height 13
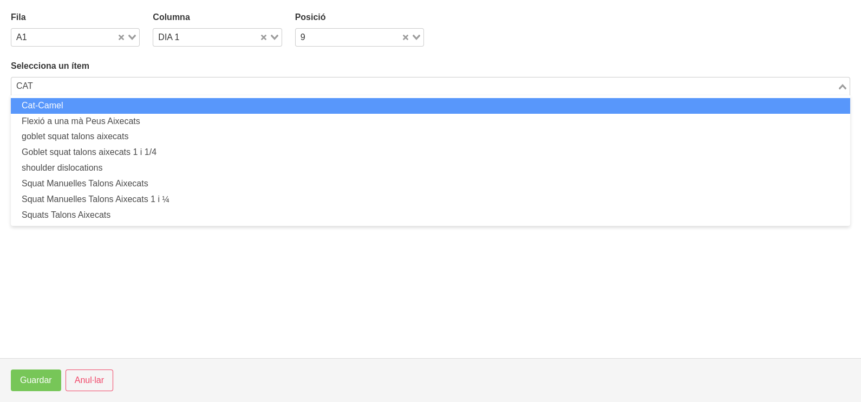
click at [164, 108] on li "Cat-Camel" at bounding box center [431, 106] width 840 height 16
type input "CAT"
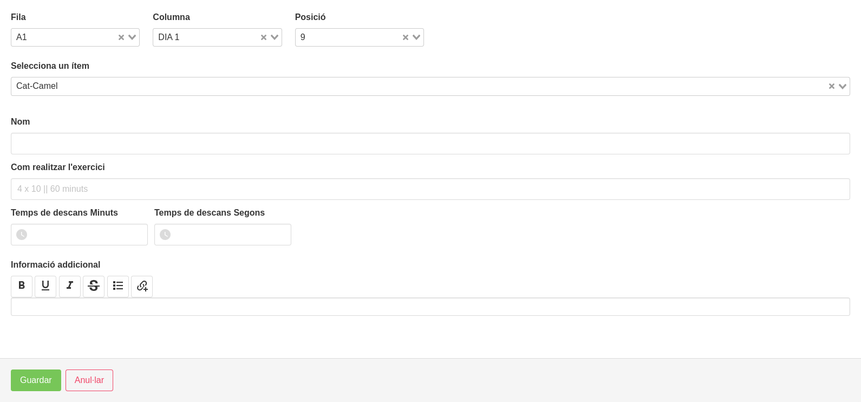
type input "Cat-Camel"
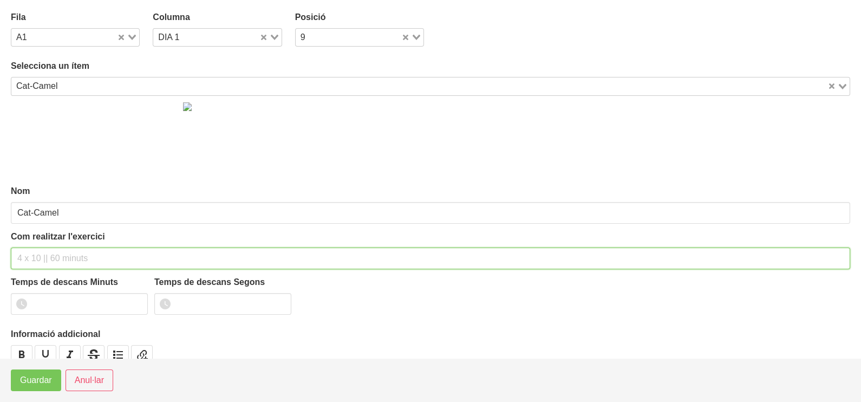
drag, startPoint x: 41, startPoint y: 258, endPoint x: 50, endPoint y: 236, distance: 24.5
click at [43, 257] on input "text" at bounding box center [431, 259] width 840 height 22
type input "3 x 10"
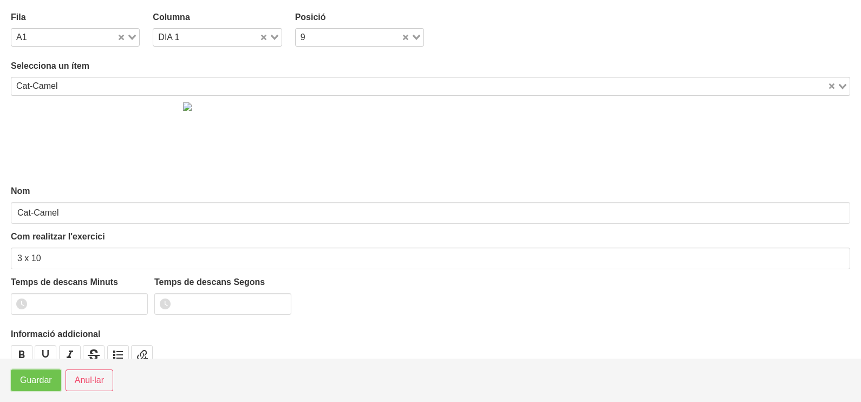
click at [33, 387] on button "Guardar" at bounding box center [36, 381] width 50 height 22
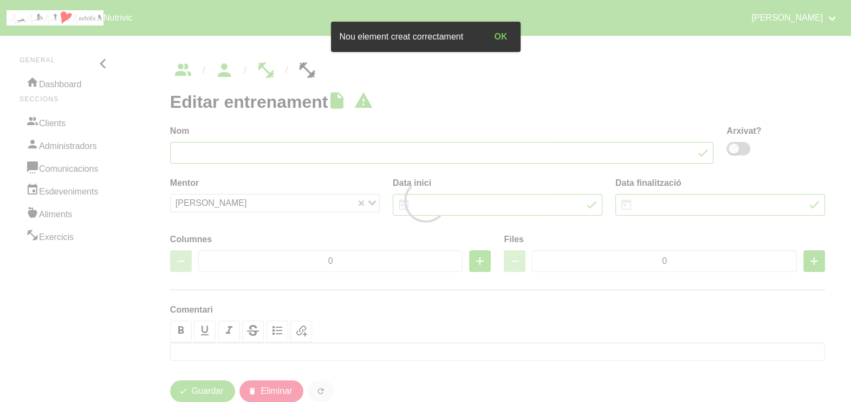
type input "[PERSON_NAME] 1"
type input "[DATE]"
type input "2"
type input "10"
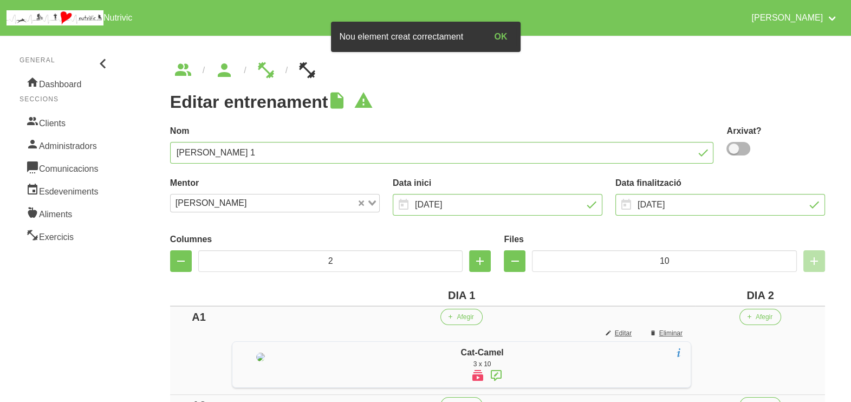
scroll to position [203, 0]
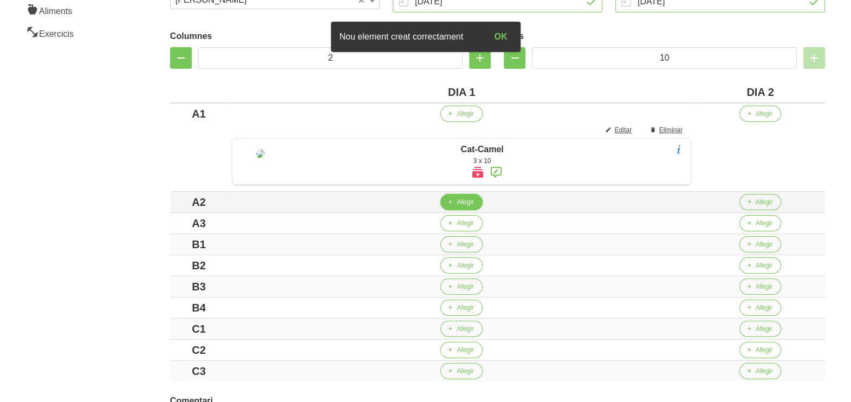
click at [461, 210] on button "Afegir" at bounding box center [461, 202] width 42 height 16
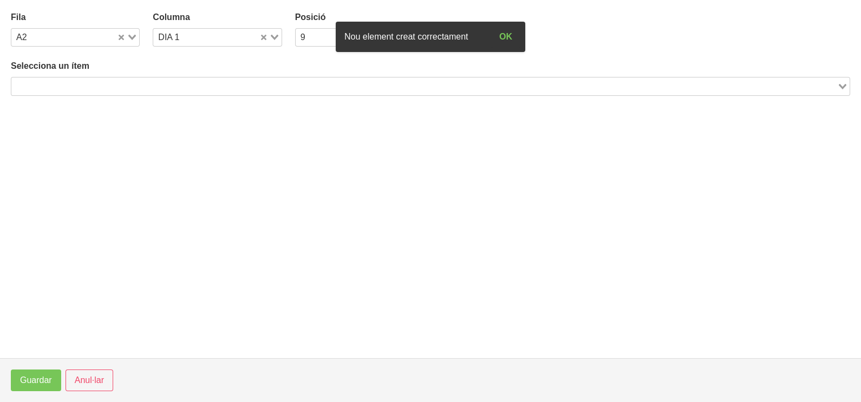
click at [79, 86] on input "Search for option" at bounding box center [424, 86] width 824 height 13
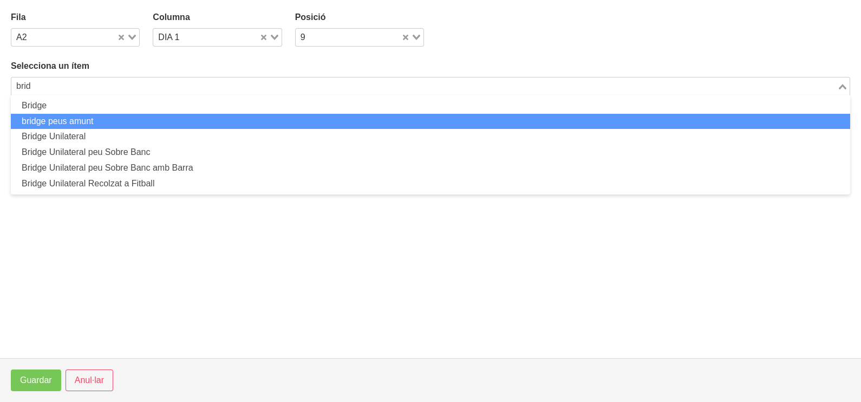
click at [65, 114] on li "bridge peus amunt" at bounding box center [431, 122] width 840 height 16
type input "brid"
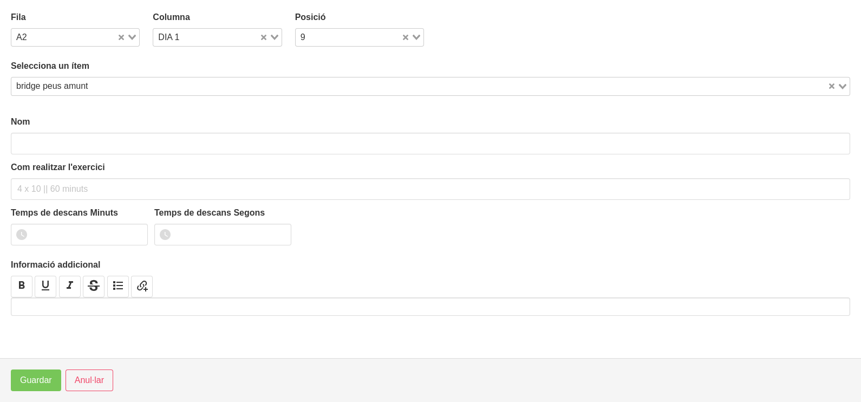
type input "bridge peus amunt"
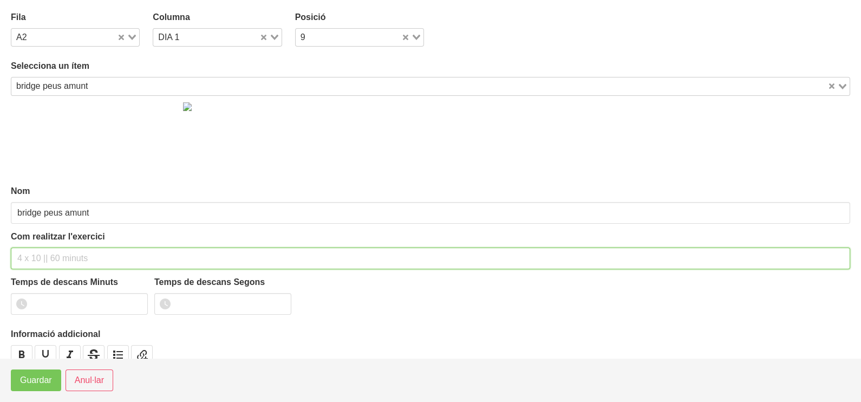
drag, startPoint x: 42, startPoint y: 258, endPoint x: 75, endPoint y: 168, distance: 95.3
click at [44, 252] on input "text" at bounding box center [431, 259] width 840 height 22
type input "3 x 10 a 2012 10""
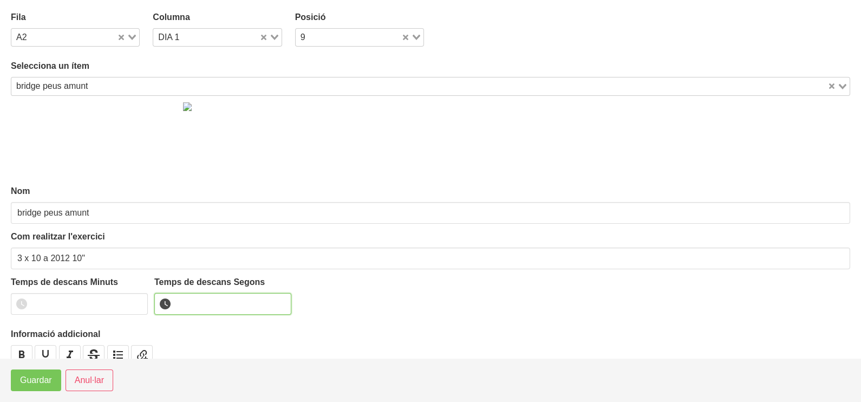
click at [187, 301] on input "number" at bounding box center [222, 304] width 137 height 22
type input "10"
click at [26, 383] on span "Guardar" at bounding box center [36, 380] width 32 height 13
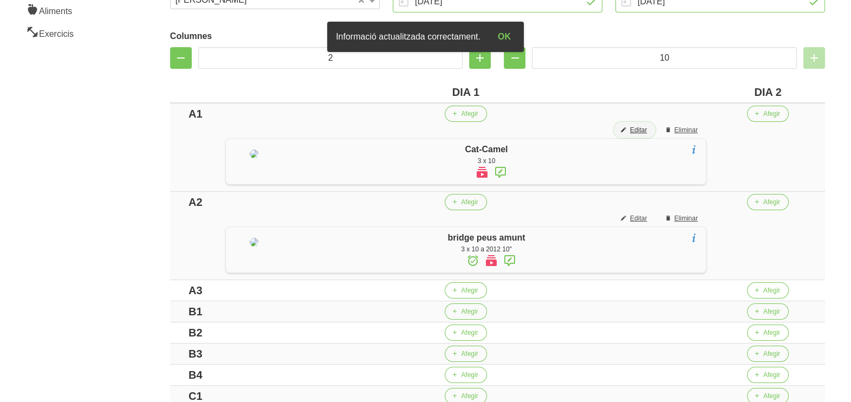
click at [647, 130] on span "Editar" at bounding box center [638, 130] width 17 height 10
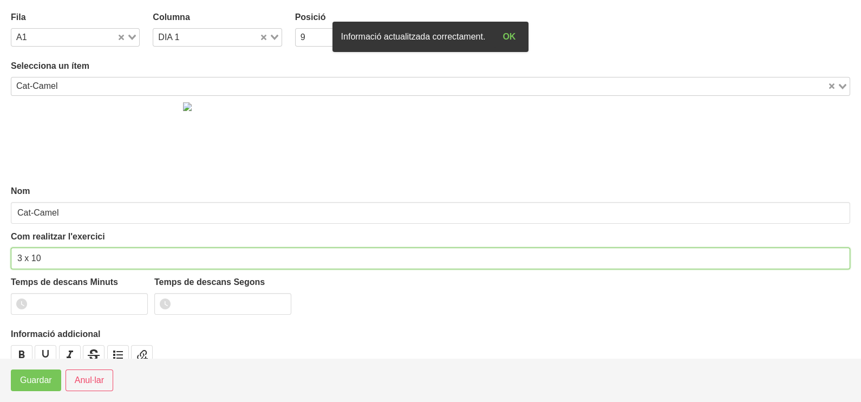
drag, startPoint x: 59, startPoint y: 257, endPoint x: 80, endPoint y: 243, distance: 25.7
click at [70, 253] on input "3 x 10" at bounding box center [431, 259] width 840 height 22
type input "3 x 10 10""
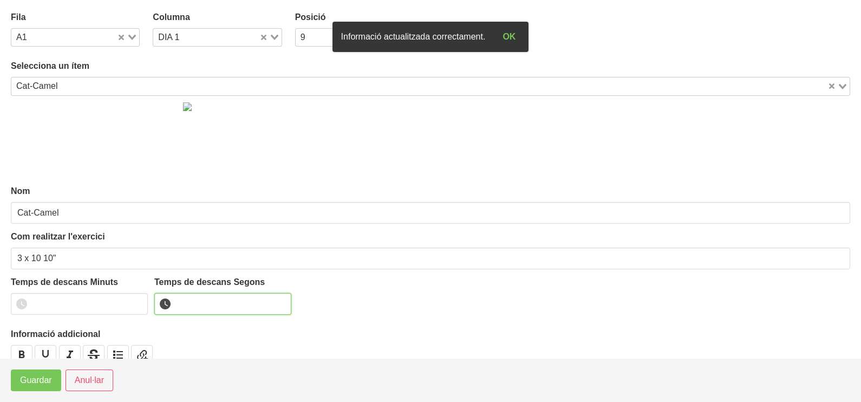
click at [202, 299] on input "number" at bounding box center [222, 304] width 137 height 22
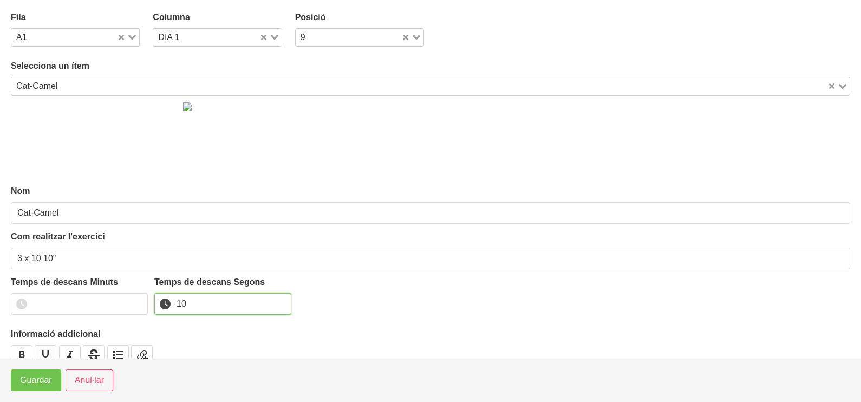
type input "10"
click at [22, 384] on span "Guardar" at bounding box center [36, 380] width 32 height 13
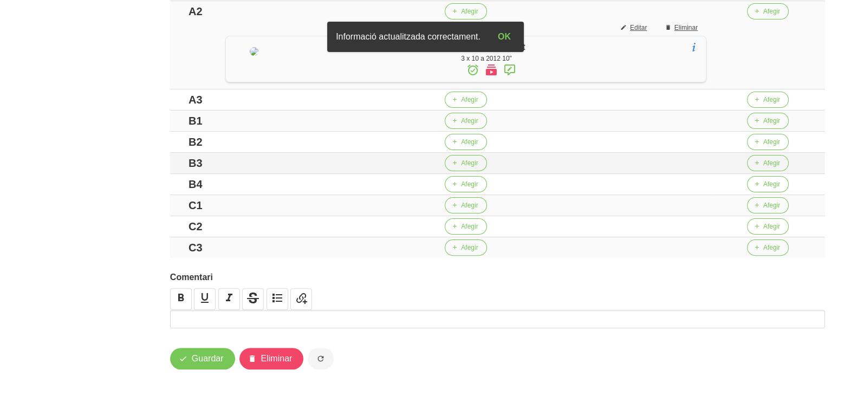
scroll to position [406, 0]
click at [470, 105] on span "Afegir" at bounding box center [469, 100] width 17 height 10
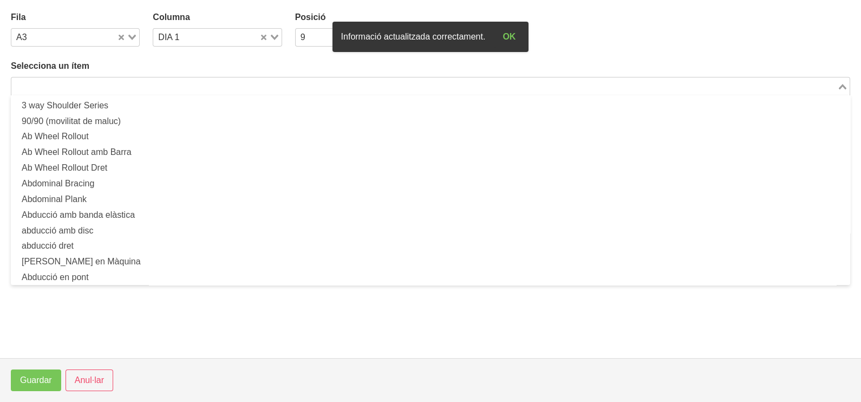
drag, startPoint x: 120, startPoint y: 87, endPoint x: 128, endPoint y: 92, distance: 9.2
click at [122, 87] on input "Search for option" at bounding box center [424, 86] width 824 height 13
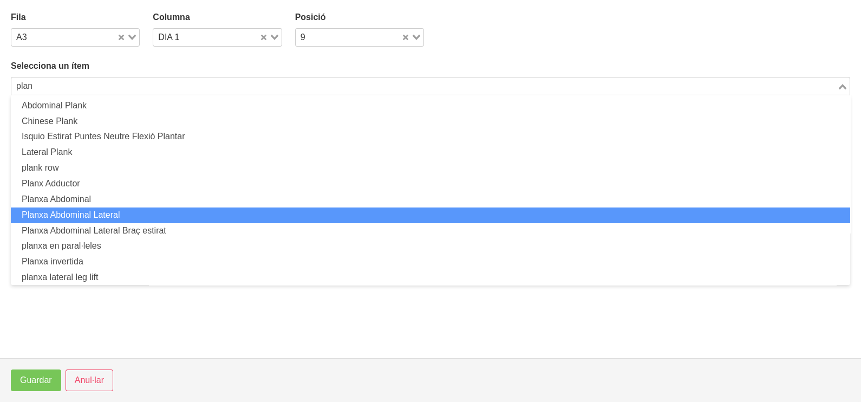
click at [132, 213] on li "Planxa Abdominal Lateral" at bounding box center [431, 216] width 840 height 16
type input "plan"
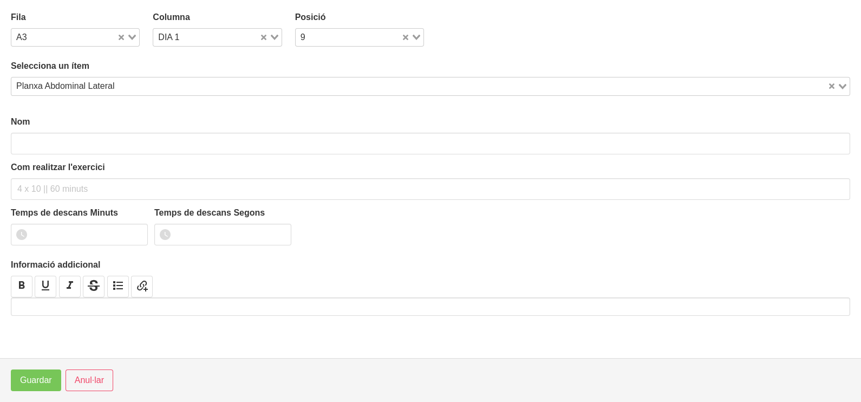
type input "Planxa Abdominal Lateral"
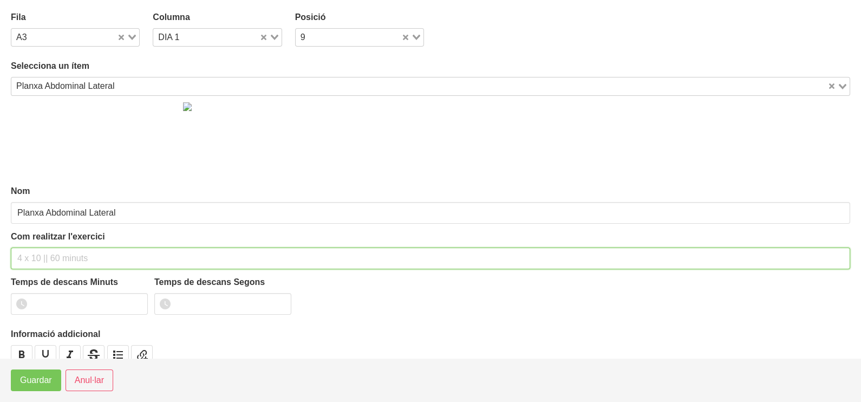
drag, startPoint x: 51, startPoint y: 258, endPoint x: 71, endPoint y: 181, distance: 79.5
click at [54, 249] on input "text" at bounding box center [431, 259] width 840 height 22
type input "3 x 30" 60""
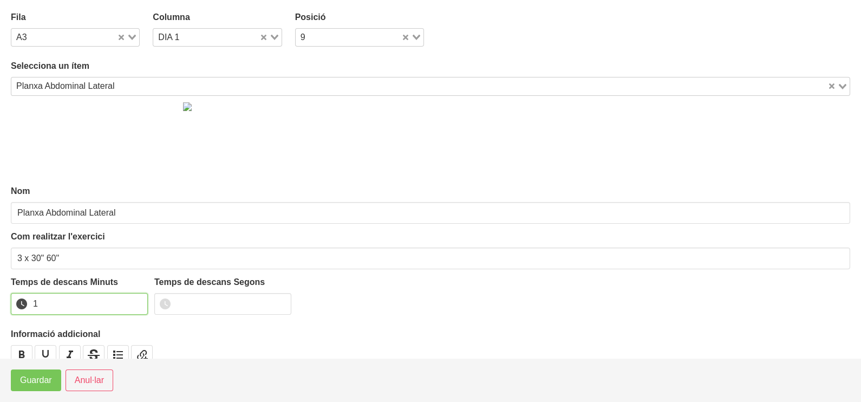
drag, startPoint x: 138, startPoint y: 299, endPoint x: 85, endPoint y: 342, distance: 68.5
type input "1"
click at [138, 301] on input "1" at bounding box center [79, 304] width 137 height 22
click at [39, 382] on span "Guardar" at bounding box center [36, 380] width 32 height 13
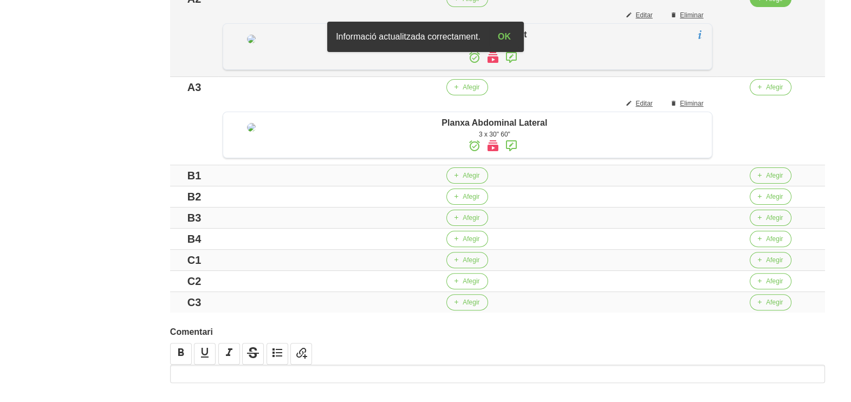
scroll to position [270, 0]
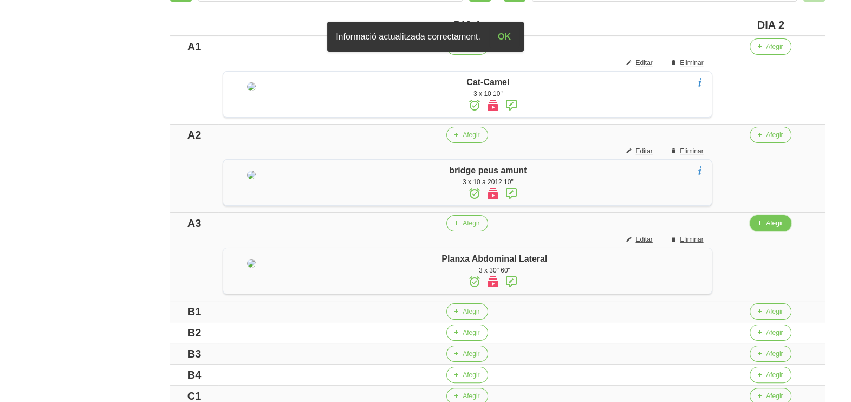
click at [763, 228] on icon "button" at bounding box center [759, 223] width 7 height 10
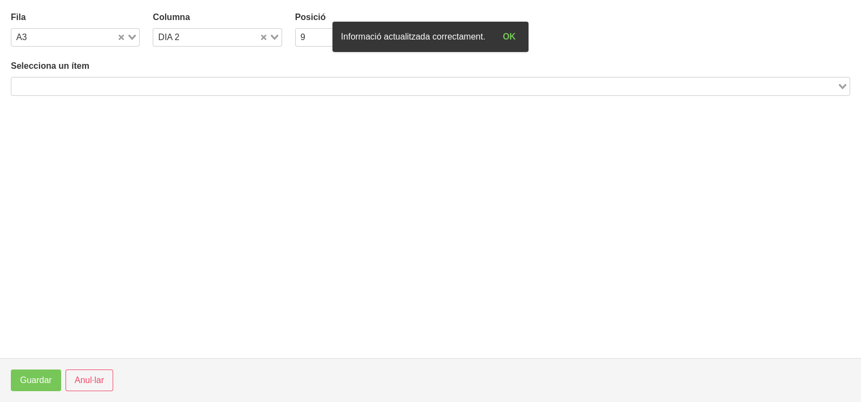
click at [137, 81] on input "Search for option" at bounding box center [424, 86] width 824 height 13
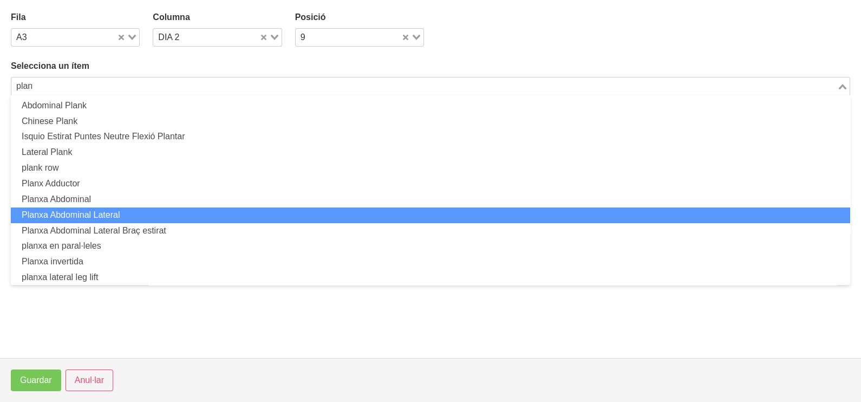
click at [125, 219] on li "Planxa Abdominal Lateral" at bounding box center [431, 216] width 840 height 16
type input "plan"
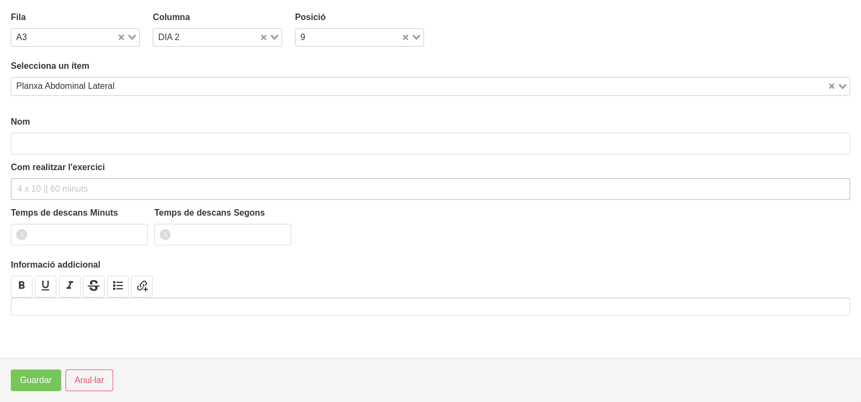
type input "Planxa Abdominal Lateral"
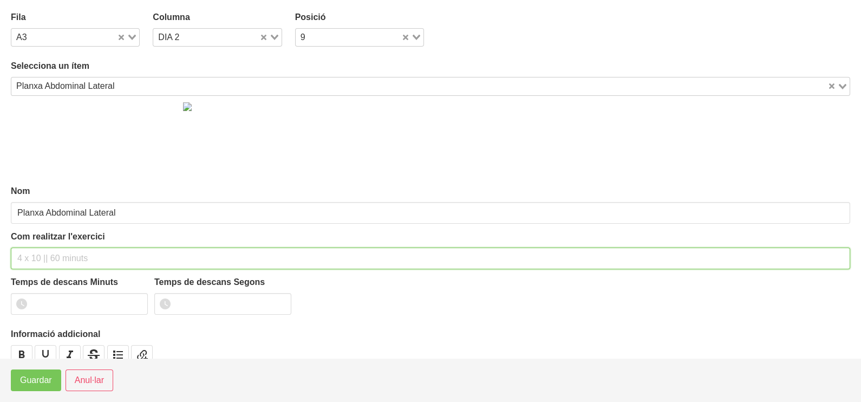
click at [36, 257] on input "text" at bounding box center [431, 259] width 840 height 22
type input "3 x 30" 60""
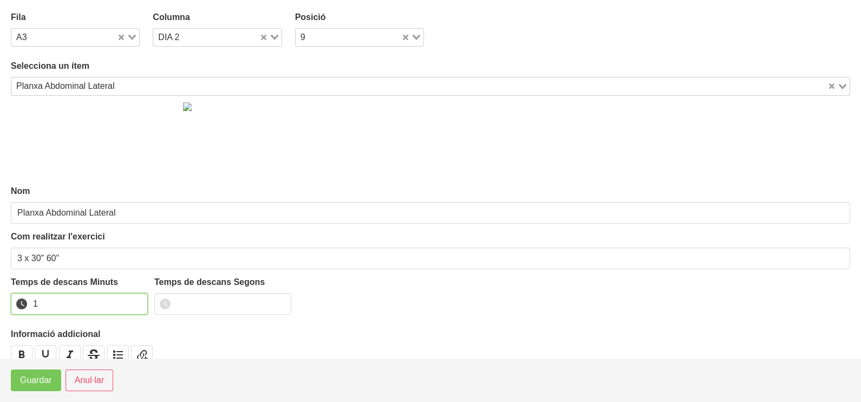
drag, startPoint x: 138, startPoint y: 300, endPoint x: 72, endPoint y: 361, distance: 90.5
type input "1"
click at [136, 301] on input "1" at bounding box center [79, 304] width 137 height 22
click at [49, 380] on span "Guardar" at bounding box center [36, 380] width 32 height 13
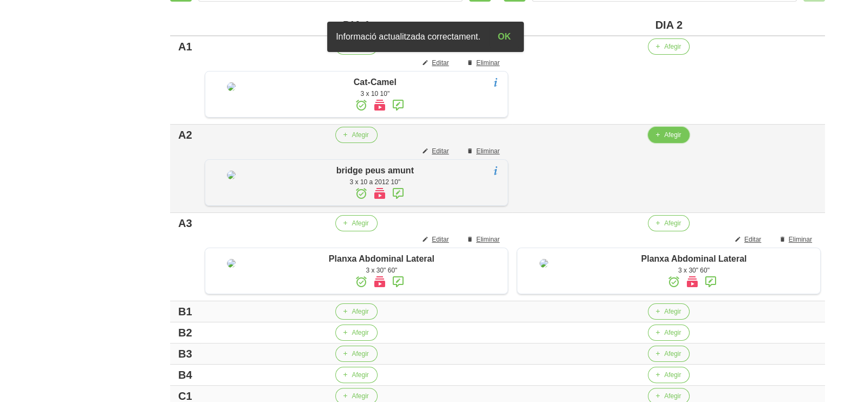
click at [672, 140] on span "Afegir" at bounding box center [672, 135] width 17 height 10
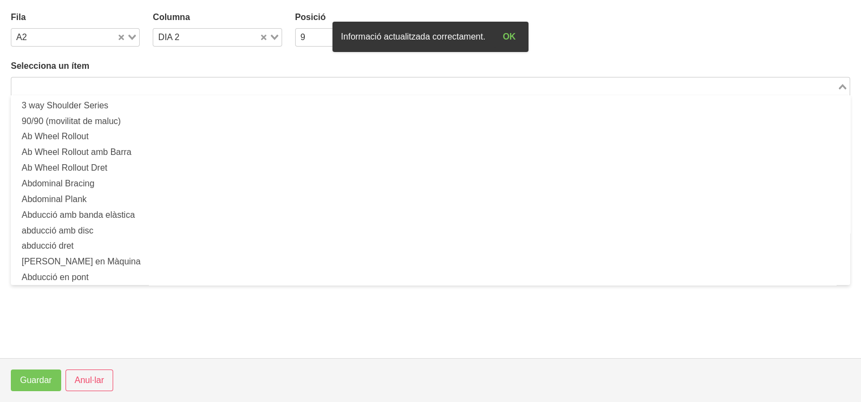
click at [115, 88] on input "Search for option" at bounding box center [424, 86] width 824 height 13
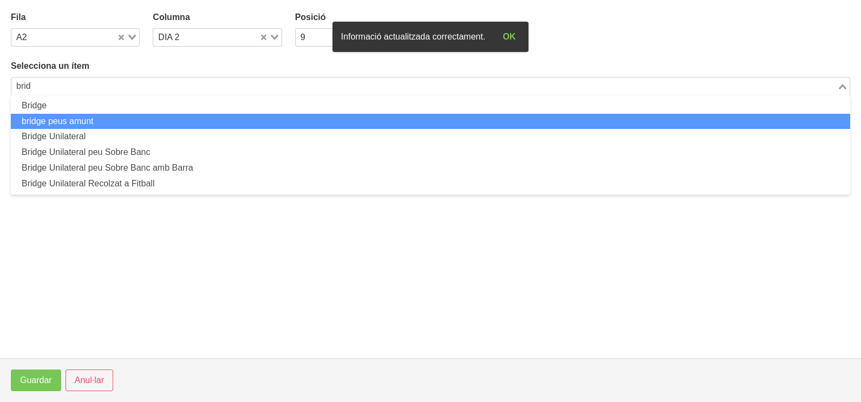
click at [122, 119] on li "bridge peus amunt" at bounding box center [431, 122] width 840 height 16
type input "brid"
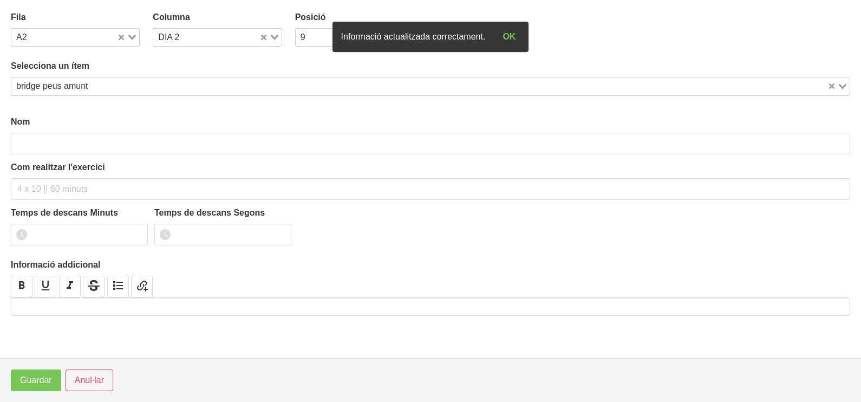
type input "bridge peus amunt"
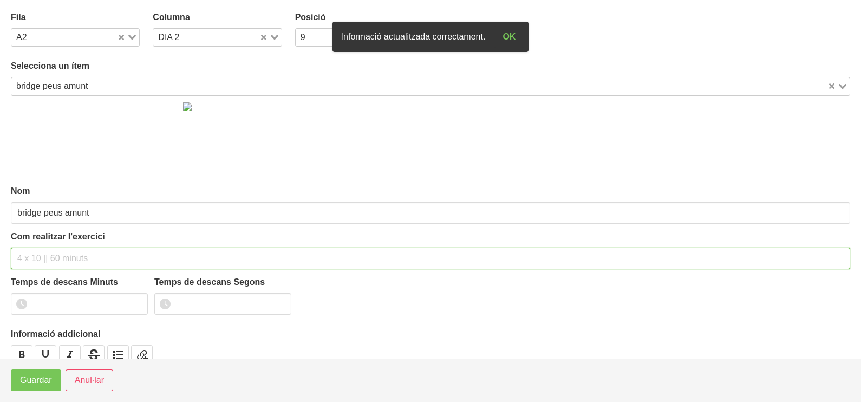
click at [48, 254] on input "text" at bounding box center [431, 259] width 840 height 22
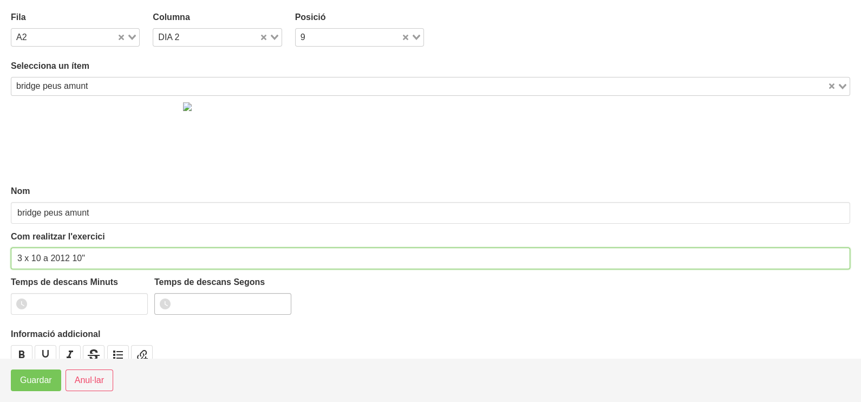
type input "3 x 10 a 2012 10""
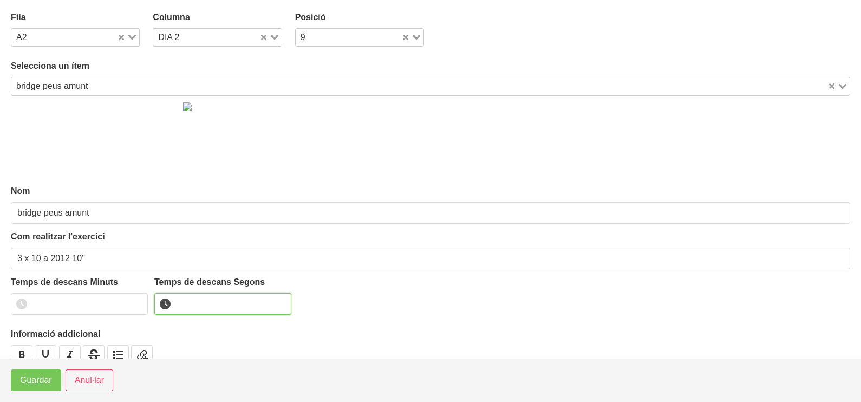
click at [195, 295] on input "number" at bounding box center [222, 304] width 137 height 22
type input "10"
click at [40, 381] on span "Guardar" at bounding box center [36, 380] width 32 height 13
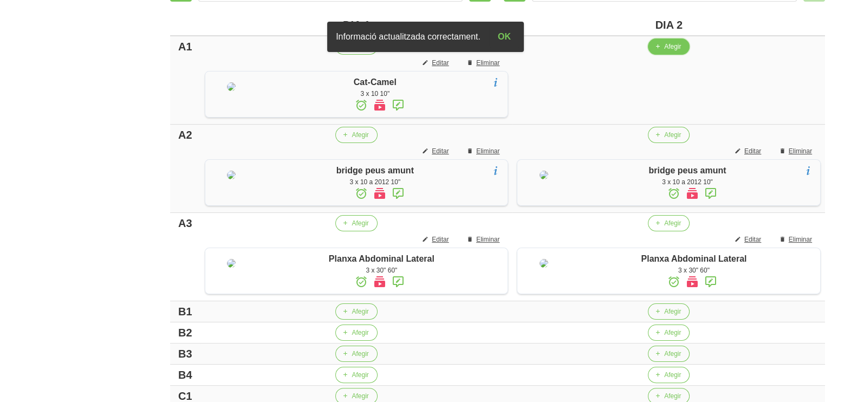
click at [665, 46] on span "Afegir" at bounding box center [672, 47] width 17 height 10
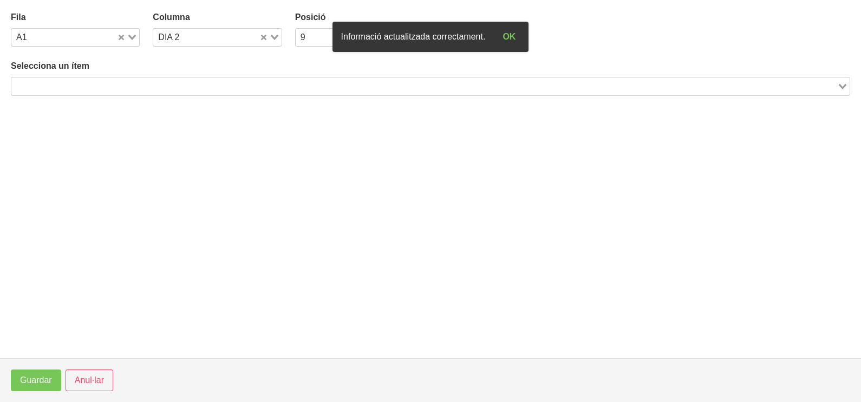
click at [169, 89] on input "Search for option" at bounding box center [424, 86] width 824 height 13
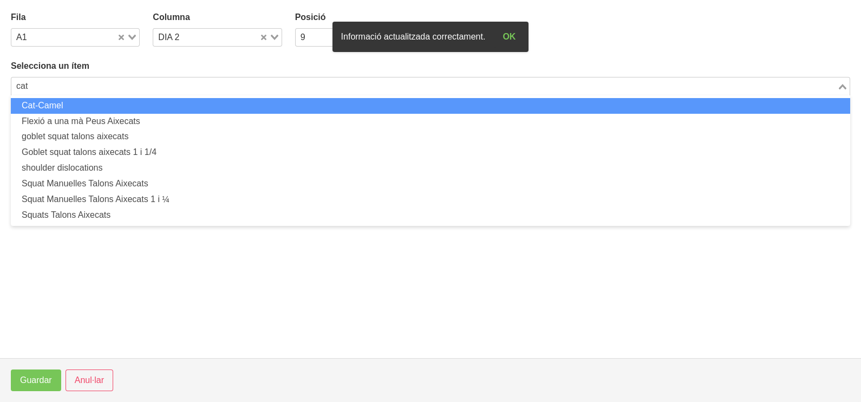
click at [160, 109] on li "Cat-Camel" at bounding box center [431, 106] width 840 height 16
type input "cat"
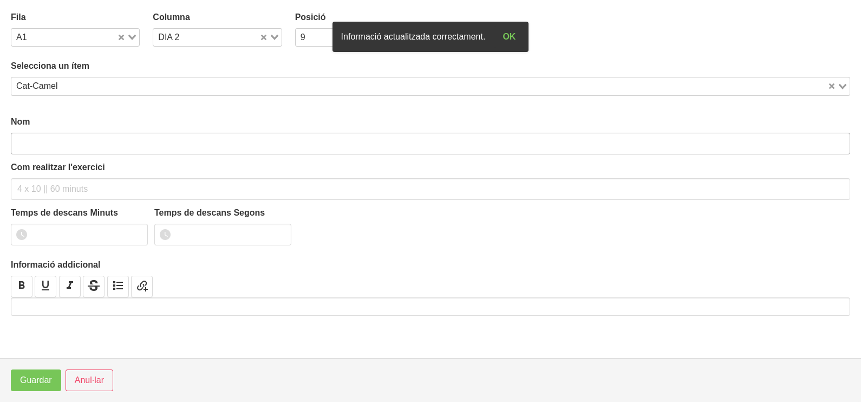
type input "Cat-Camel"
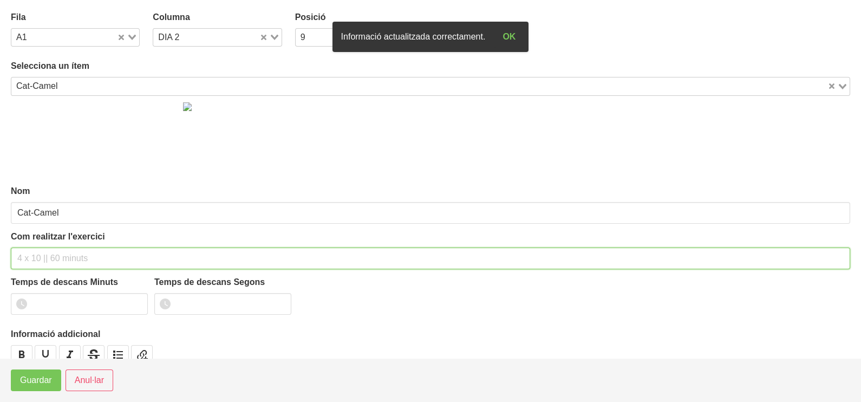
click at [38, 251] on input "text" at bounding box center [431, 259] width 840 height 22
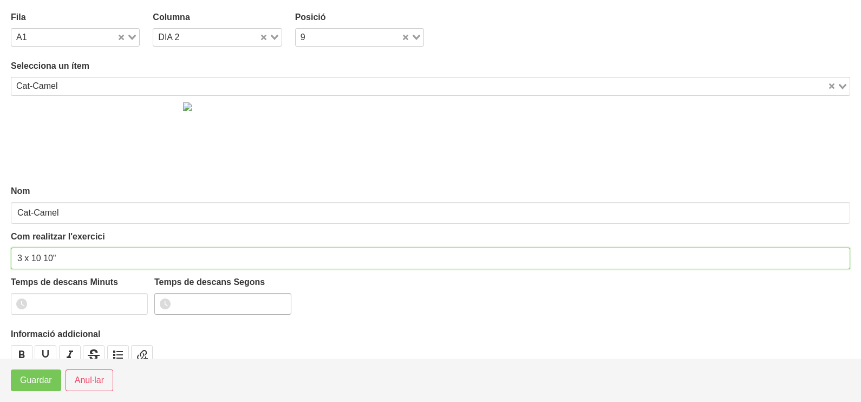
type input "3 x 10 10""
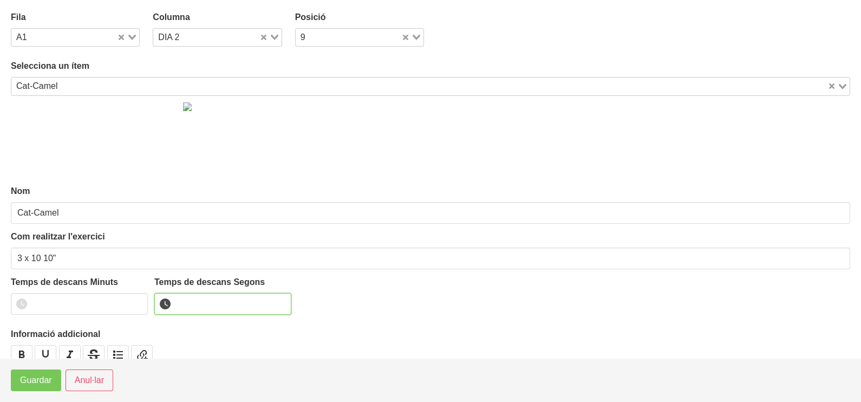
drag, startPoint x: 187, startPoint y: 296, endPoint x: 190, endPoint y: 279, distance: 16.9
click at [188, 297] on input "number" at bounding box center [222, 304] width 137 height 22
type input "10"
click at [41, 376] on span "Guardar" at bounding box center [36, 380] width 32 height 13
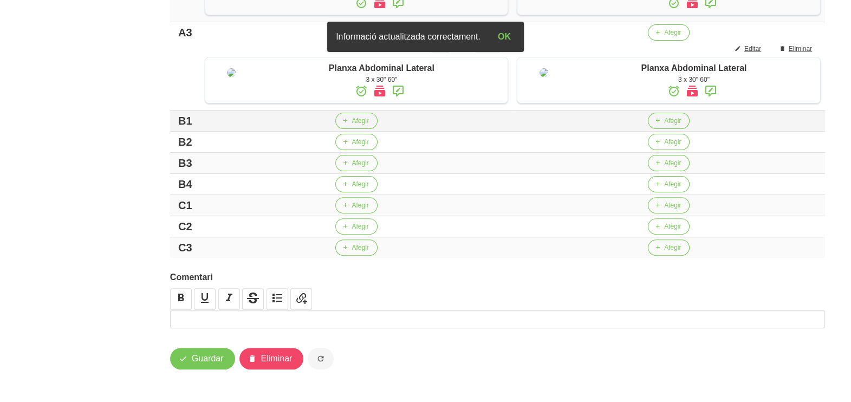
scroll to position [541, 0]
click at [352, 122] on span "Afegir" at bounding box center [360, 121] width 17 height 10
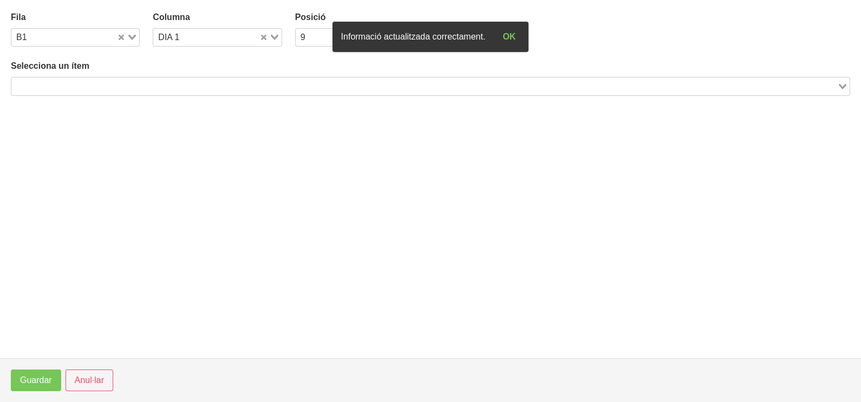
drag, startPoint x: 105, startPoint y: 86, endPoint x: 119, endPoint y: 73, distance: 19.6
click at [107, 85] on input "Search for option" at bounding box center [424, 86] width 824 height 13
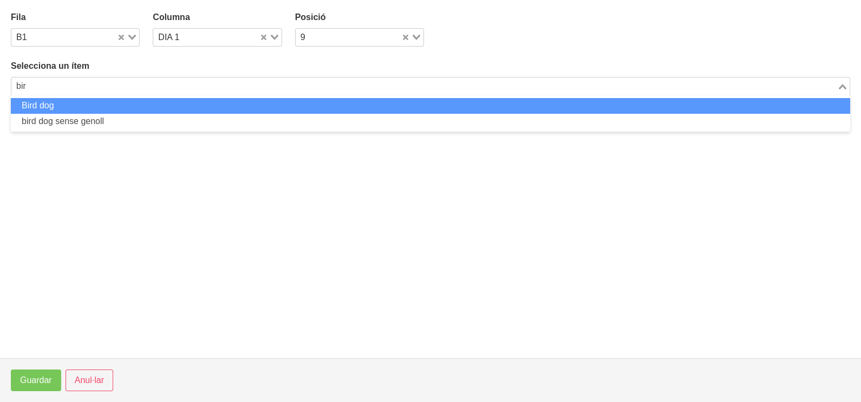
click at [100, 107] on li "Bird dog" at bounding box center [431, 106] width 840 height 16
type input "bir"
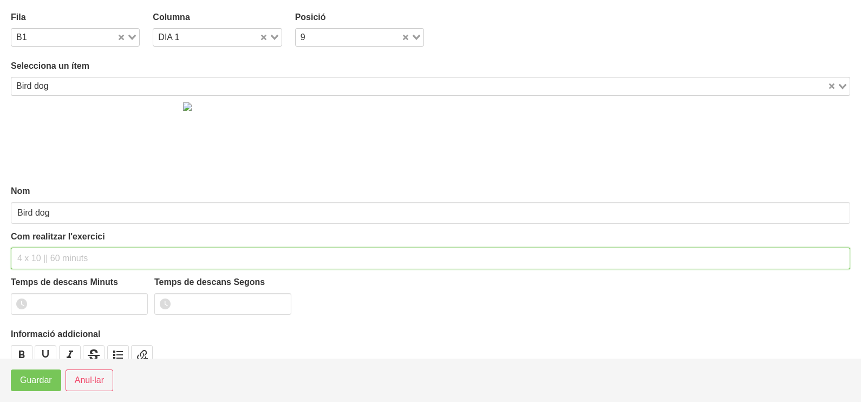
click at [56, 254] on input "text" at bounding box center [431, 259] width 840 height 22
type input "3 x 10 10""
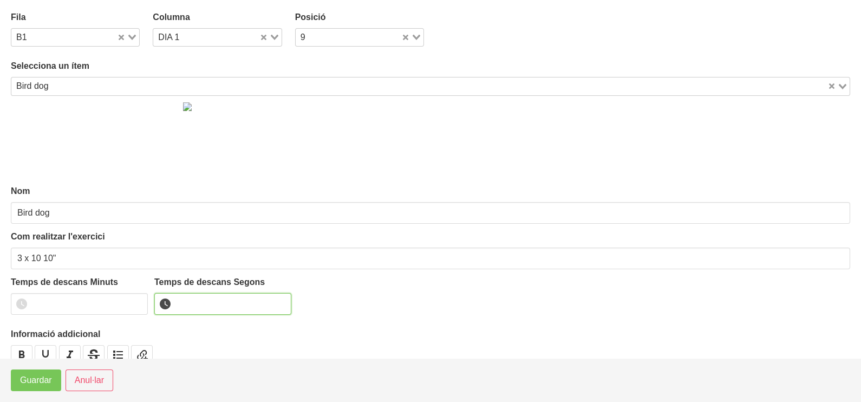
drag, startPoint x: 189, startPoint y: 312, endPoint x: 196, endPoint y: 303, distance: 10.4
click at [189, 309] on input "number" at bounding box center [222, 304] width 137 height 22
type input "10"
click at [37, 380] on span "Guardar" at bounding box center [36, 380] width 32 height 13
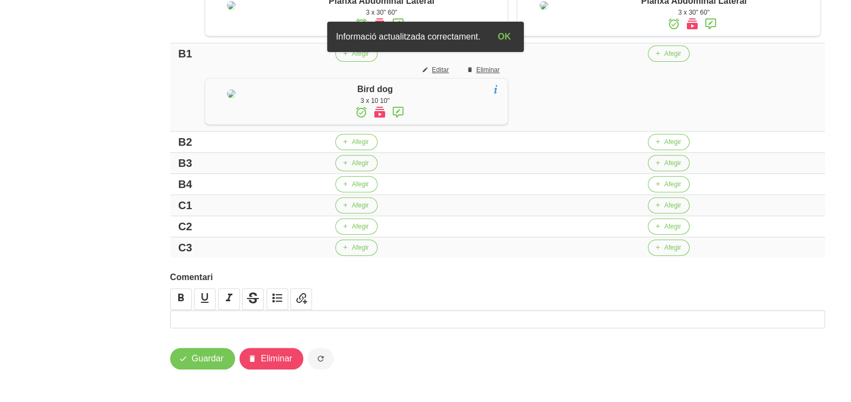
scroll to position [610, 0]
click at [353, 147] on span "Afegir" at bounding box center [360, 142] width 17 height 10
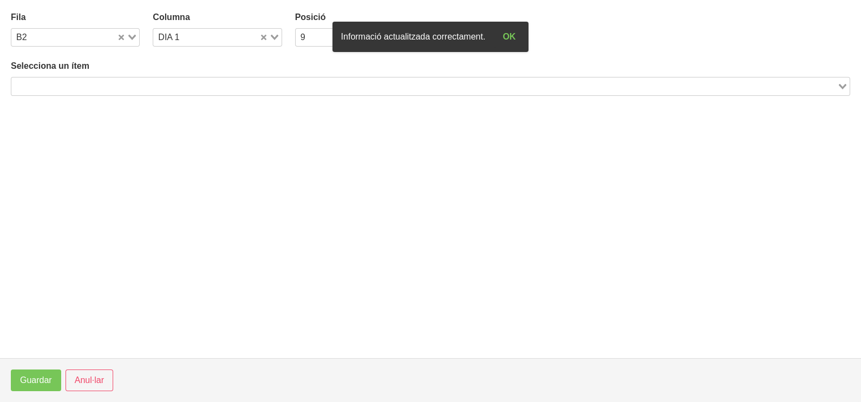
click at [80, 81] on input "Search for option" at bounding box center [424, 86] width 824 height 13
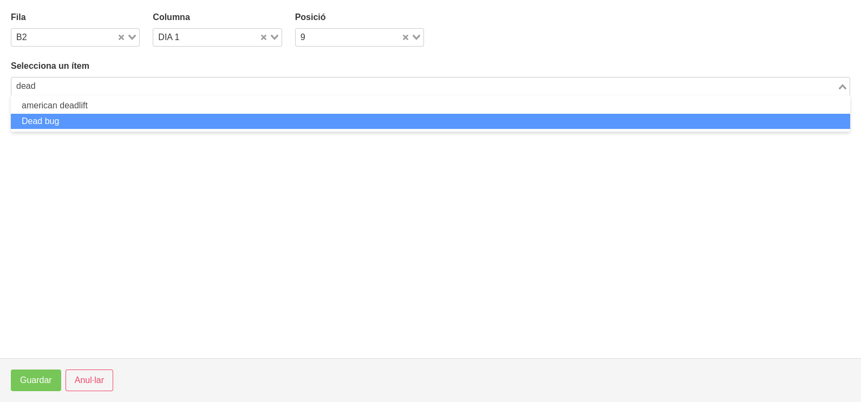
click at [54, 125] on li "Dead bug" at bounding box center [431, 122] width 840 height 16
type input "dead"
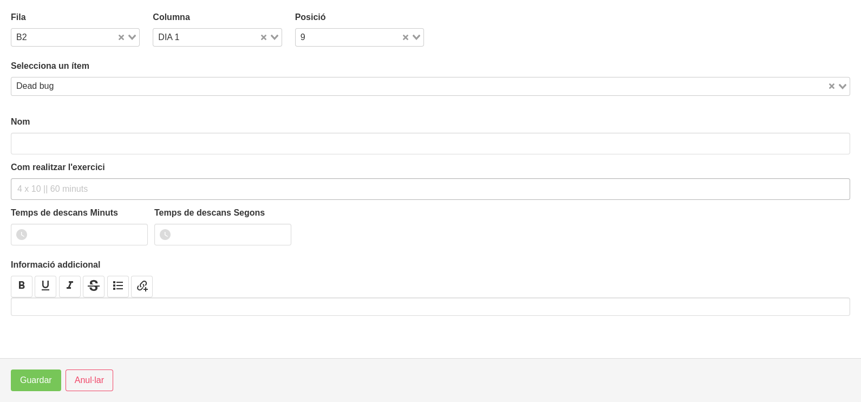
type input "Dead bug"
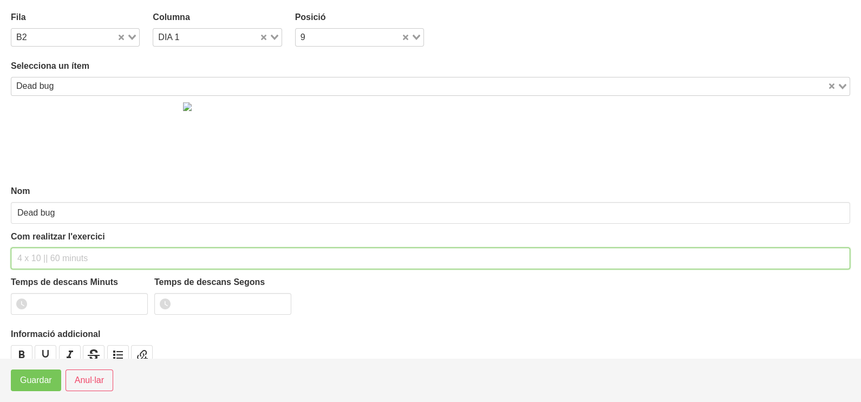
click at [36, 256] on input "text" at bounding box center [431, 259] width 840 height 22
type input "3 x 10 10""
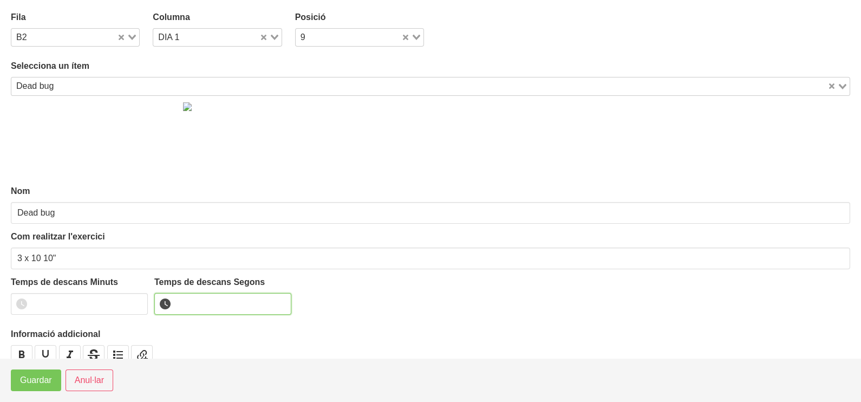
click at [197, 300] on input "number" at bounding box center [222, 304] width 137 height 22
type input "10"
click at [44, 386] on span "Guardar" at bounding box center [36, 380] width 32 height 13
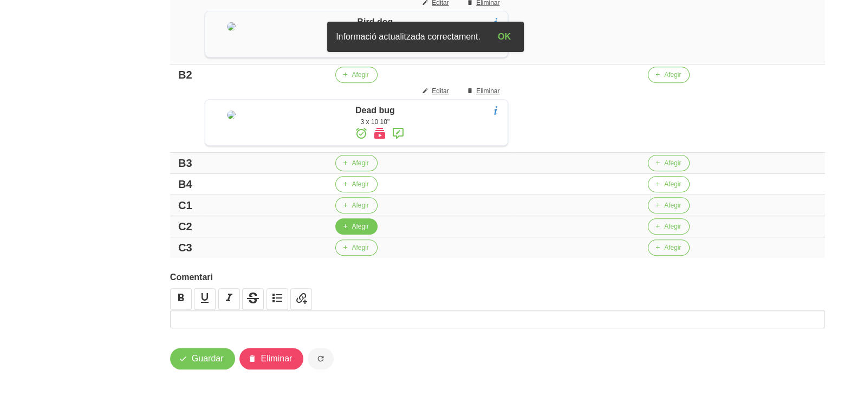
scroll to position [677, 0]
click at [352, 168] on span "Afegir" at bounding box center [360, 163] width 17 height 10
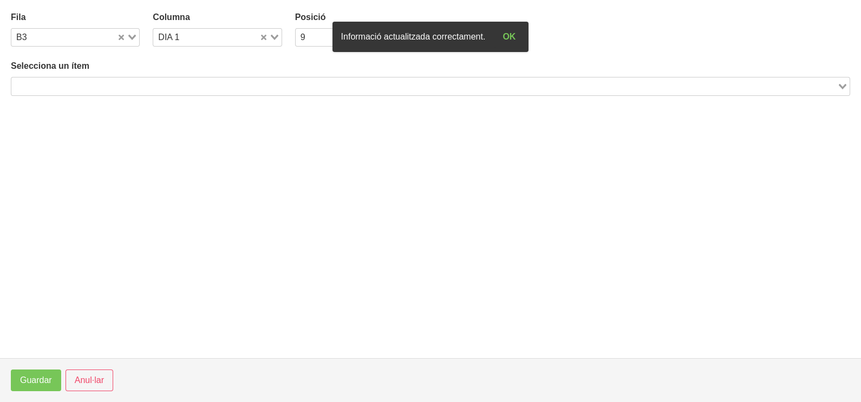
click at [94, 83] on input "Search for option" at bounding box center [424, 86] width 824 height 13
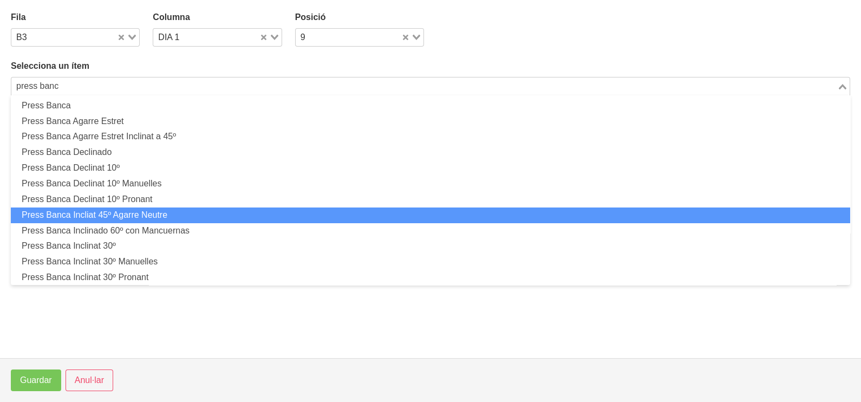
click at [126, 213] on li "Press Banca Incliat 45º Agarre Neutre" at bounding box center [431, 216] width 840 height 16
type input "press banc"
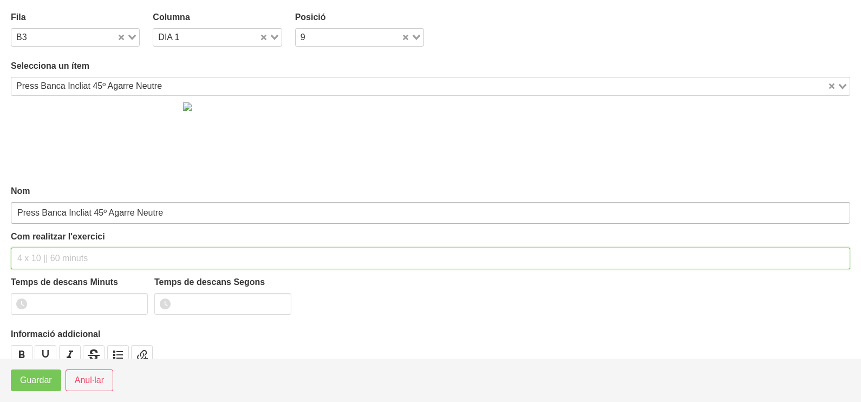
click at [52, 250] on input "text" at bounding box center [431, 259] width 840 height 22
type input "3 x 8-10 a 2010 10""
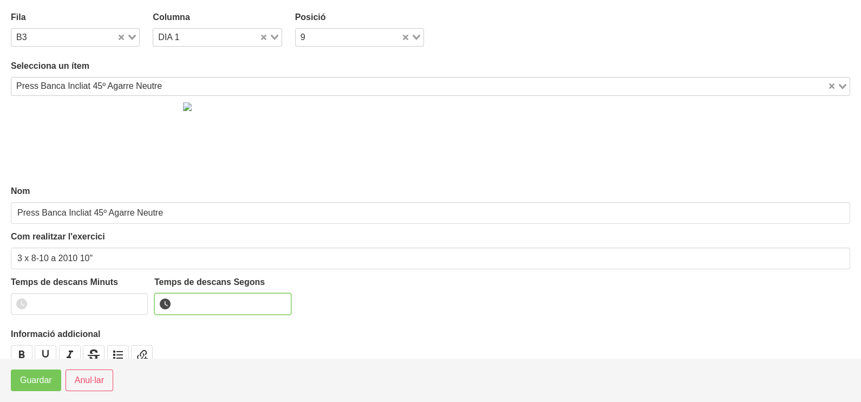
click at [189, 300] on input "number" at bounding box center [222, 304] width 137 height 22
type input "10"
click at [45, 375] on span "Guardar" at bounding box center [36, 380] width 32 height 13
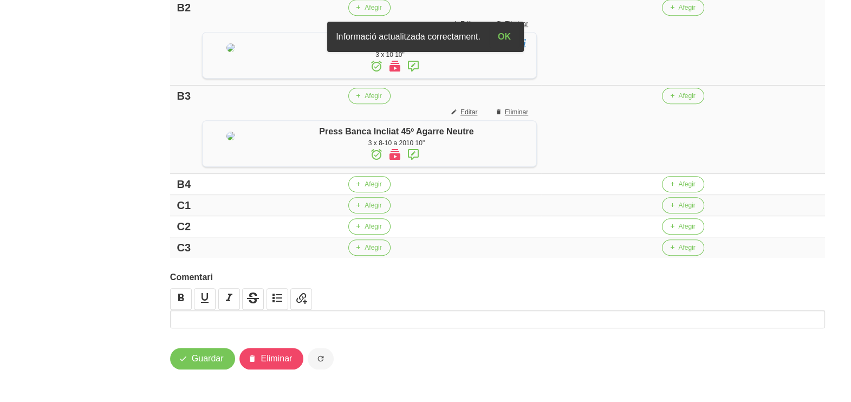
scroll to position [796, 0]
click at [366, 189] on span "Afegir" at bounding box center [373, 184] width 17 height 10
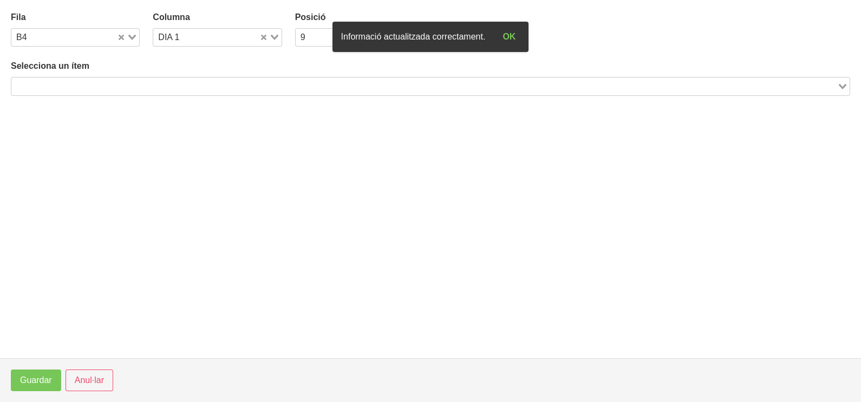
click at [94, 81] on input "Search for option" at bounding box center [424, 86] width 824 height 13
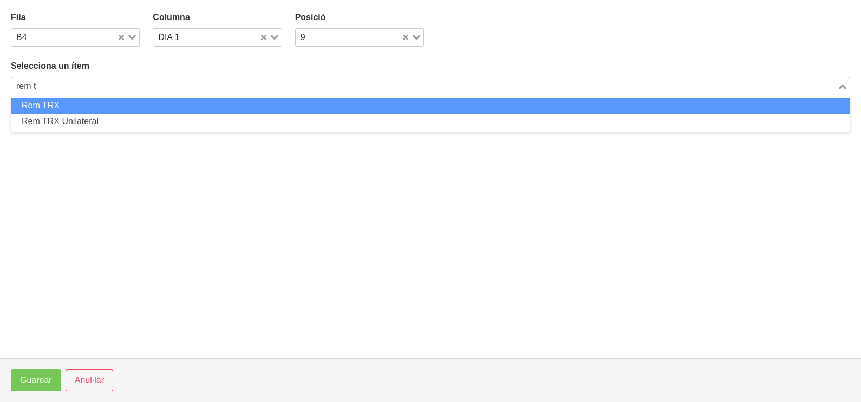
click at [93, 105] on li "Rem TRX" at bounding box center [431, 106] width 840 height 16
type input "rem t"
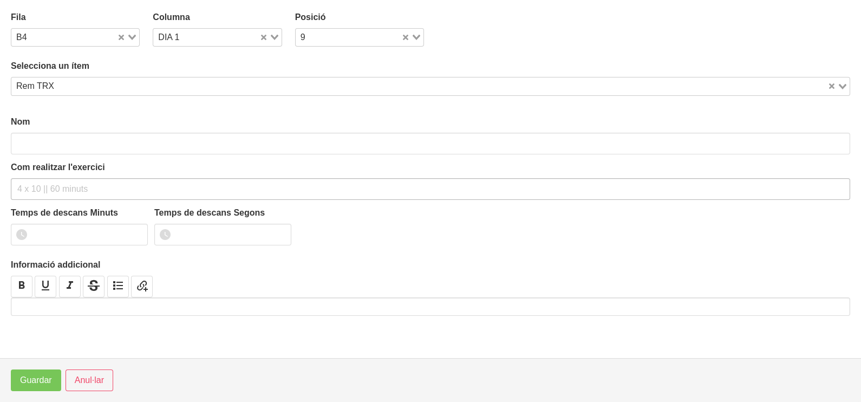
type input "Rem TRX"
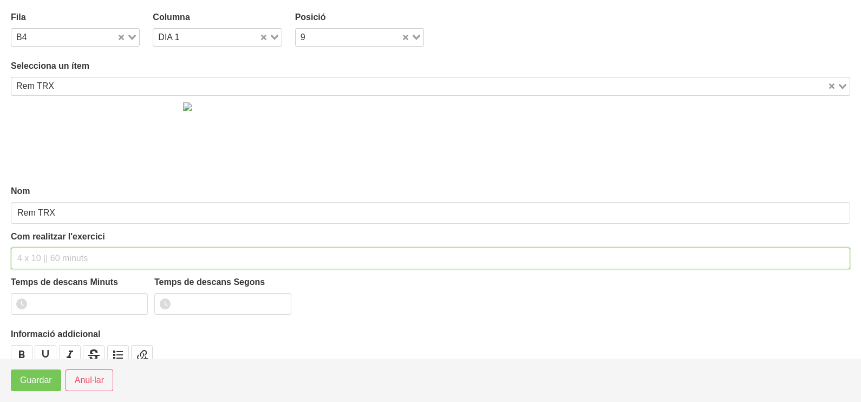
click at [33, 256] on input "text" at bounding box center [431, 259] width 840 height 22
type input "3 x 6-8 a 3010 120""
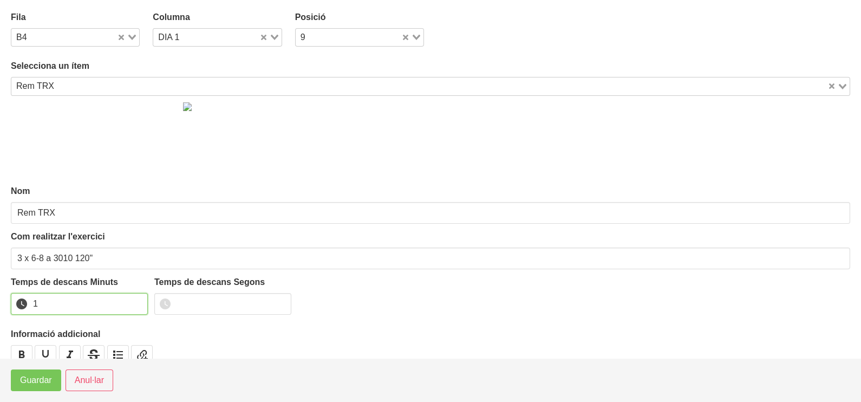
click at [135, 301] on input "1" at bounding box center [79, 304] width 137 height 22
drag, startPoint x: 135, startPoint y: 301, endPoint x: 58, endPoint y: 352, distance: 92.6
type input "2"
click at [129, 304] on input "2" at bounding box center [79, 304] width 137 height 22
click at [44, 379] on span "Guardar" at bounding box center [36, 380] width 32 height 13
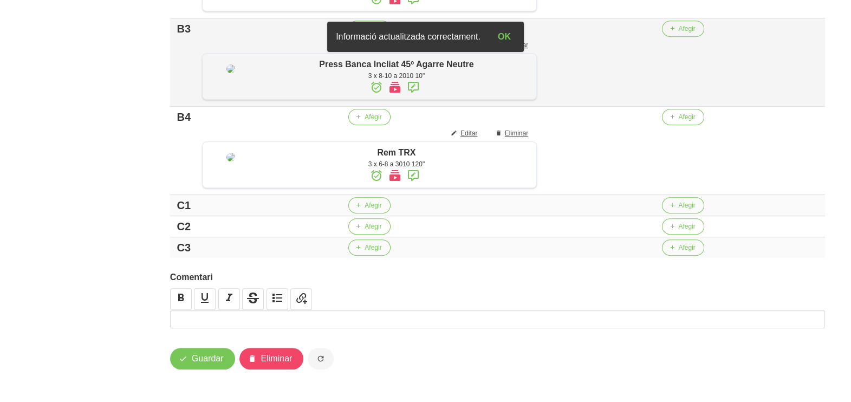
scroll to position [593, 0]
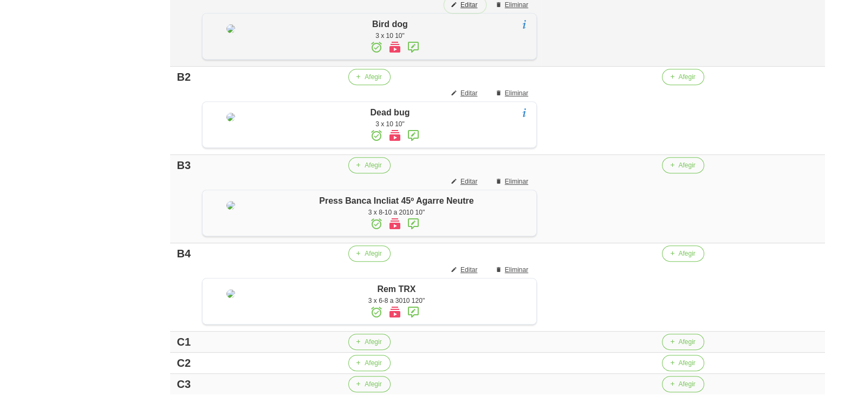
click at [464, 10] on span "Editar" at bounding box center [469, 5] width 17 height 10
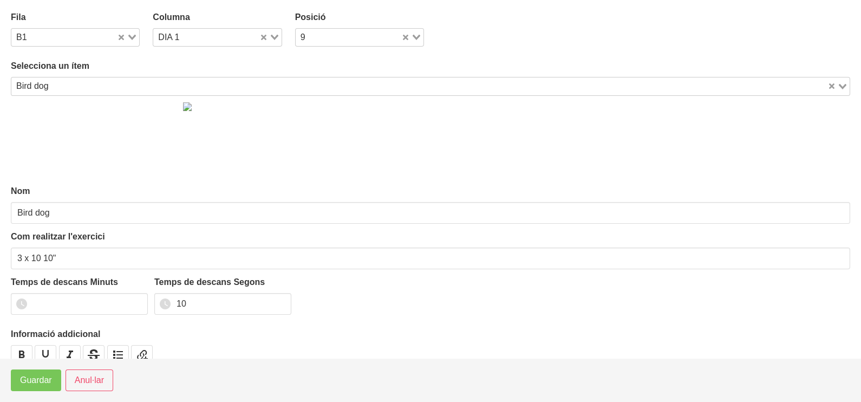
click at [137, 37] on div "B1 Loading..." at bounding box center [75, 37] width 129 height 18
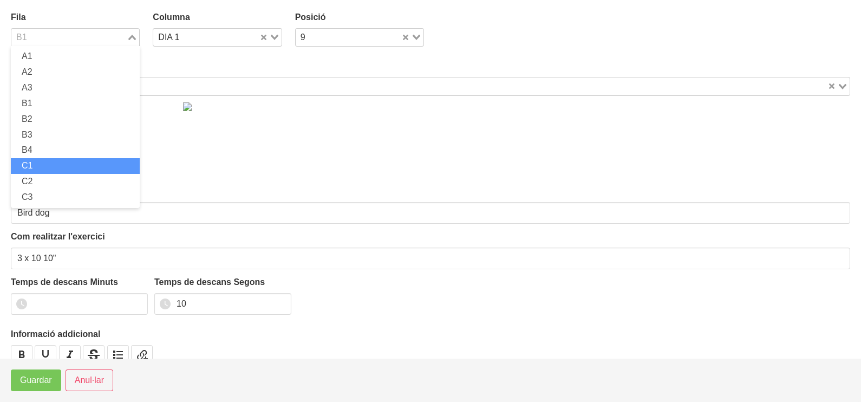
click at [59, 163] on li "C1" at bounding box center [75, 166] width 129 height 16
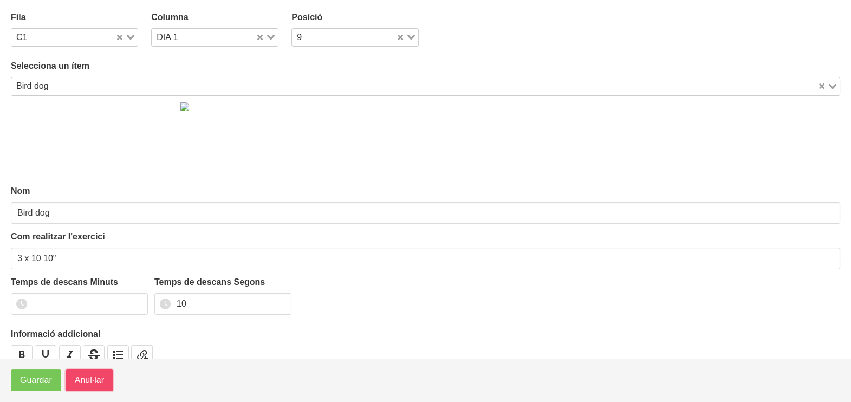
click at [98, 385] on span "Anul·lar" at bounding box center [89, 380] width 29 height 13
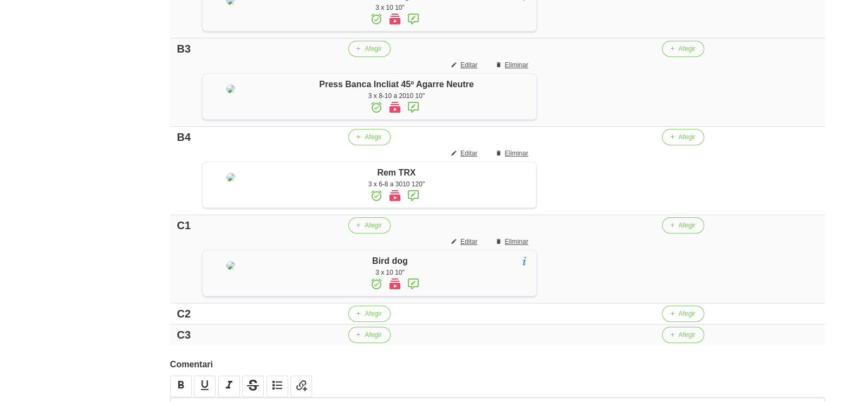
scroll to position [613, 0]
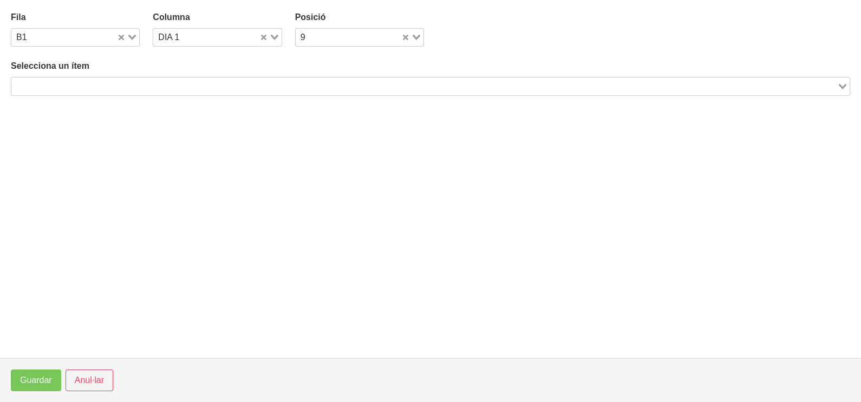
click at [77, 86] on input "Search for option" at bounding box center [424, 86] width 824 height 13
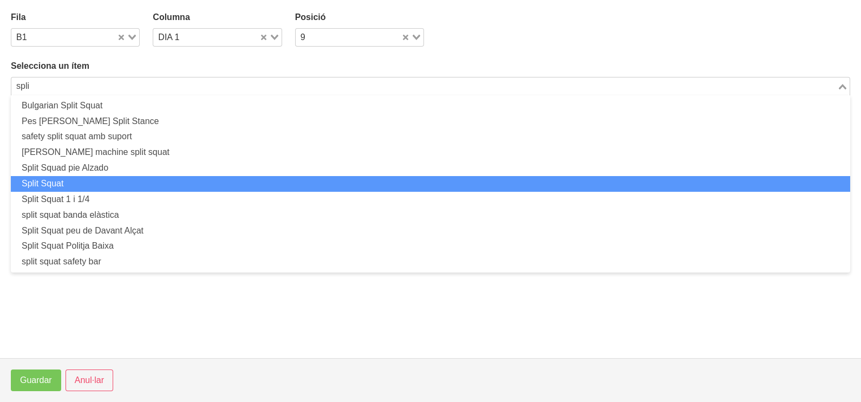
click at [77, 182] on li "Split Squat" at bounding box center [431, 184] width 840 height 16
type input "spli"
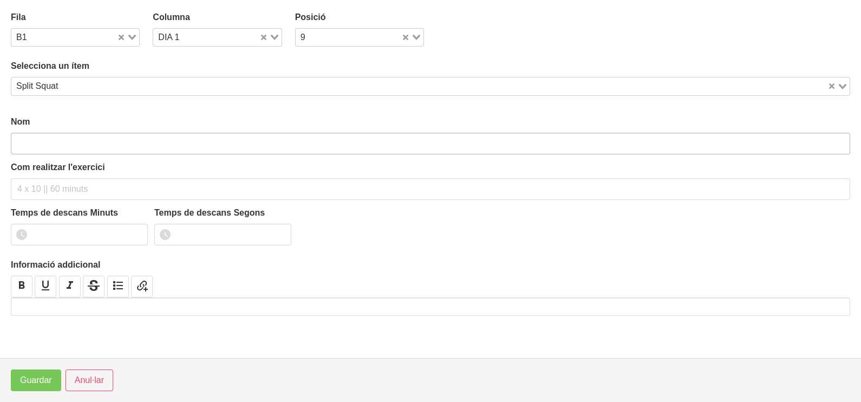
type input "Split Squat"
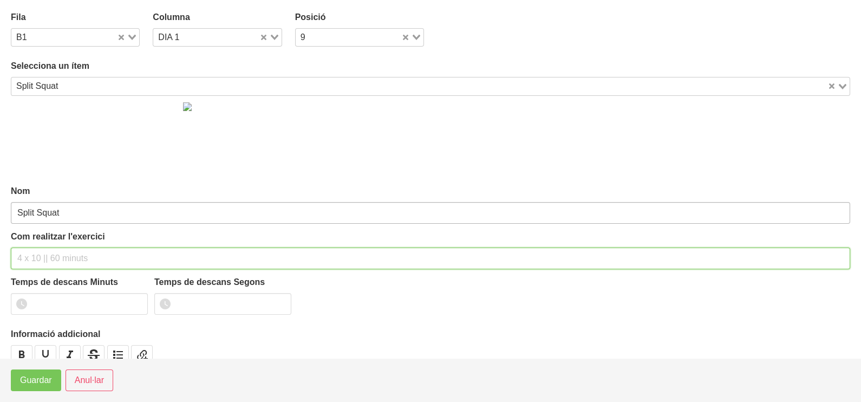
click at [45, 252] on input "text" at bounding box center [431, 259] width 840 height 22
type input "3 x 8-10 a 2010 10""
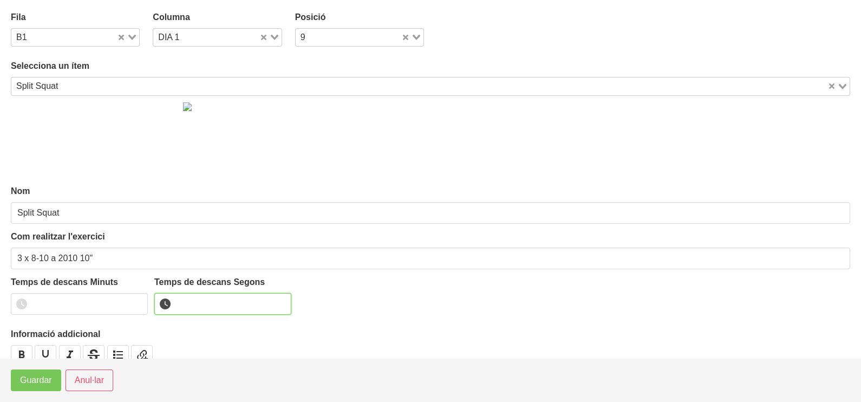
drag, startPoint x: 189, startPoint y: 299, endPoint x: 189, endPoint y: 290, distance: 8.1
click at [190, 301] on input "number" at bounding box center [222, 304] width 137 height 22
type input "10"
click at [46, 380] on span "Guardar" at bounding box center [36, 380] width 32 height 13
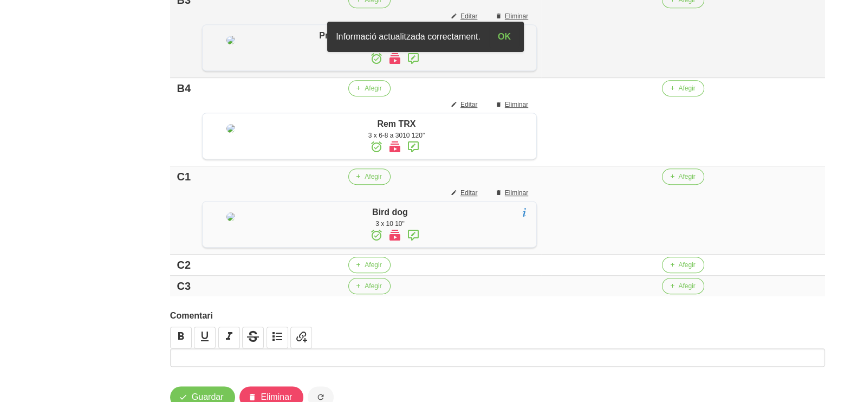
scroll to position [884, 0]
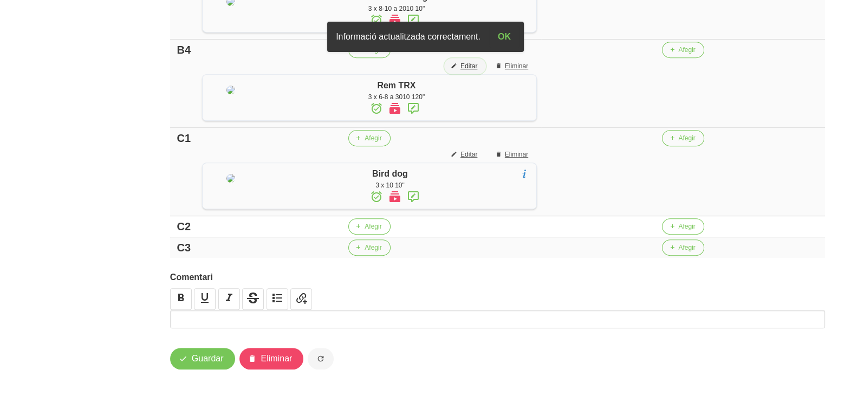
click at [463, 71] on span "Editar" at bounding box center [469, 66] width 17 height 10
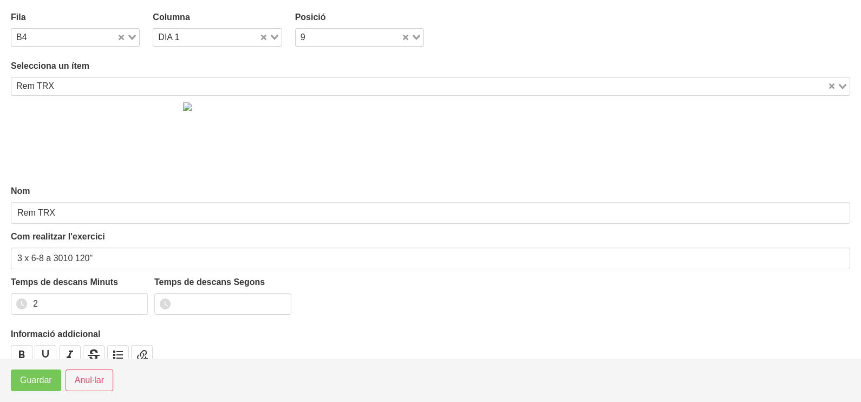
drag, startPoint x: 129, startPoint y: 38, endPoint x: 104, endPoint y: 54, distance: 29.2
click at [129, 40] on icon "Search for option" at bounding box center [132, 37] width 8 height 5
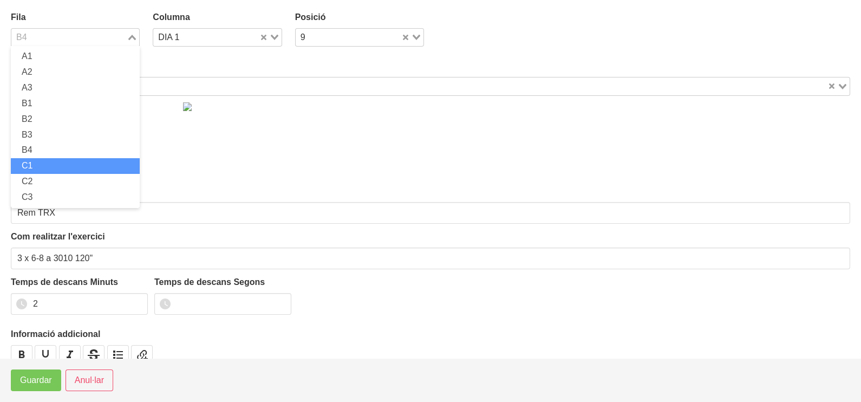
click at [53, 168] on li "C1" at bounding box center [75, 166] width 129 height 16
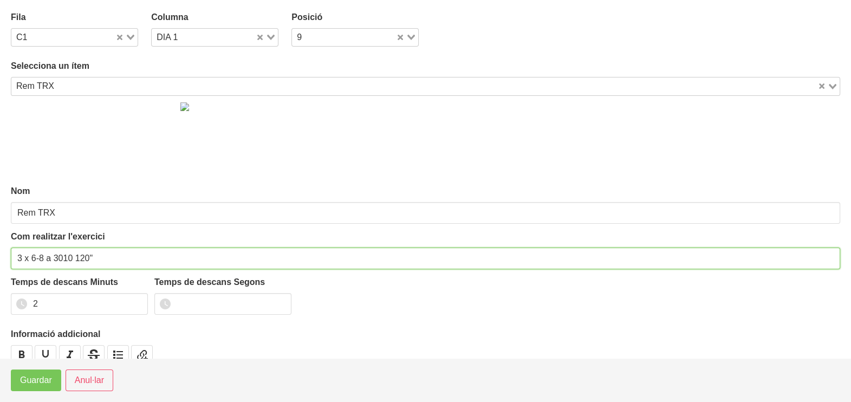
click at [82, 256] on input "3 x 6-8 a 3010 120"" at bounding box center [425, 259] width 829 height 22
type input "3 x 6-8 a 3010 10""
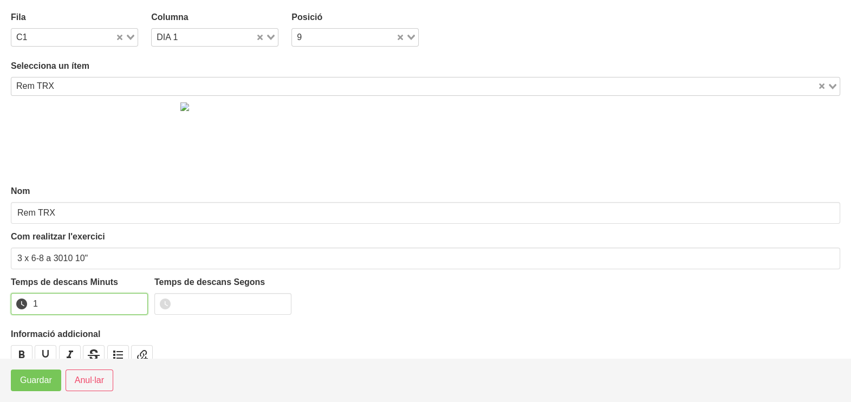
click at [135, 306] on input "1" at bounding box center [79, 304] width 137 height 22
drag, startPoint x: 135, startPoint y: 306, endPoint x: 171, endPoint y: 307, distance: 35.2
type input "0"
click at [136, 306] on input "0" at bounding box center [79, 304] width 137 height 22
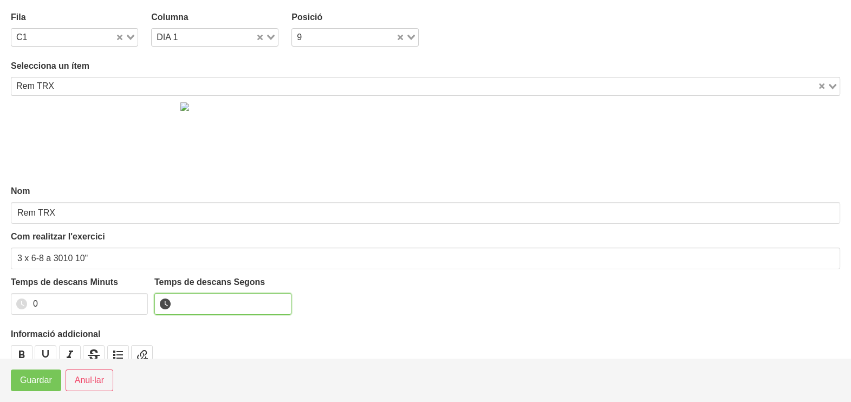
click at [185, 304] on input "number" at bounding box center [222, 304] width 137 height 22
type input "10"
click at [44, 385] on span "Guardar" at bounding box center [36, 380] width 32 height 13
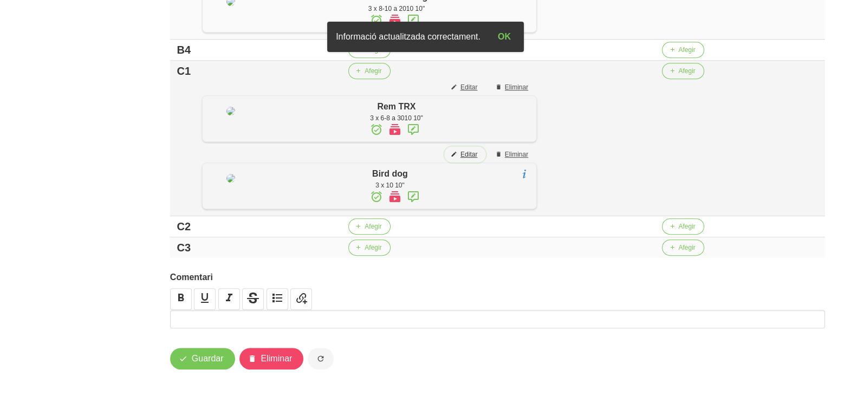
click at [463, 159] on span "Editar" at bounding box center [469, 155] width 17 height 10
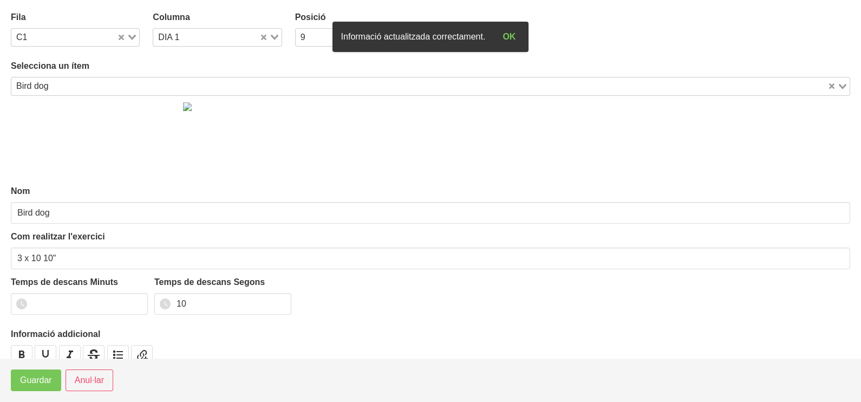
click at [130, 38] on div "Loading..." at bounding box center [128, 36] width 22 height 15
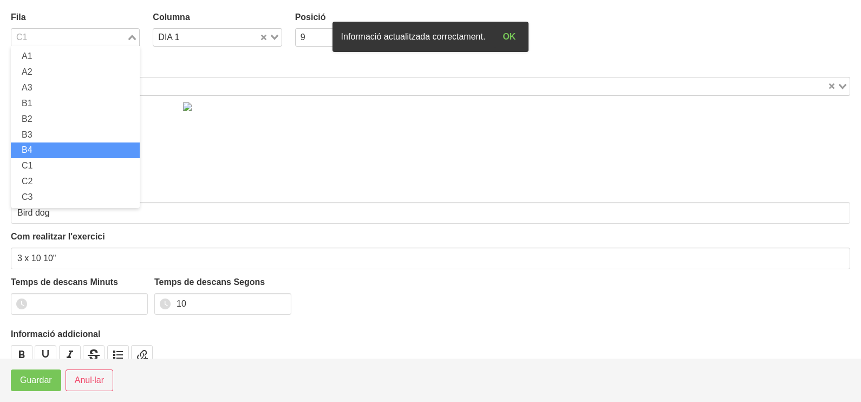
drag, startPoint x: 45, startPoint y: 146, endPoint x: 44, endPoint y: 164, distance: 18.4
click at [44, 146] on li "B4" at bounding box center [75, 150] width 129 height 16
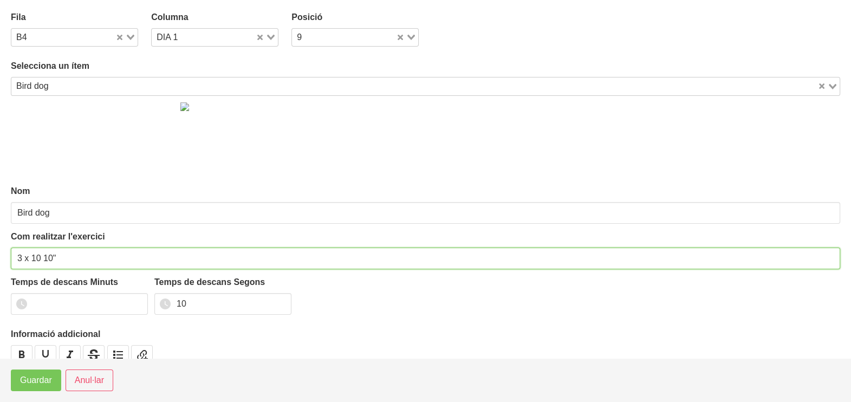
click at [48, 252] on input "3 x 10 10"" at bounding box center [425, 259] width 829 height 22
type input "3 x 10 120""
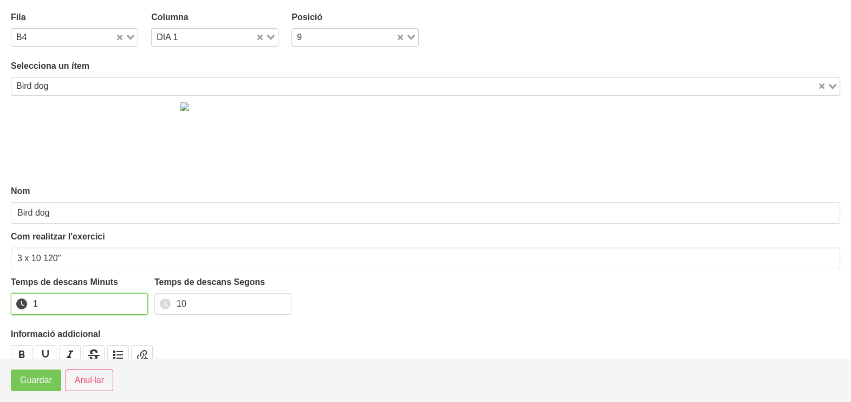
click at [137, 300] on input "1" at bounding box center [79, 304] width 137 height 22
type input "2"
click at [137, 300] on input "2" at bounding box center [79, 304] width 137 height 22
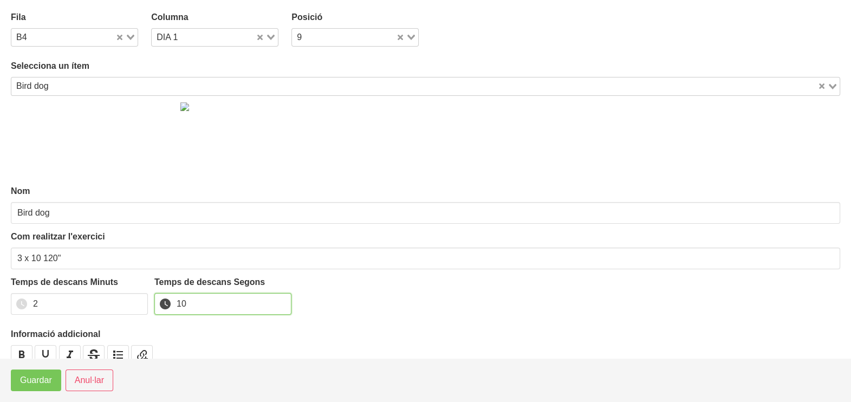
click at [163, 299] on input "10" at bounding box center [222, 304] width 137 height 22
click at [29, 381] on span "Guardar" at bounding box center [36, 380] width 32 height 13
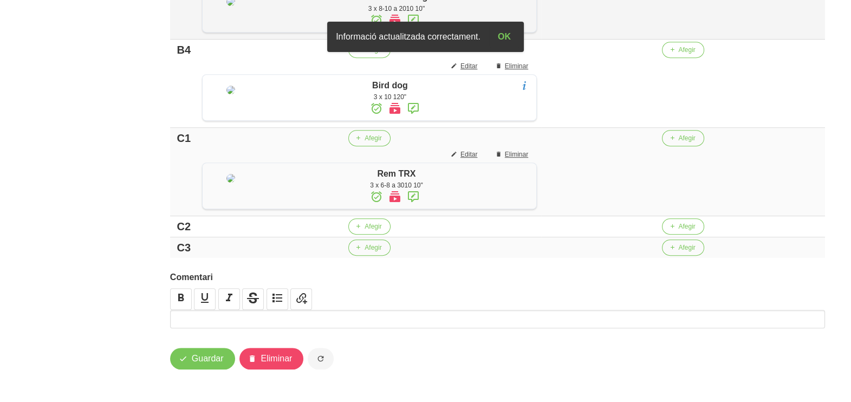
scroll to position [987, 0]
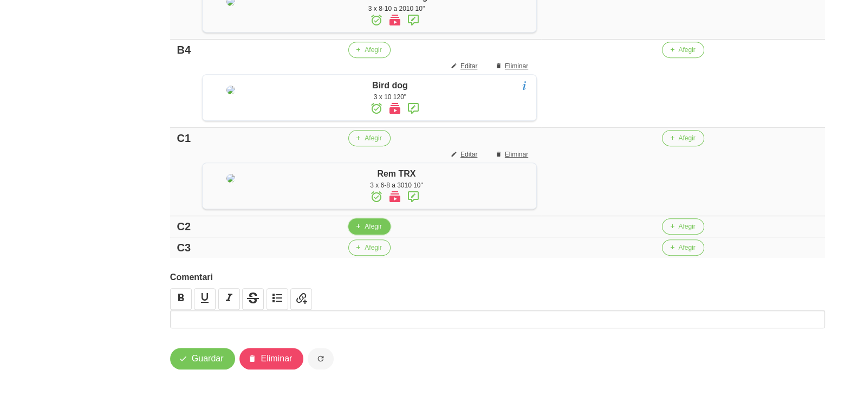
click at [365, 230] on span "Afegir" at bounding box center [373, 227] width 17 height 10
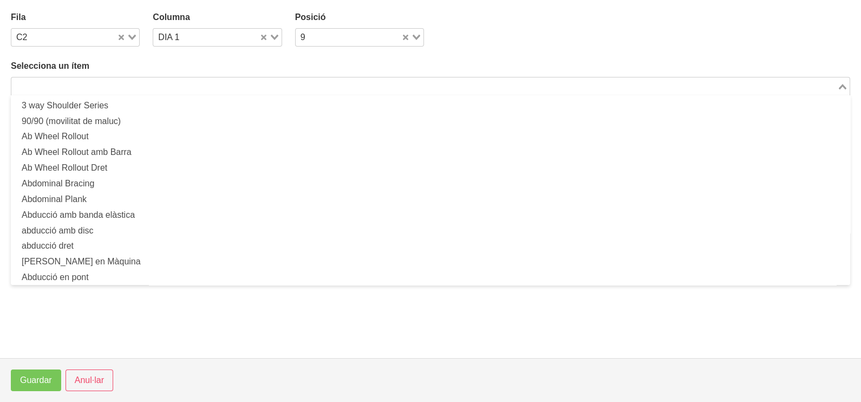
click at [102, 87] on input "Search for option" at bounding box center [424, 86] width 824 height 13
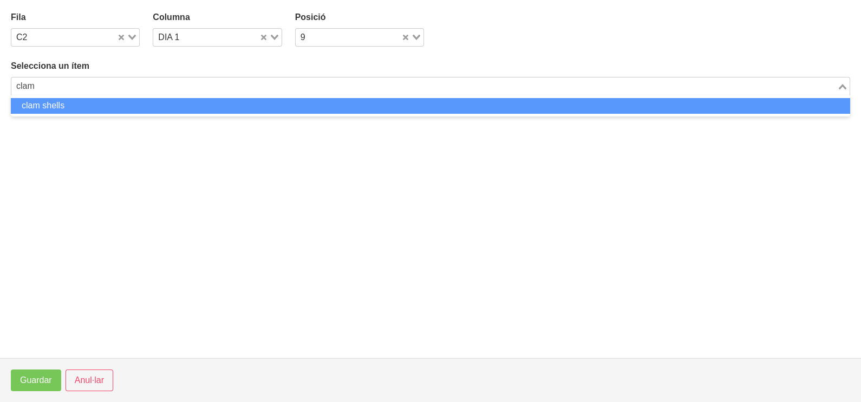
click at [106, 103] on li "clam shells" at bounding box center [431, 106] width 840 height 16
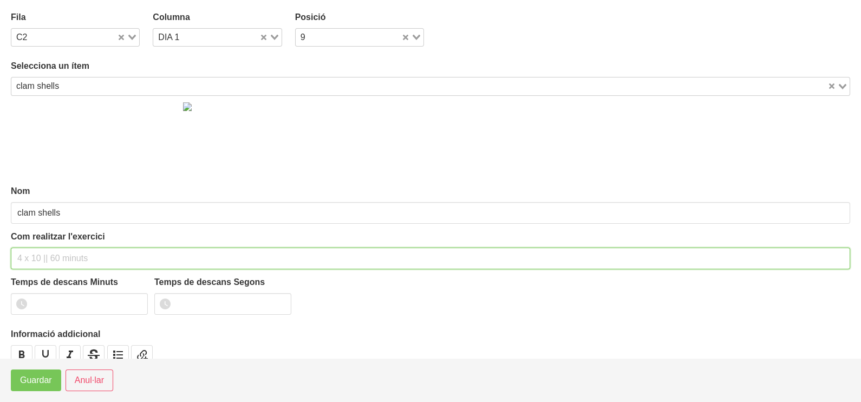
click at [35, 257] on input "text" at bounding box center [431, 259] width 840 height 22
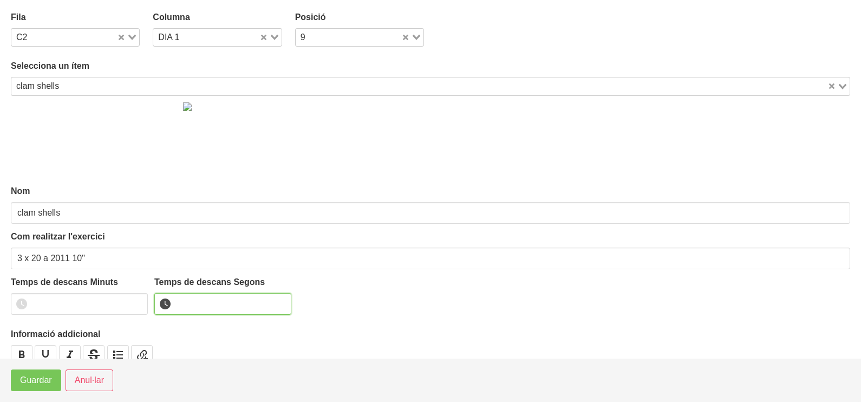
click at [187, 304] on input "number" at bounding box center [222, 304] width 137 height 22
click at [44, 384] on span "Guardar" at bounding box center [36, 380] width 32 height 13
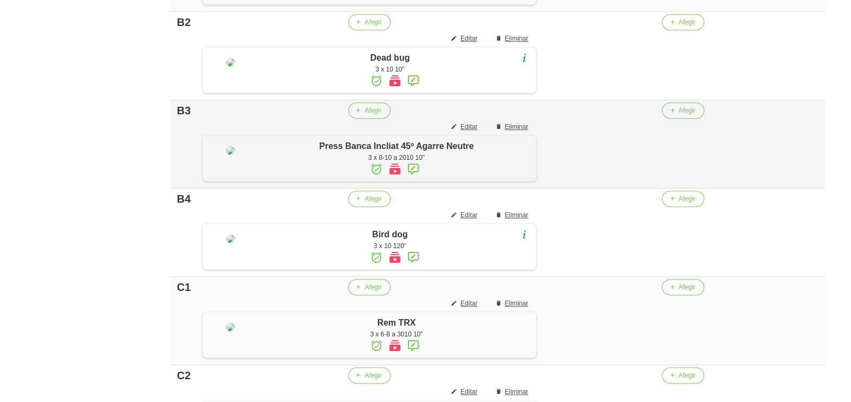
scroll to position [513, 0]
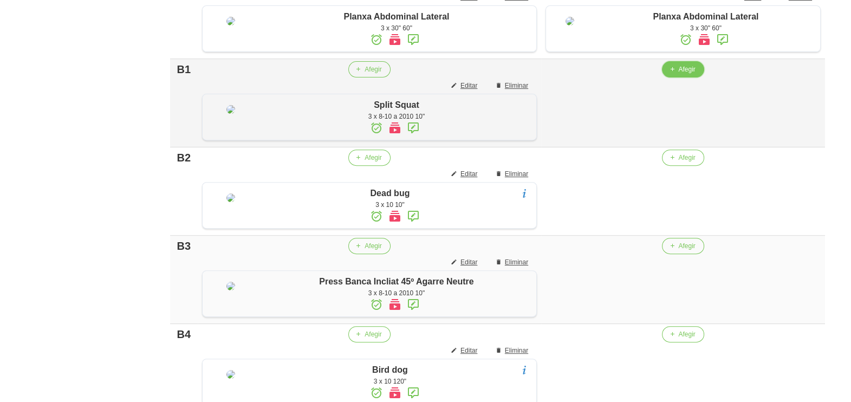
click at [691, 74] on span "Afegir" at bounding box center [686, 69] width 17 height 10
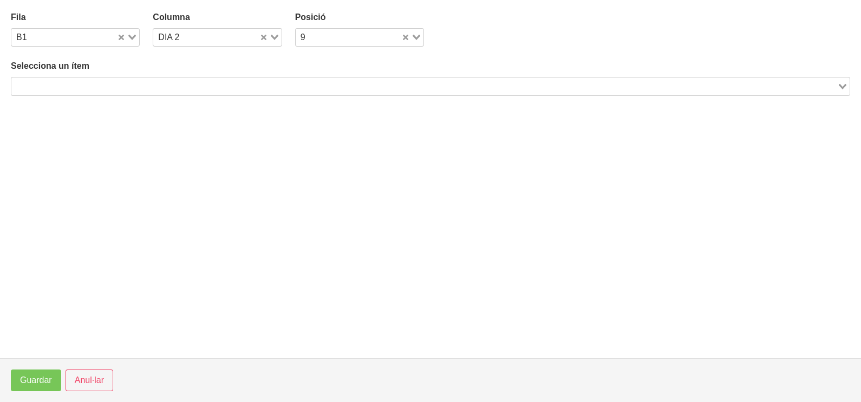
click at [120, 80] on input "Search for option" at bounding box center [424, 86] width 824 height 13
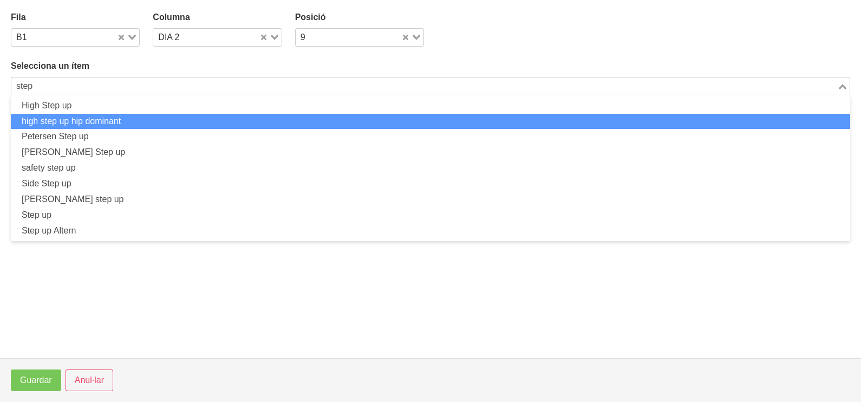
click at [105, 116] on li "high step up hip dominant" at bounding box center [431, 122] width 840 height 16
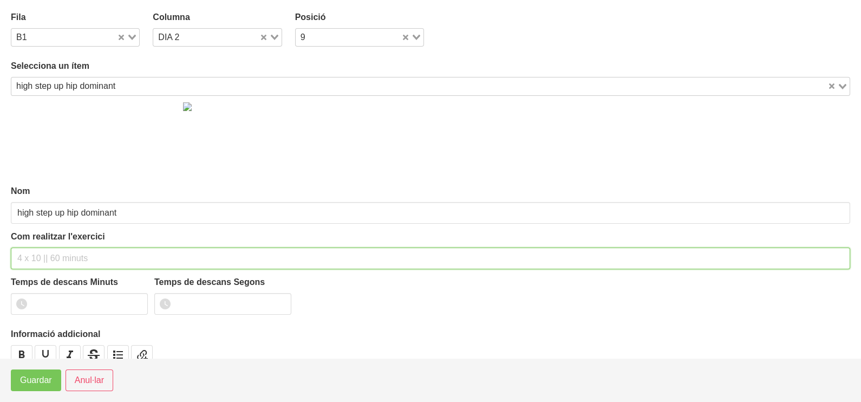
click at [29, 256] on input "text" at bounding box center [431, 259] width 840 height 22
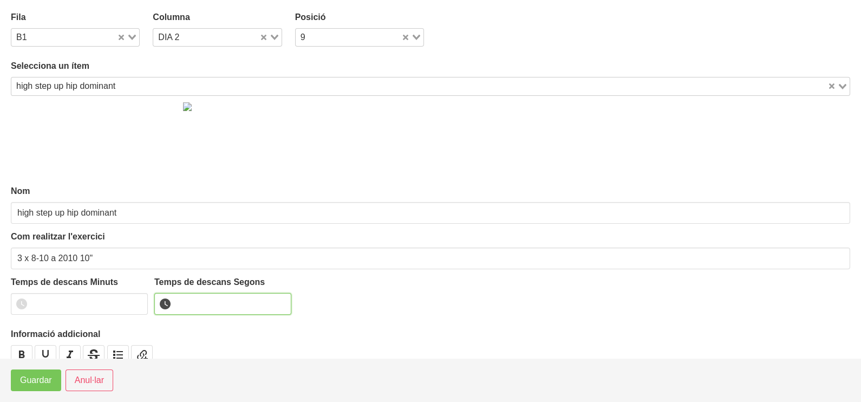
click at [202, 303] on input "number" at bounding box center [222, 304] width 137 height 22
click at [31, 383] on span "Guardar" at bounding box center [36, 380] width 32 height 13
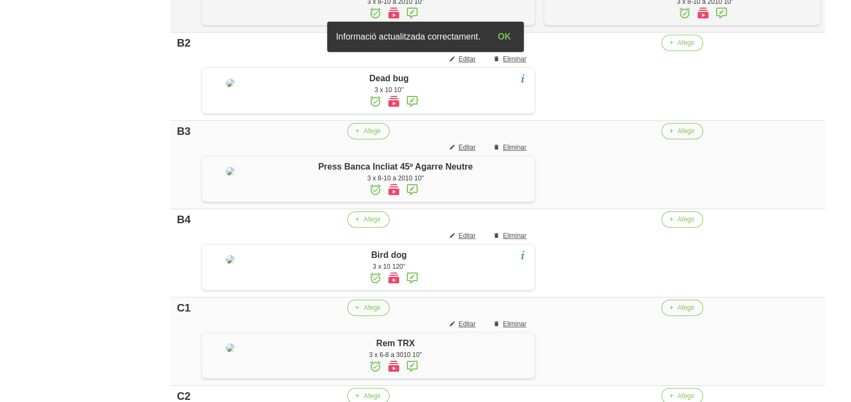
scroll to position [648, 0]
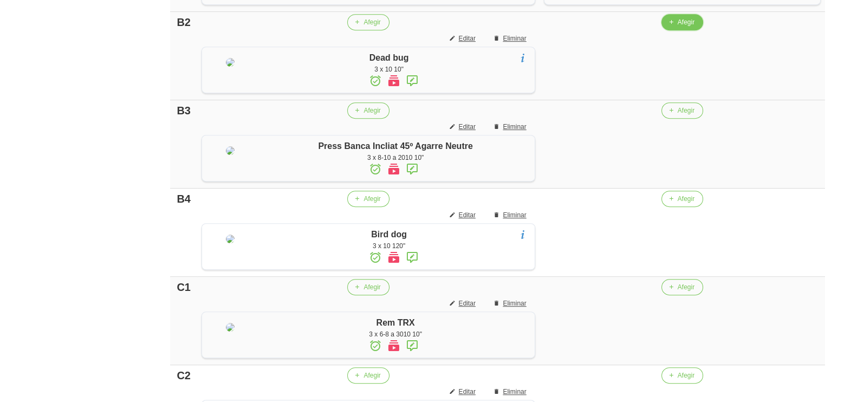
click at [678, 27] on span "Afegir" at bounding box center [686, 22] width 17 height 10
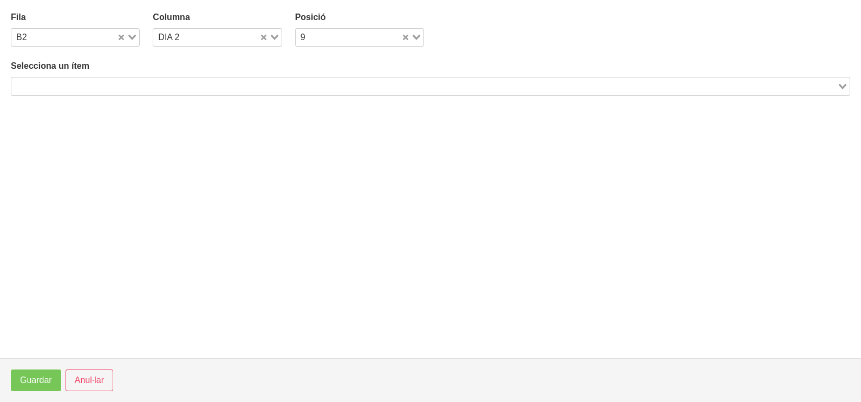
click at [177, 86] on input "Search for option" at bounding box center [424, 86] width 824 height 13
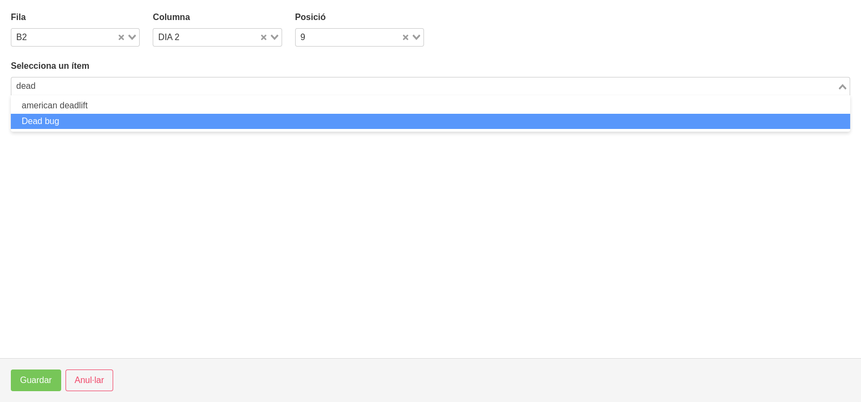
click at [77, 125] on li "Dead bug" at bounding box center [431, 122] width 840 height 16
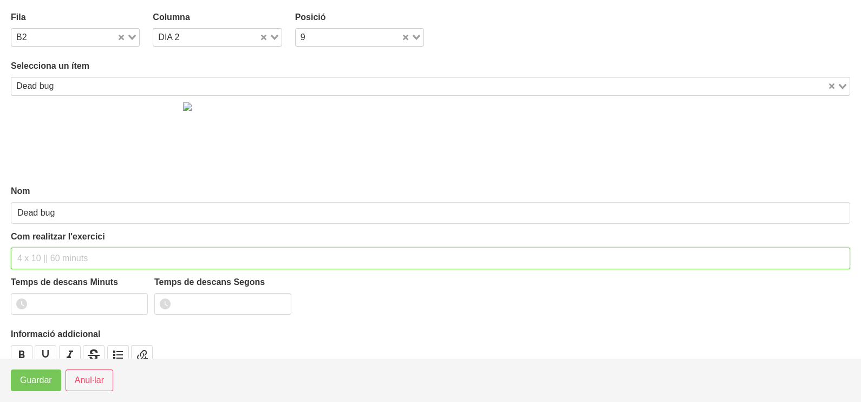
click at [62, 248] on input "text" at bounding box center [431, 259] width 840 height 22
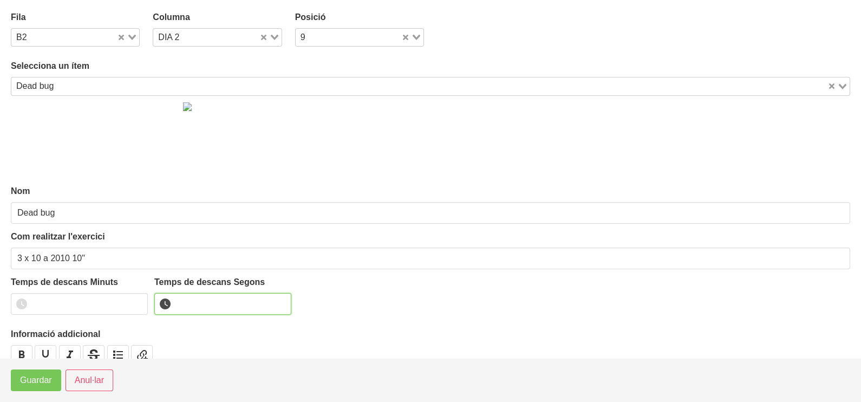
drag, startPoint x: 195, startPoint y: 306, endPoint x: 191, endPoint y: 293, distance: 13.5
click at [194, 306] on input "number" at bounding box center [222, 304] width 137 height 22
click at [37, 379] on span "Guardar" at bounding box center [36, 380] width 32 height 13
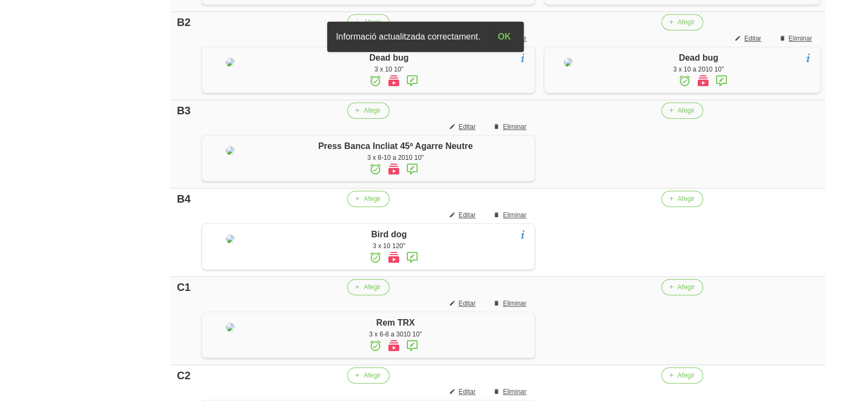
scroll to position [783, 0]
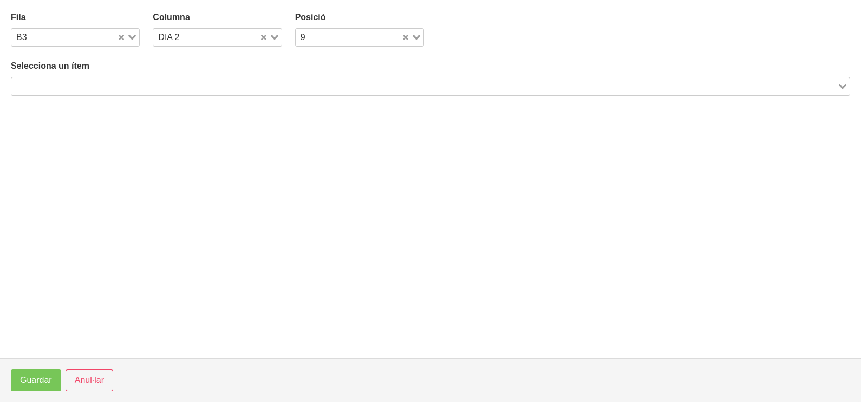
click at [151, 86] on input "Search for option" at bounding box center [424, 86] width 824 height 13
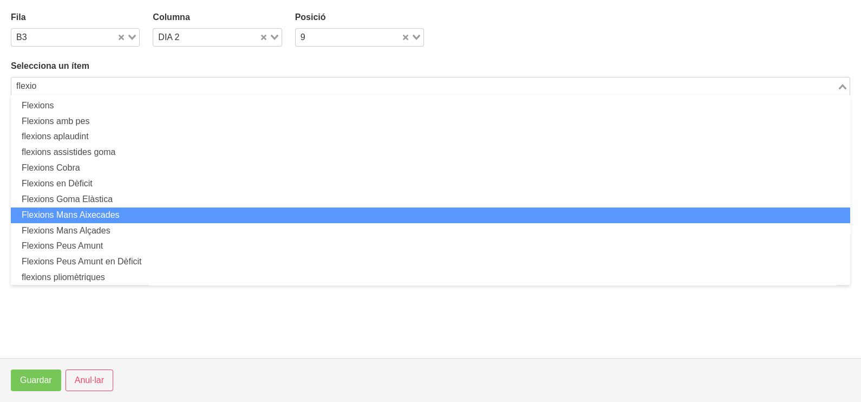
click at [134, 217] on li "Flexions Mans Aixecades" at bounding box center [431, 216] width 840 height 16
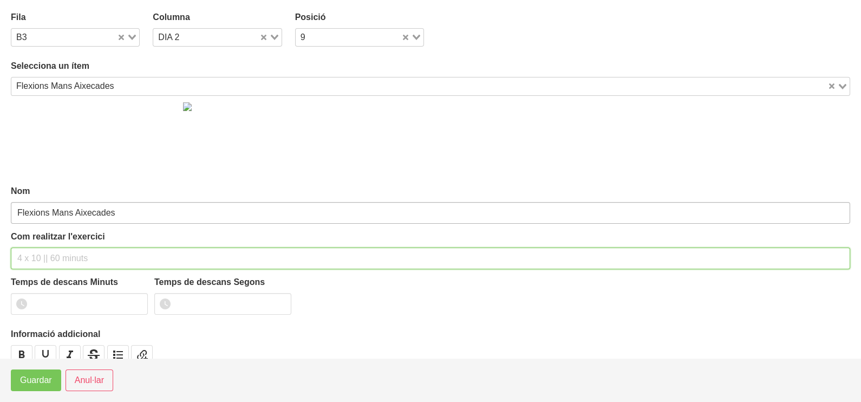
click at [57, 253] on input "text" at bounding box center [431, 259] width 840 height 22
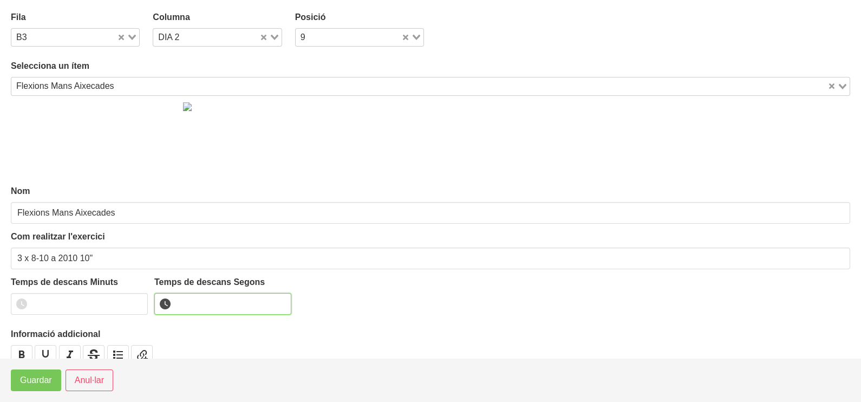
drag, startPoint x: 213, startPoint y: 307, endPoint x: 196, endPoint y: 312, distance: 17.5
click at [207, 308] on input "number" at bounding box center [222, 304] width 137 height 22
click at [44, 384] on span "Guardar" at bounding box center [36, 380] width 32 height 13
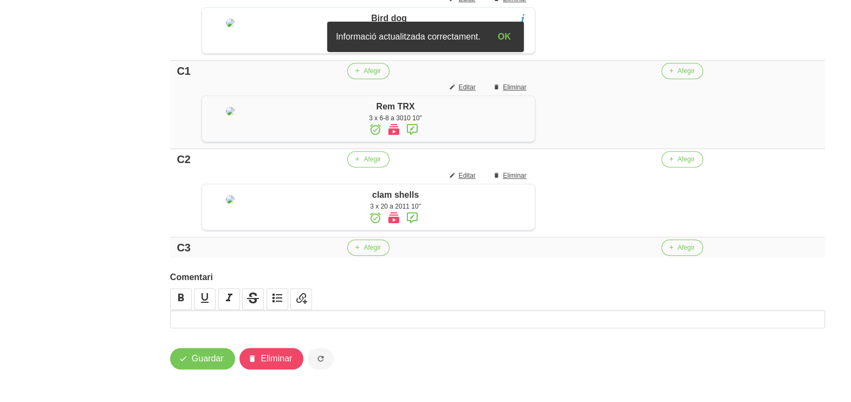
scroll to position [919, 0]
click at [679, 76] on span "Afegir" at bounding box center [686, 71] width 17 height 10
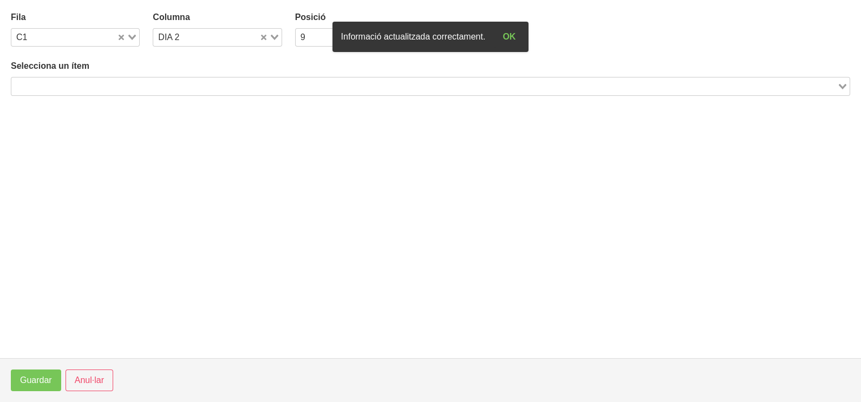
click at [110, 87] on input "Search for option" at bounding box center [424, 86] width 824 height 13
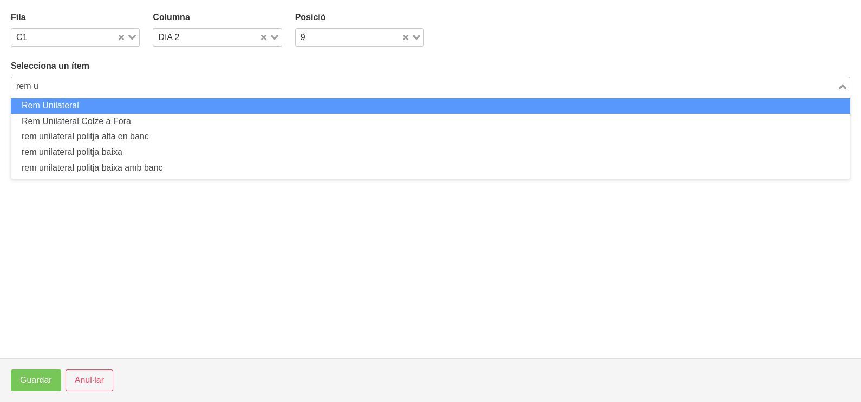
click at [126, 111] on li "Rem Unilateral" at bounding box center [431, 106] width 840 height 16
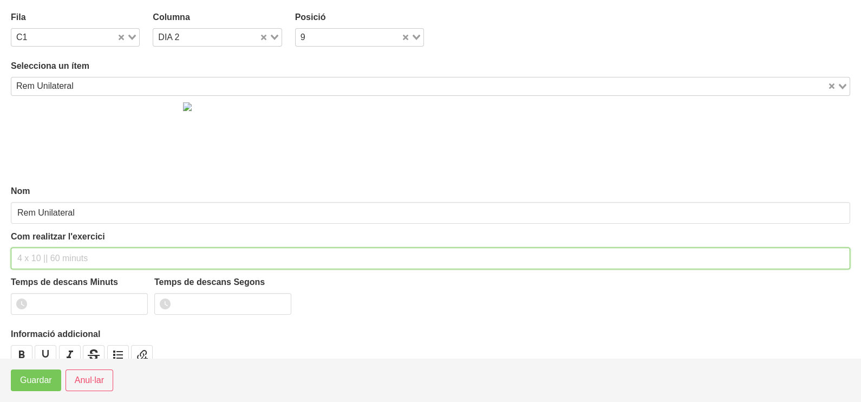
click at [37, 263] on input "text" at bounding box center [431, 259] width 840 height 22
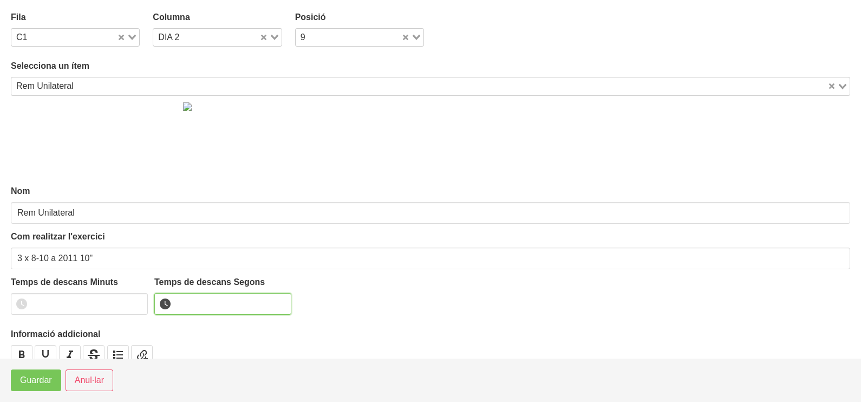
click at [191, 309] on input "number" at bounding box center [222, 304] width 137 height 22
click at [26, 378] on span "Guardar" at bounding box center [36, 380] width 32 height 13
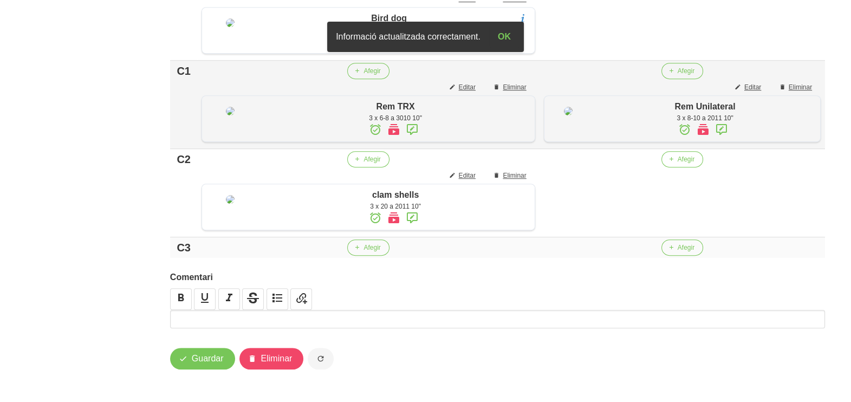
scroll to position [1054, 0]
click at [680, 158] on span "Afegir" at bounding box center [686, 159] width 17 height 10
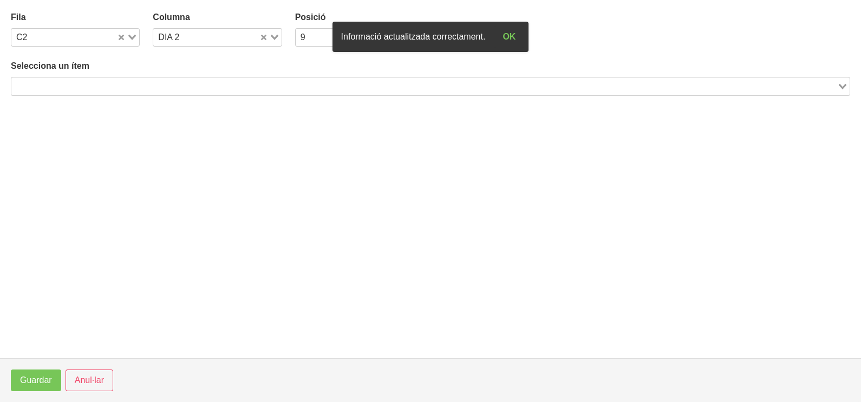
click at [144, 83] on input "Search for option" at bounding box center [424, 86] width 824 height 13
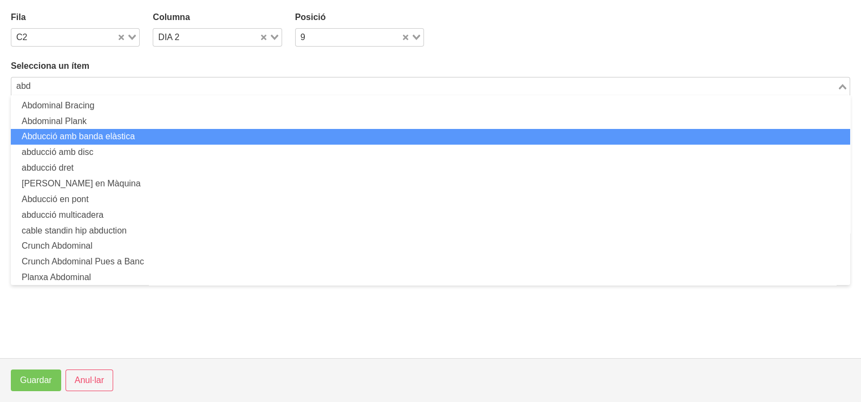
click at [99, 138] on li "Abducció amb banda elàstica" at bounding box center [431, 137] width 840 height 16
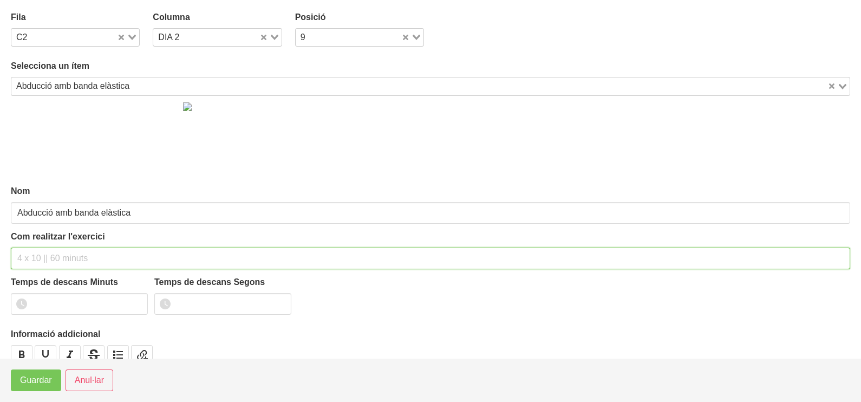
drag, startPoint x: 48, startPoint y: 252, endPoint x: 68, endPoint y: 190, distance: 65.5
click at [53, 243] on div "Com realitzar l'exercici" at bounding box center [431, 249] width 840 height 39
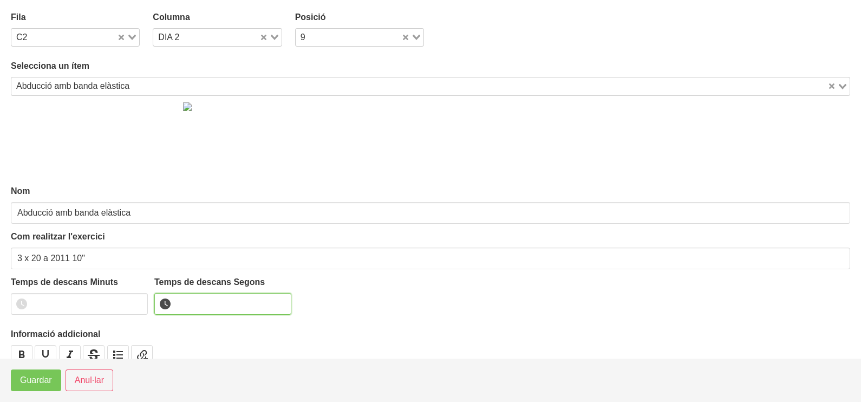
click at [190, 303] on input "number" at bounding box center [222, 304] width 137 height 22
click at [43, 381] on span "Guardar" at bounding box center [36, 380] width 32 height 13
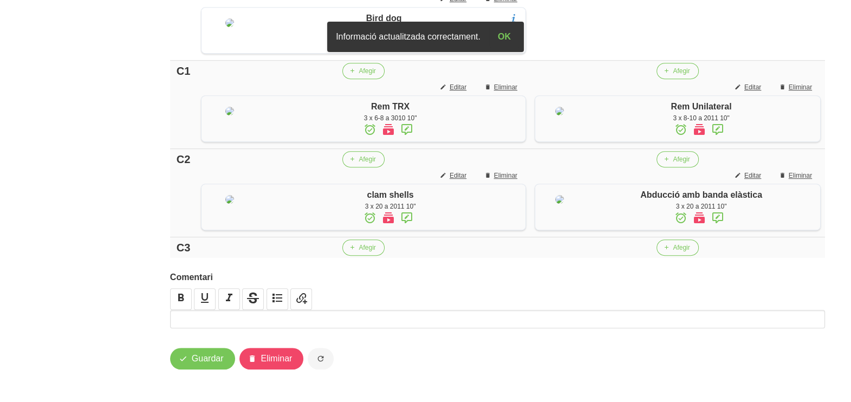
scroll to position [1089, 0]
click at [675, 241] on button "Afegir" at bounding box center [678, 247] width 42 height 16
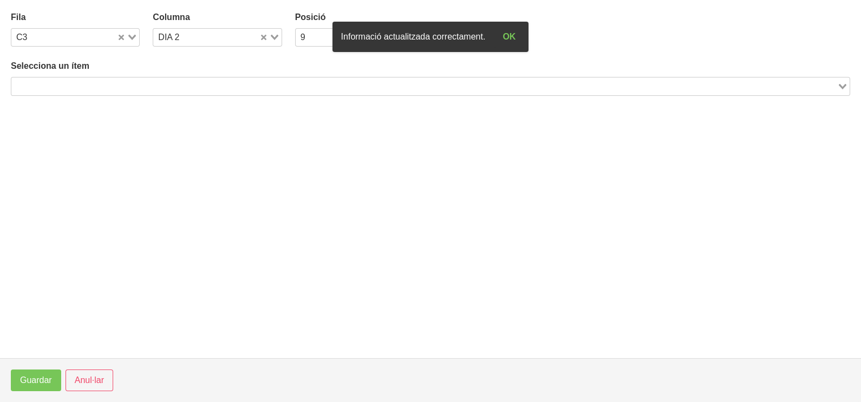
click at [160, 82] on input "Search for option" at bounding box center [424, 86] width 824 height 13
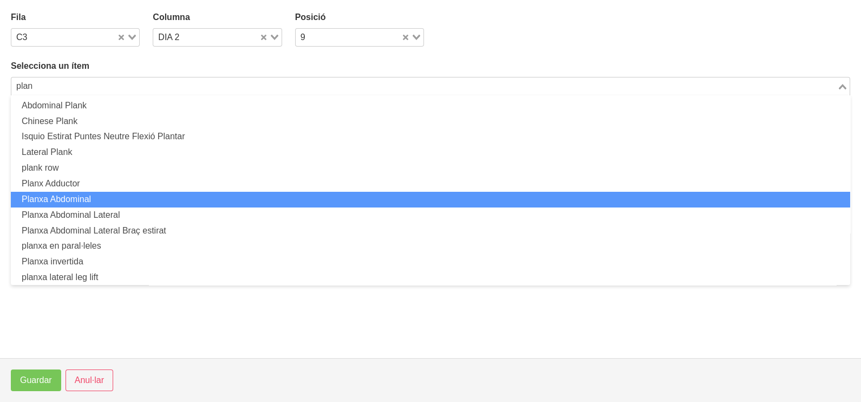
click at [113, 196] on li "Planxa Abdominal" at bounding box center [431, 200] width 840 height 16
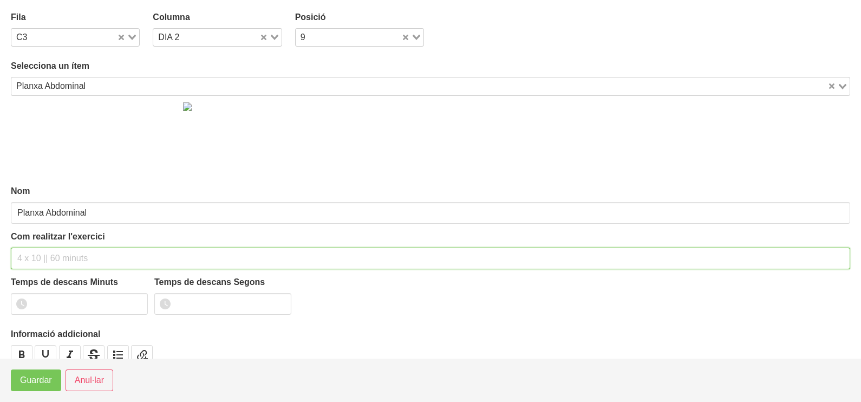
click at [33, 260] on input "text" at bounding box center [431, 259] width 840 height 22
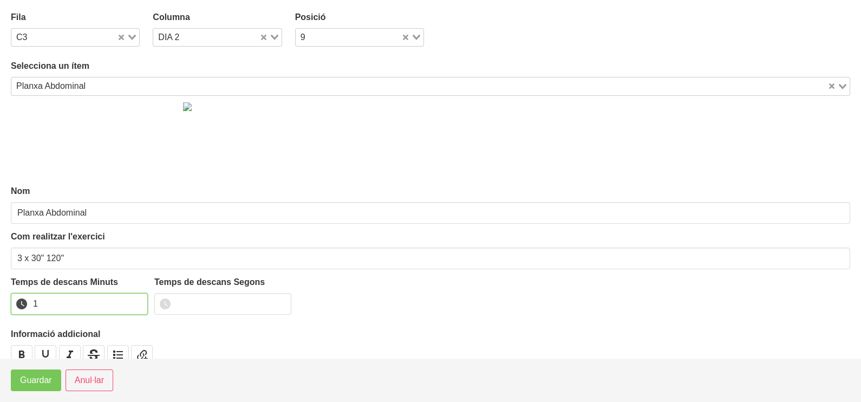
click at [138, 301] on input "1" at bounding box center [79, 304] width 137 height 22
drag, startPoint x: 138, startPoint y: 301, endPoint x: 101, endPoint y: 322, distance: 42.5
click at [131, 304] on input "2" at bounding box center [79, 304] width 137 height 22
click at [40, 376] on span "Guardar" at bounding box center [36, 380] width 32 height 13
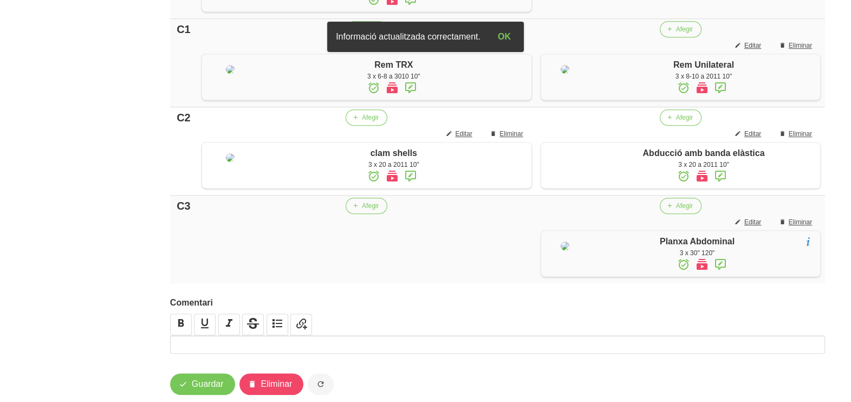
scroll to position [1021, 0]
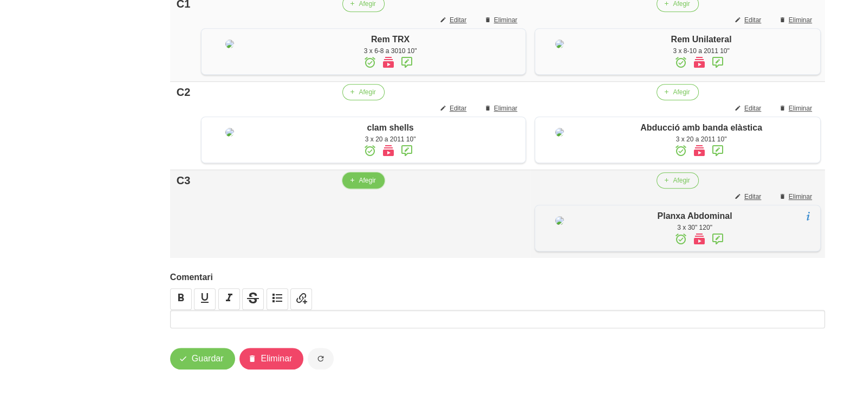
click at [360, 185] on span "Afegir" at bounding box center [367, 181] width 17 height 10
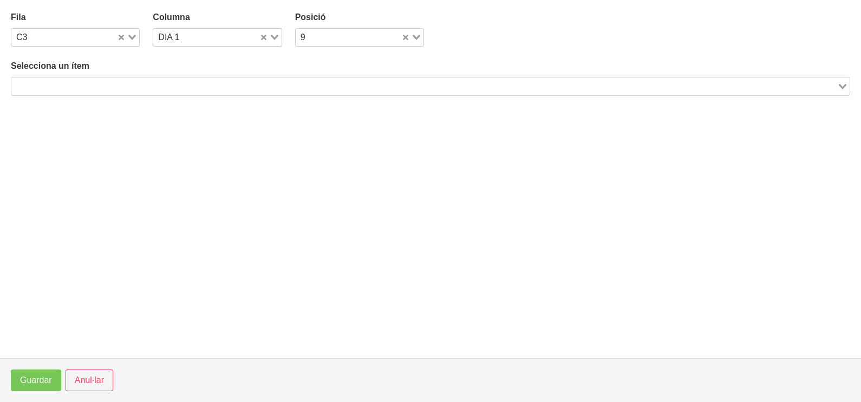
click at [108, 85] on input "Search for option" at bounding box center [424, 86] width 824 height 13
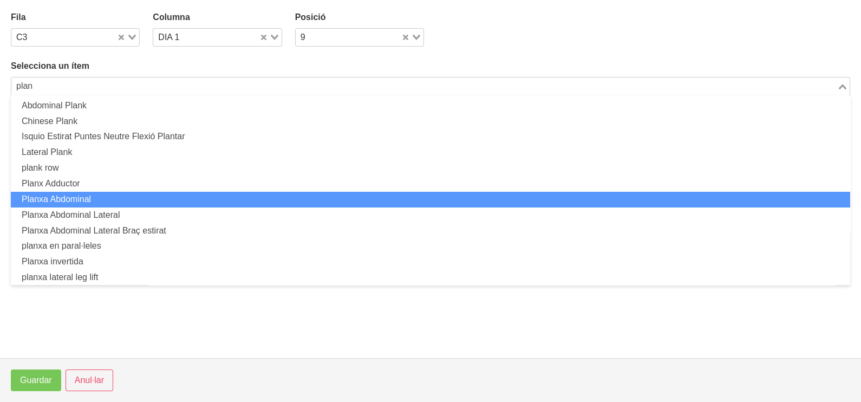
click at [98, 198] on li "Planxa Abdominal" at bounding box center [431, 200] width 840 height 16
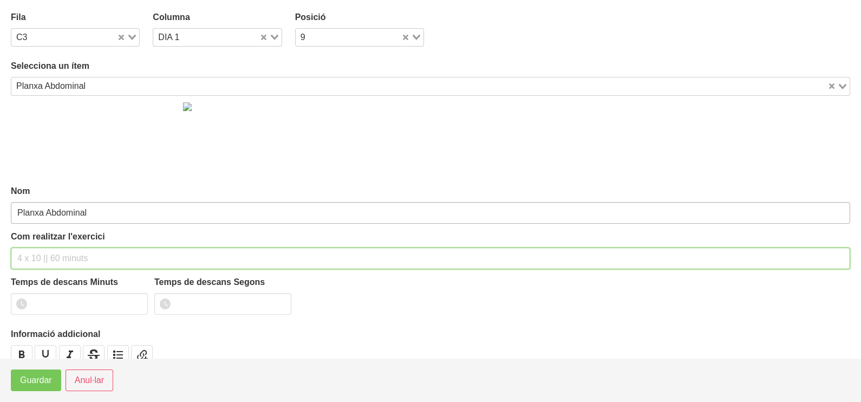
drag, startPoint x: 53, startPoint y: 257, endPoint x: 65, endPoint y: 218, distance: 41.0
click at [55, 254] on input "text" at bounding box center [431, 259] width 840 height 22
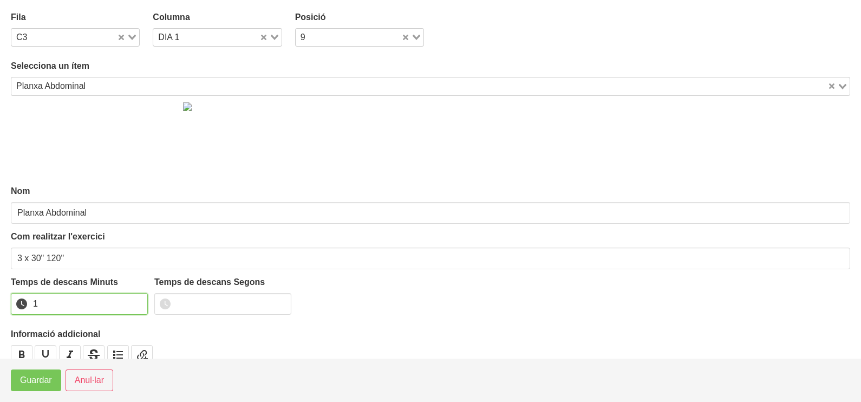
click at [138, 301] on input "1" at bounding box center [79, 304] width 137 height 22
drag, startPoint x: 138, startPoint y: 301, endPoint x: 50, endPoint y: 354, distance: 103.3
click at [132, 303] on input "2" at bounding box center [79, 304] width 137 height 22
click at [37, 378] on span "Guardar" at bounding box center [36, 380] width 32 height 13
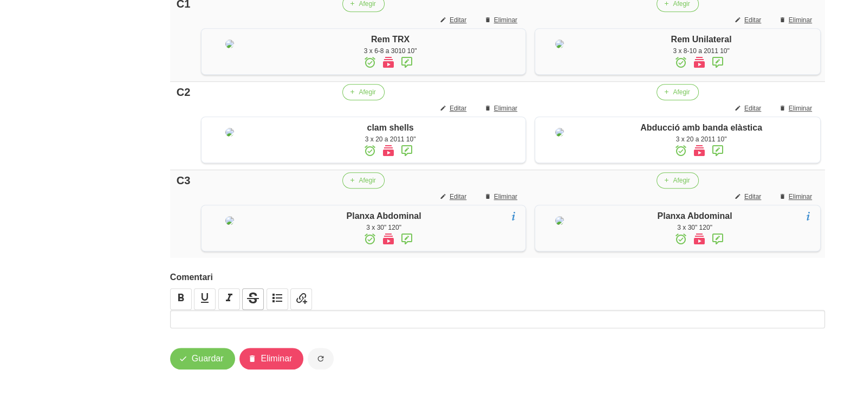
scroll to position [1174, 0]
click at [202, 359] on span "Guardar" at bounding box center [208, 358] width 32 height 13
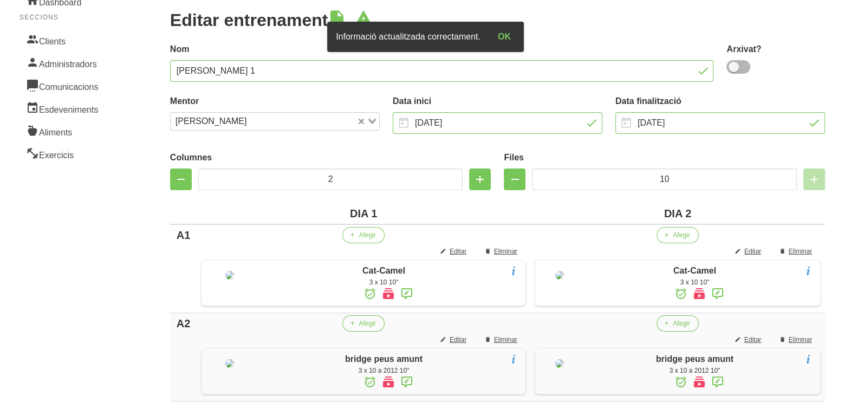
scroll to position [0, 0]
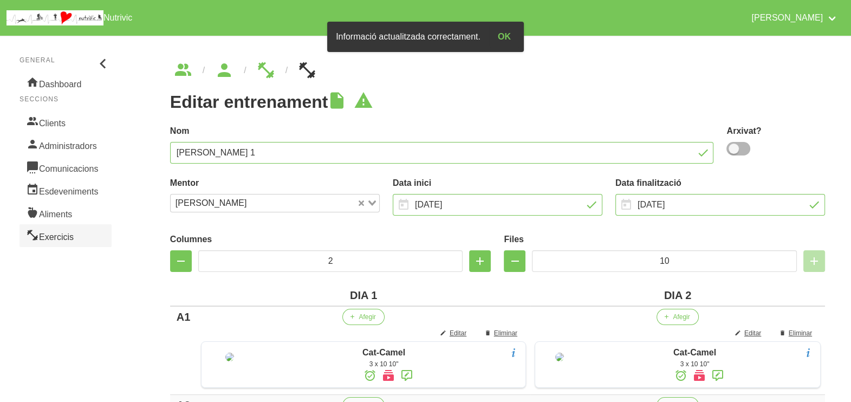
click at [59, 232] on link "Exercicis" at bounding box center [66, 235] width 92 height 23
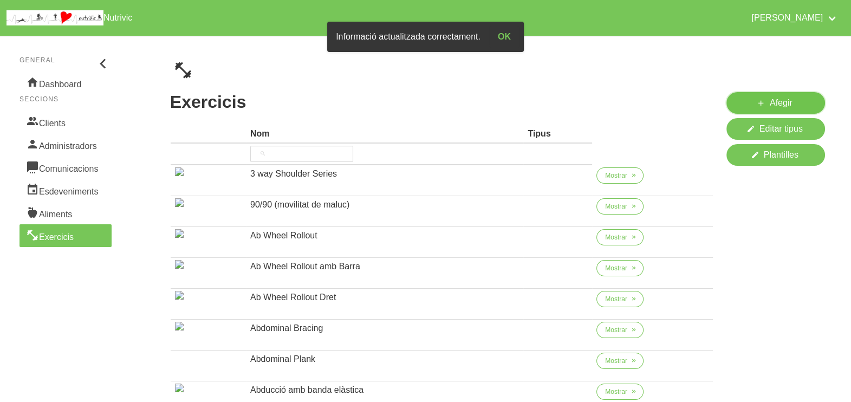
click at [760, 102] on icon at bounding box center [761, 103] width 9 height 14
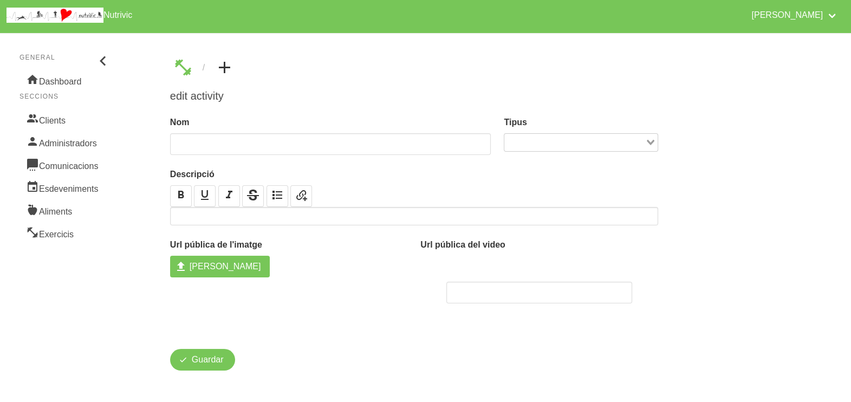
scroll to position [3, 0]
click at [469, 287] on input "text" at bounding box center [538, 293] width 185 height 22
paste input "[URL][DOMAIN_NAME]"
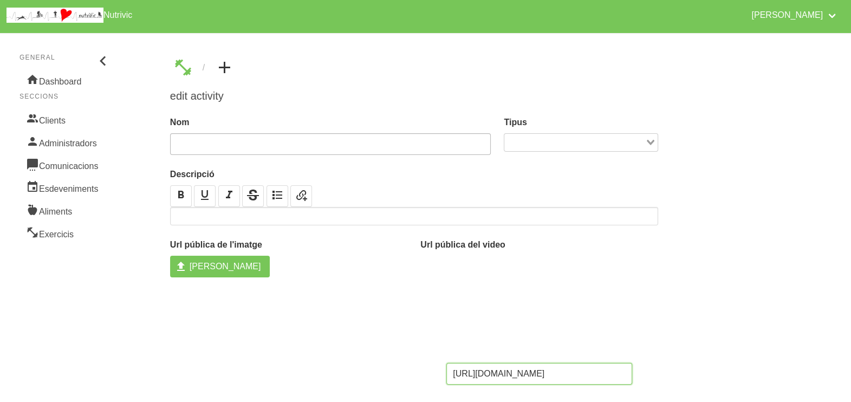
scroll to position [0, 38]
click at [333, 138] on input "text" at bounding box center [330, 144] width 321 height 22
click at [206, 265] on span "[PERSON_NAME]" at bounding box center [226, 266] width 72 height 13
click at [206, 265] on input "[PERSON_NAME]" at bounding box center [220, 267] width 100 height 22
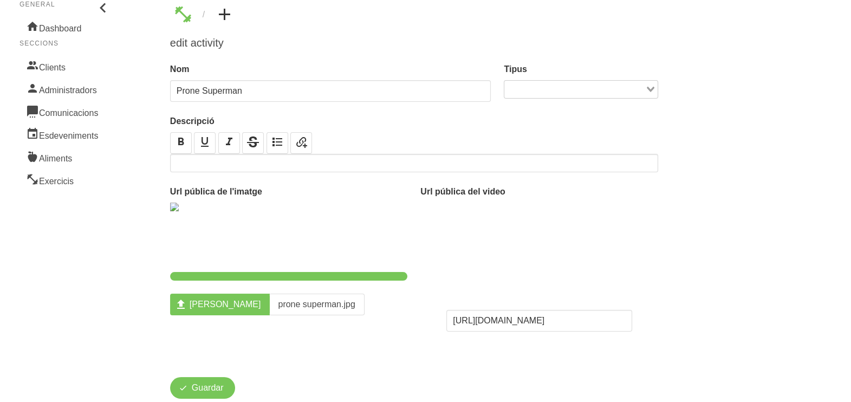
scroll to position [84, 0]
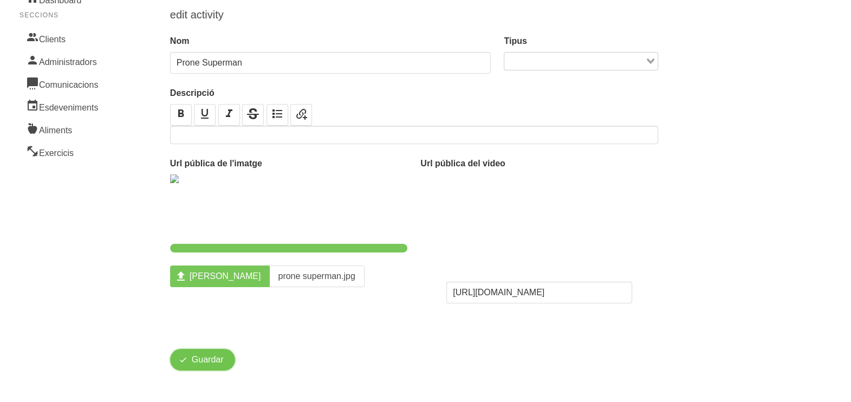
click at [208, 361] on span "Guardar" at bounding box center [208, 359] width 32 height 13
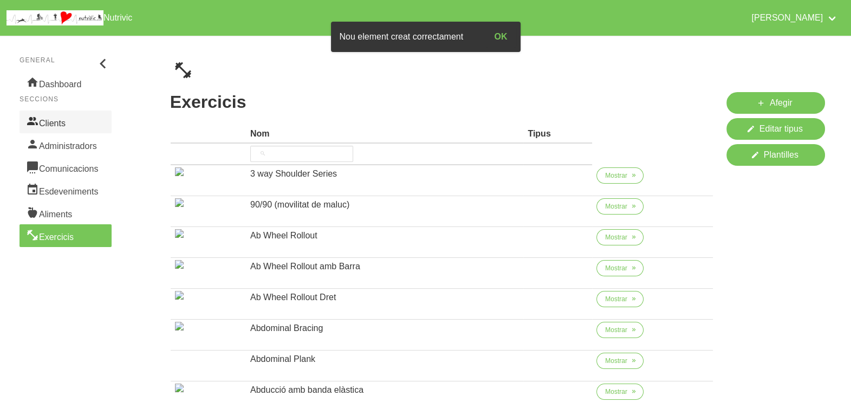
click at [62, 119] on link "Clients" at bounding box center [66, 122] width 92 height 23
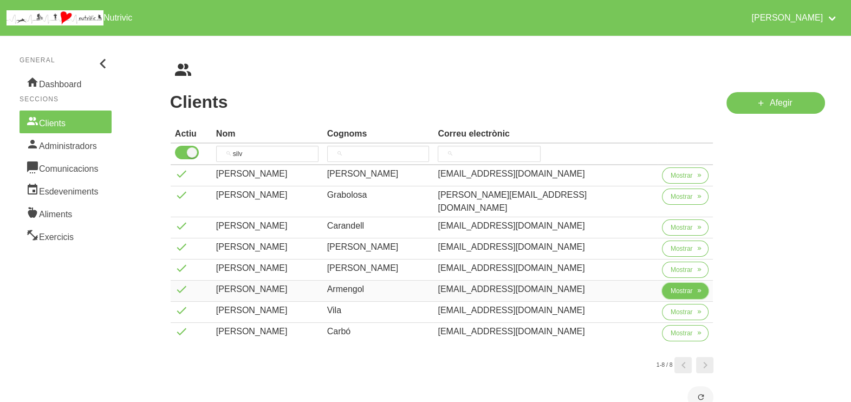
click at [671, 286] on span "Mostrar" at bounding box center [682, 291] width 22 height 10
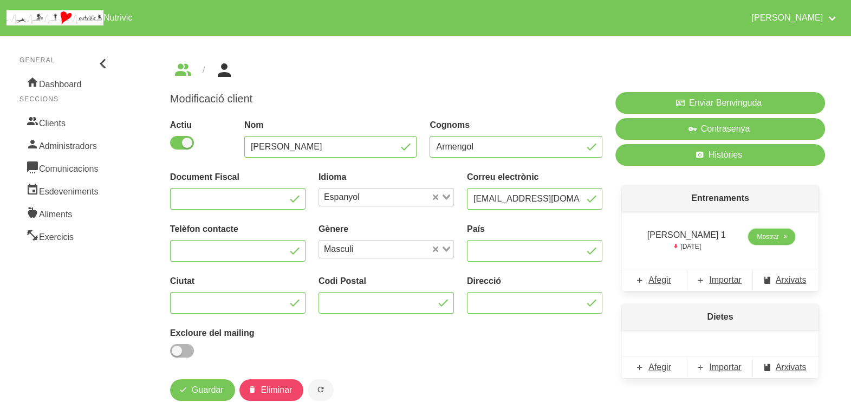
click at [767, 239] on span "Mostrar" at bounding box center [768, 237] width 22 height 10
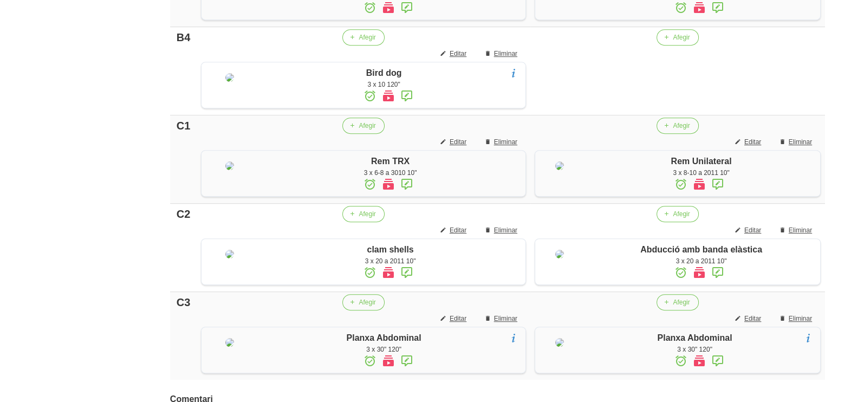
scroll to position [813, 0]
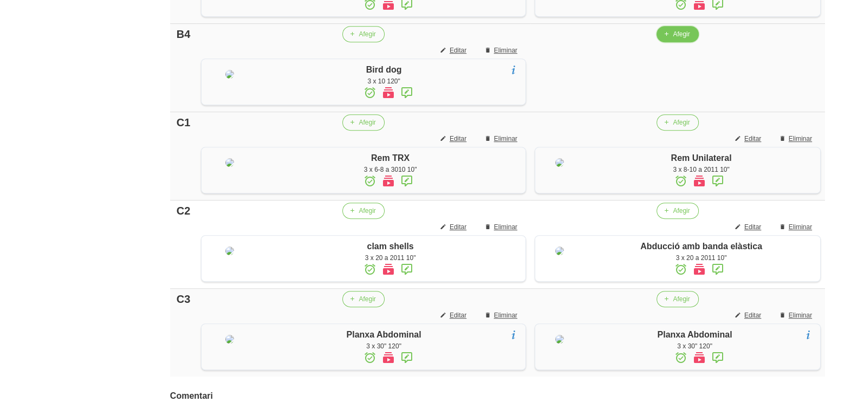
click at [683, 39] on span "Afegir" at bounding box center [681, 34] width 17 height 10
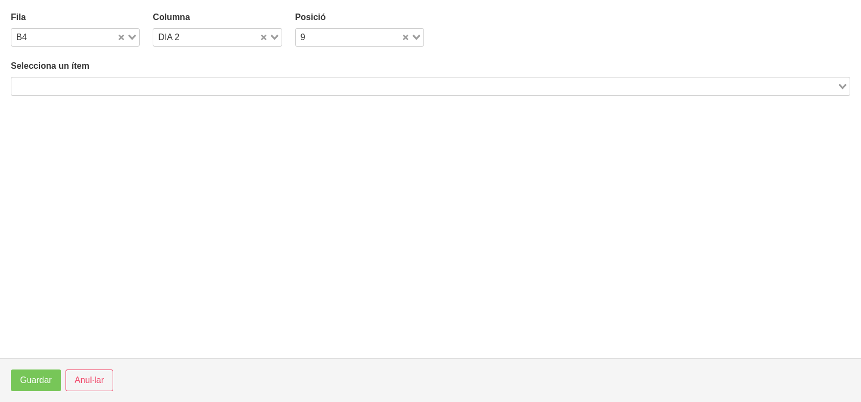
click at [216, 87] on input "Search for option" at bounding box center [424, 86] width 824 height 13
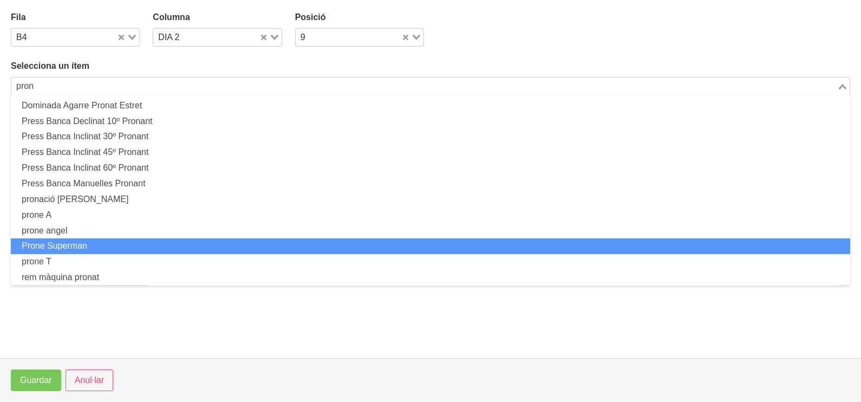
click at [105, 242] on li "Prone Superman" at bounding box center [431, 246] width 840 height 16
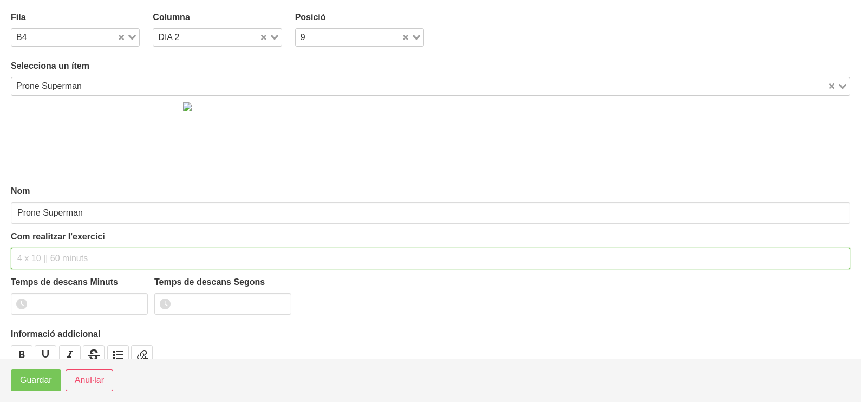
drag, startPoint x: 57, startPoint y: 258, endPoint x: 101, endPoint y: 171, distance: 98.1
click at [60, 252] on input "text" at bounding box center [431, 259] width 840 height 22
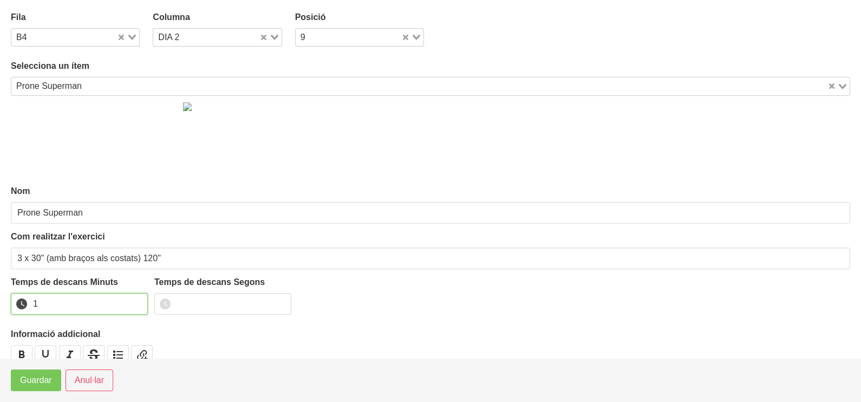
click at [136, 302] on input "1" at bounding box center [79, 304] width 137 height 22
click at [136, 302] on input "2" at bounding box center [79, 304] width 137 height 22
click at [50, 377] on span "Guardar" at bounding box center [36, 380] width 32 height 13
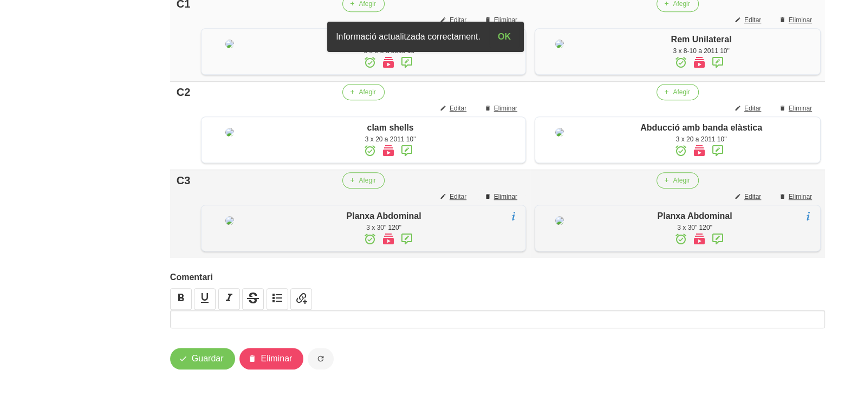
scroll to position [1186, 0]
click at [213, 362] on span "Guardar" at bounding box center [208, 358] width 32 height 13
